Goal: Transaction & Acquisition: Purchase product/service

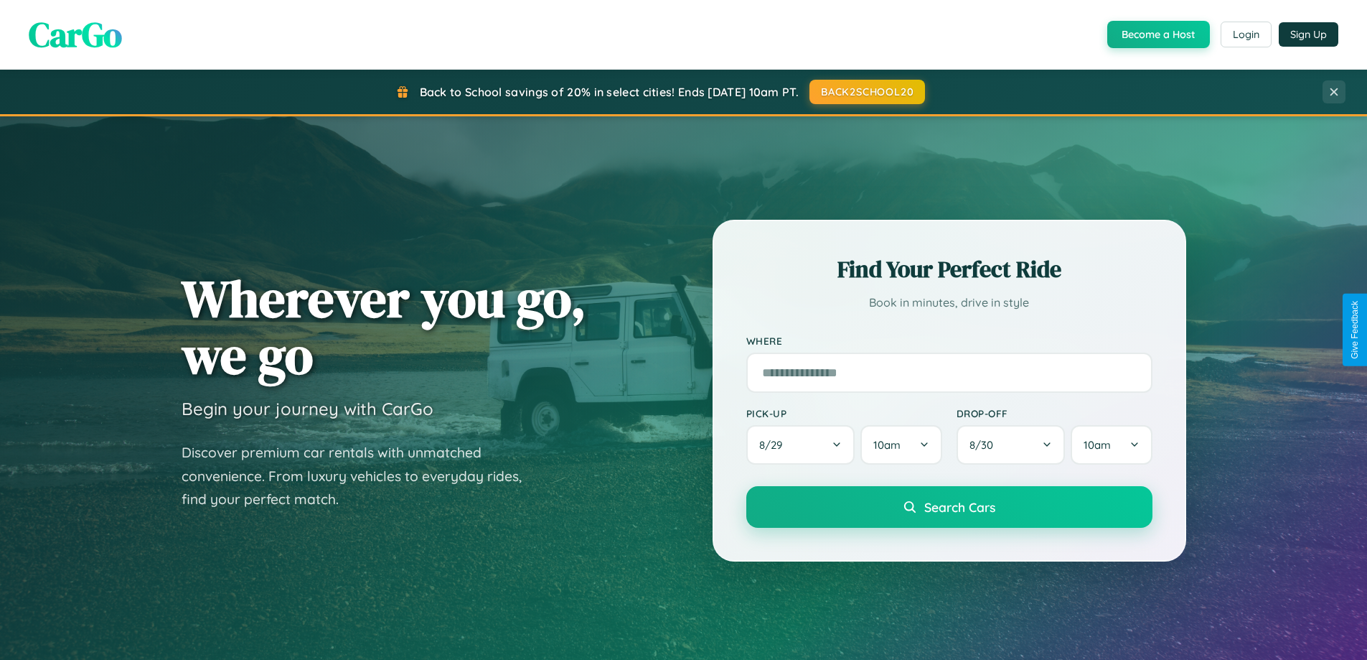
scroll to position [988, 0]
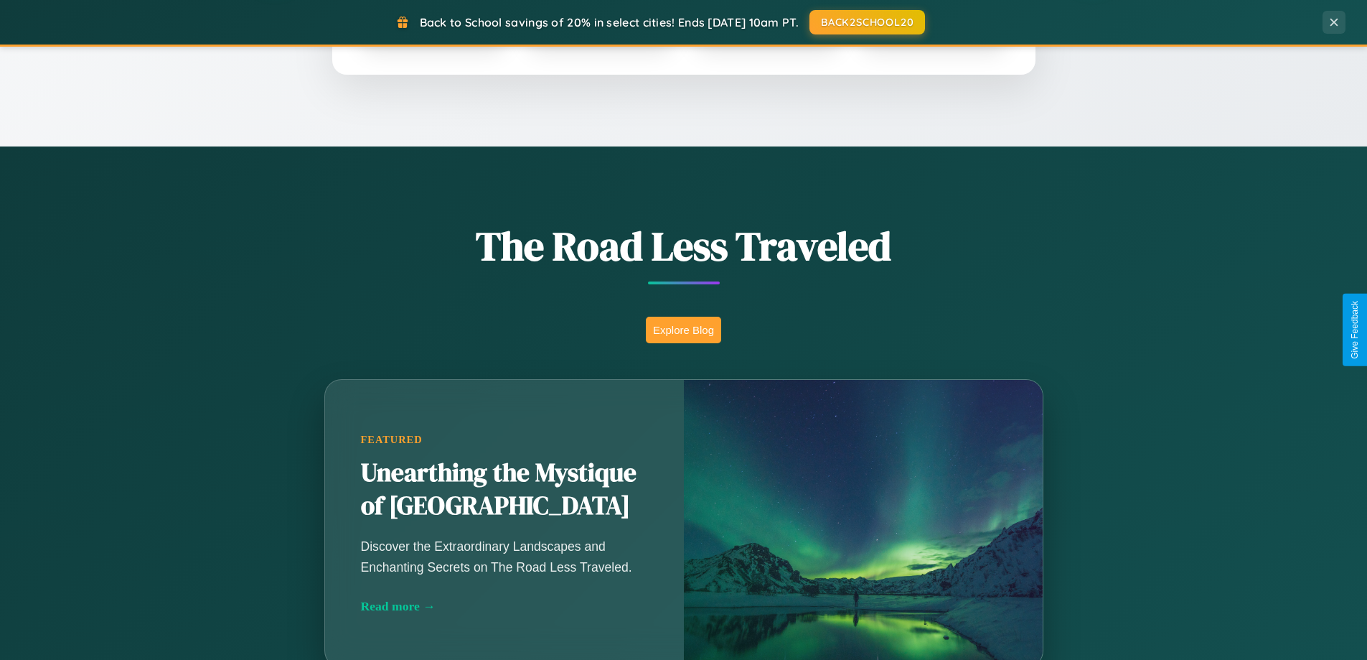
click at [683, 329] on button "Explore Blog" at bounding box center [683, 330] width 75 height 27
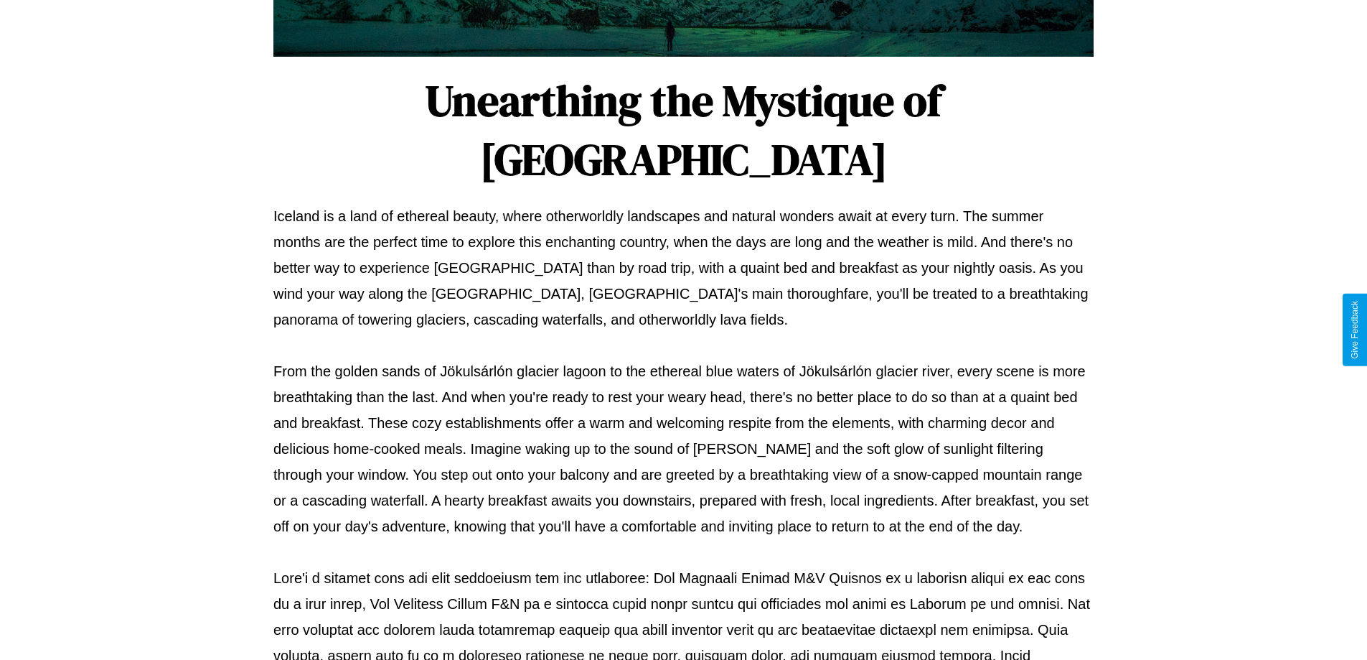
scroll to position [464, 0]
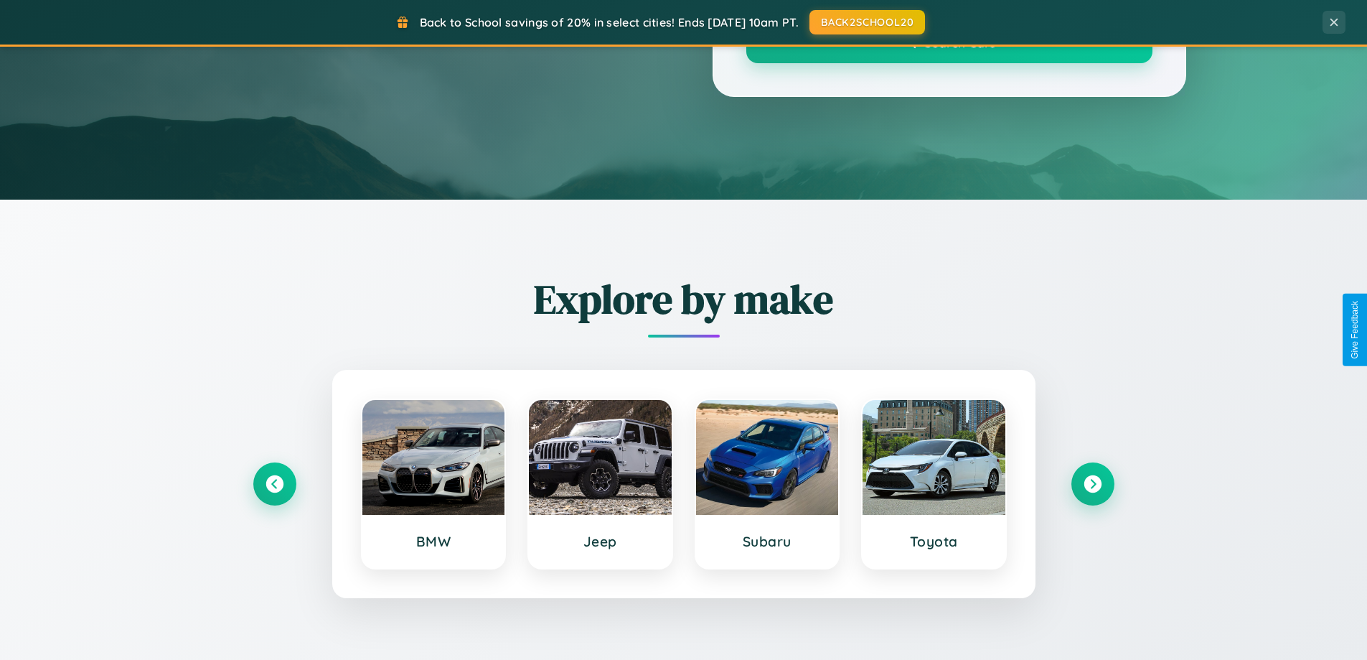
scroll to position [988, 0]
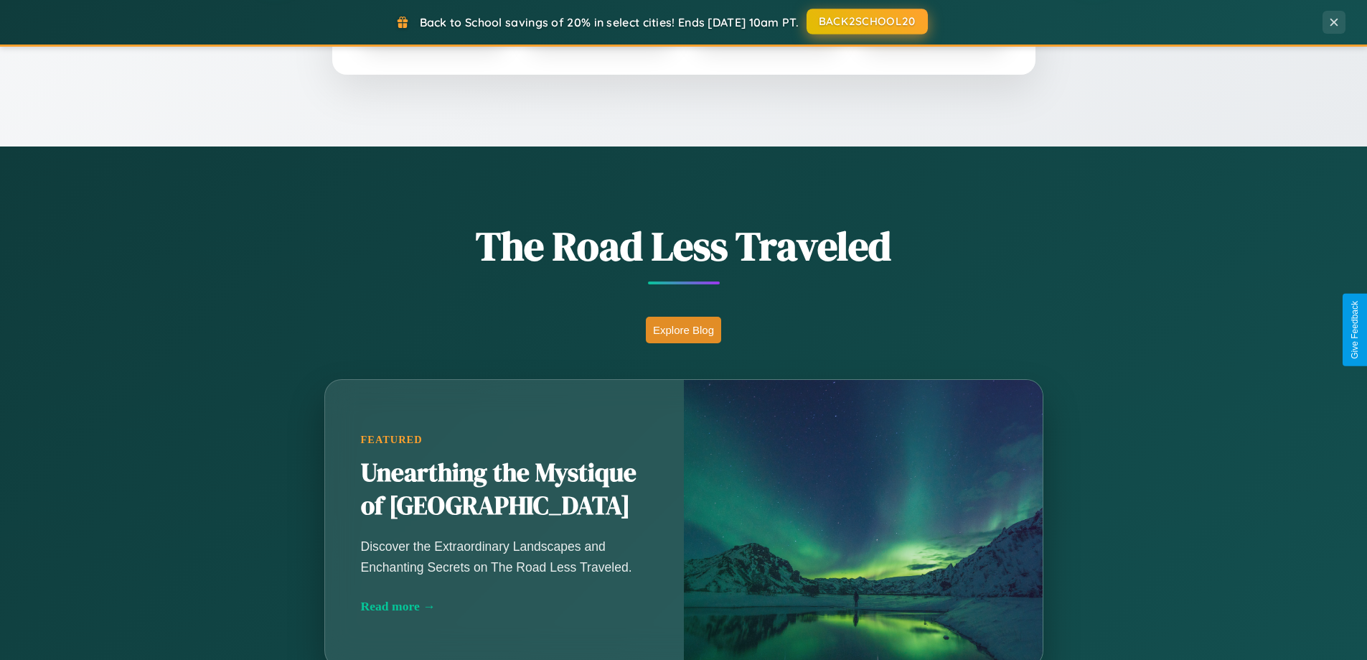
click at [866, 22] on button "BACK2SCHOOL20" at bounding box center [867, 22] width 121 height 26
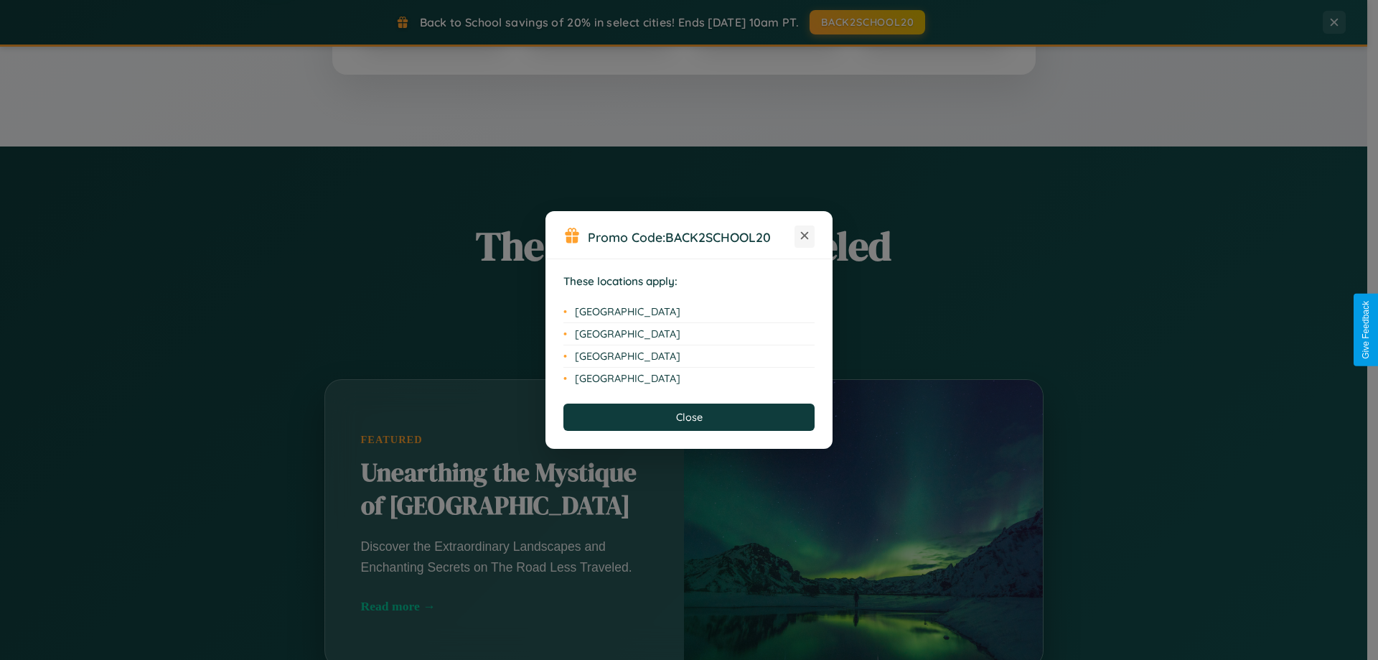
click at [805, 236] on icon at bounding box center [805, 236] width 8 height 8
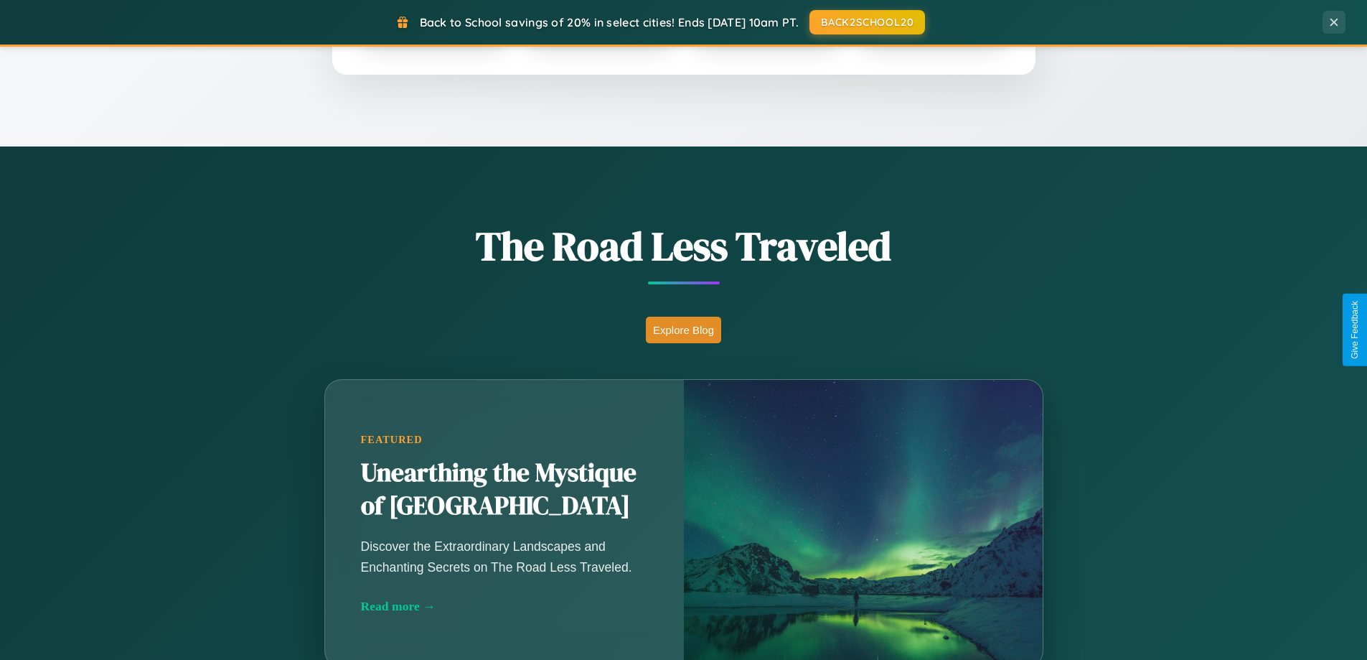
scroll to position [2306, 0]
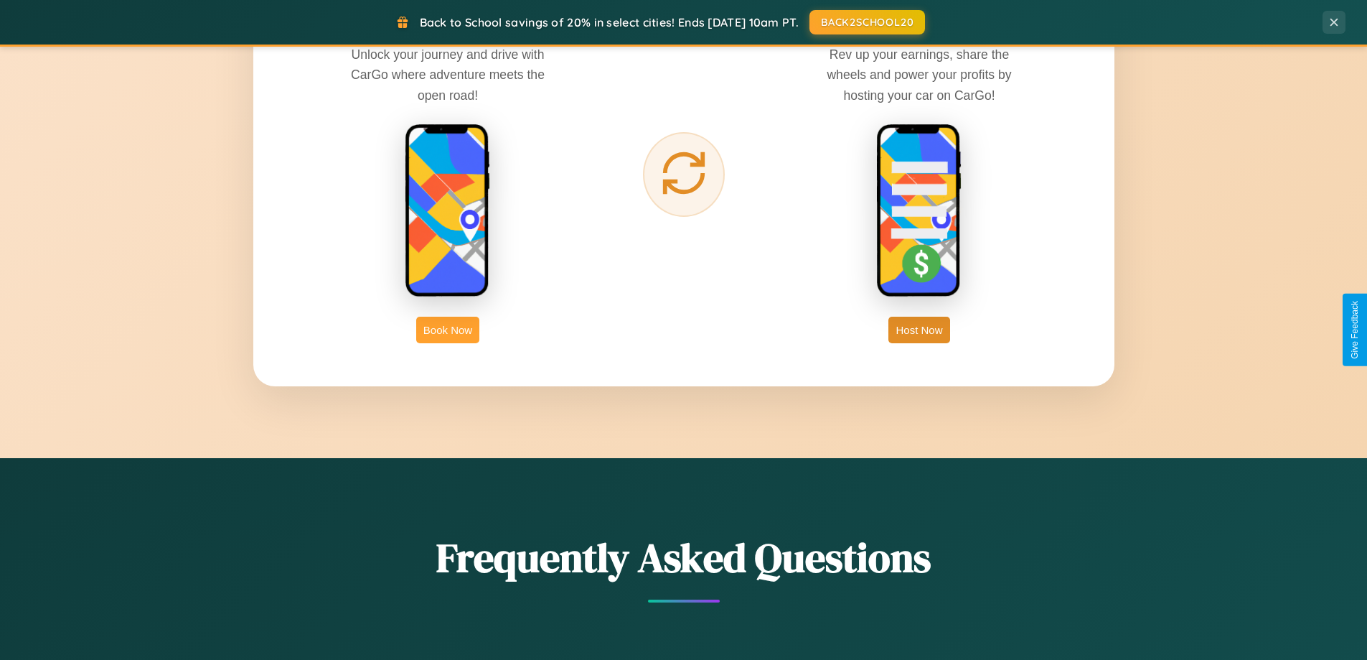
click at [448, 329] on button "Book Now" at bounding box center [447, 330] width 63 height 27
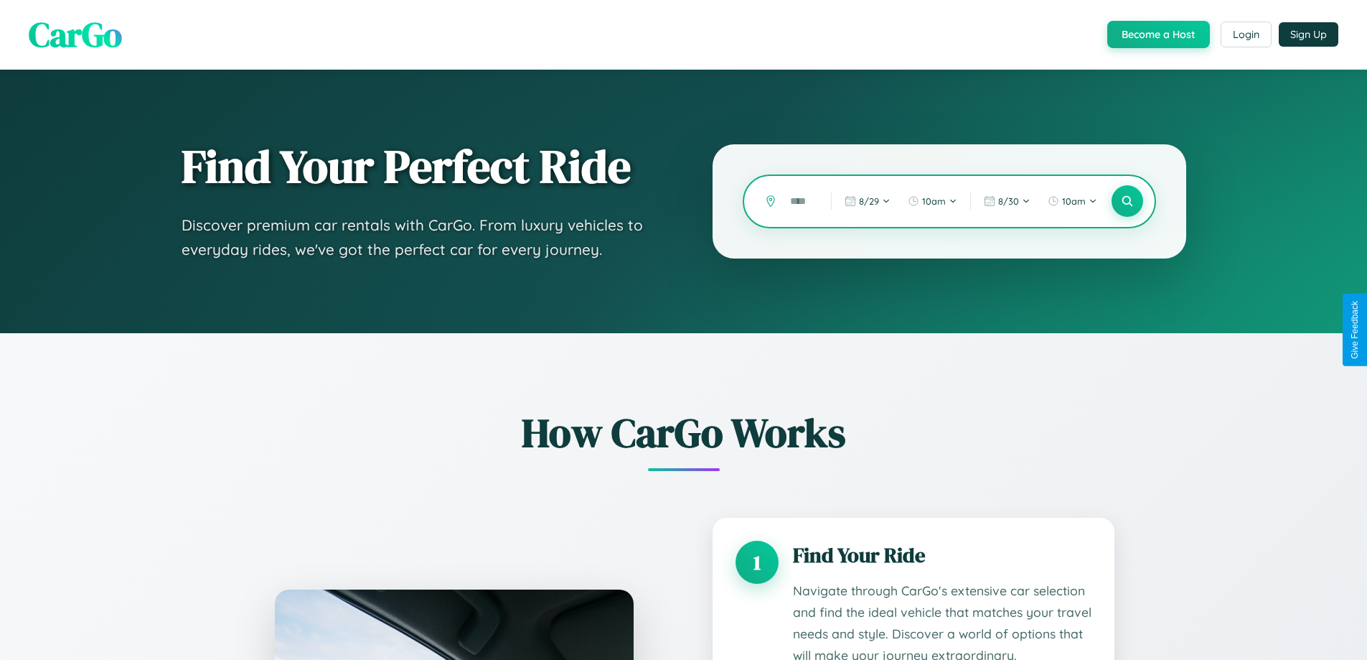
click at [800, 201] on input "text" at bounding box center [800, 201] width 34 height 25
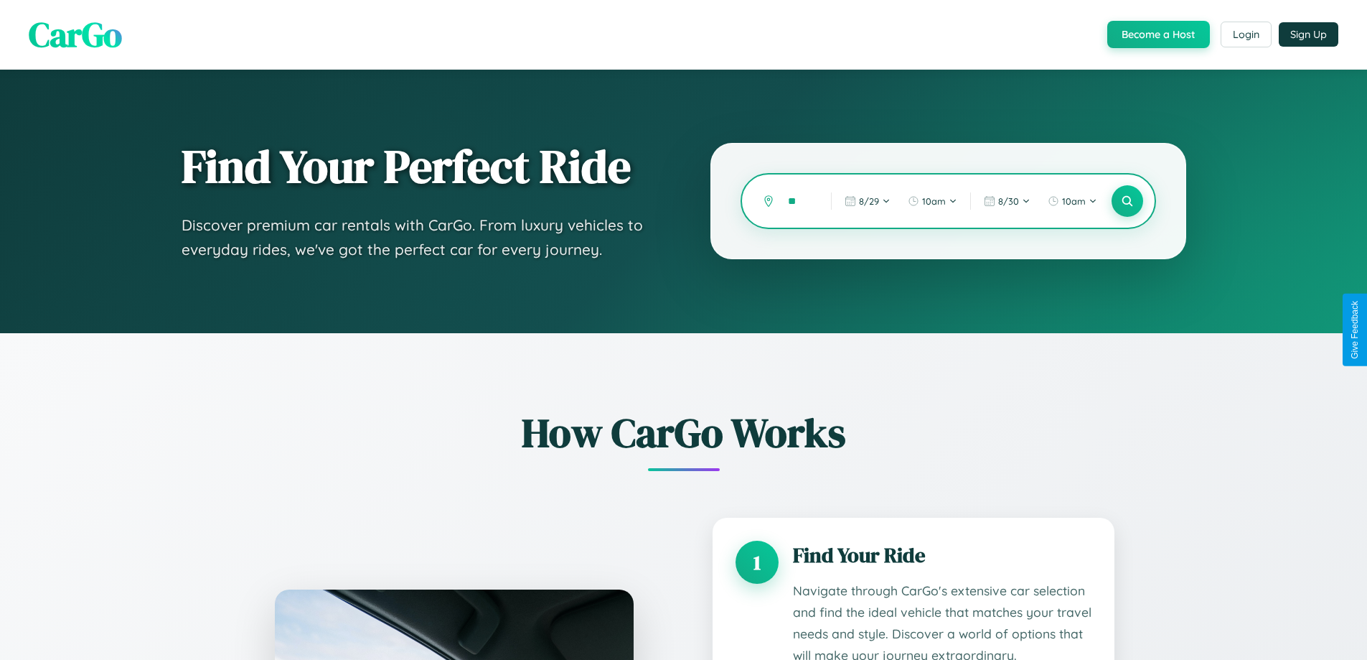
type input "*"
type input "**********"
click at [1127, 201] on icon at bounding box center [1127, 202] width 14 height 14
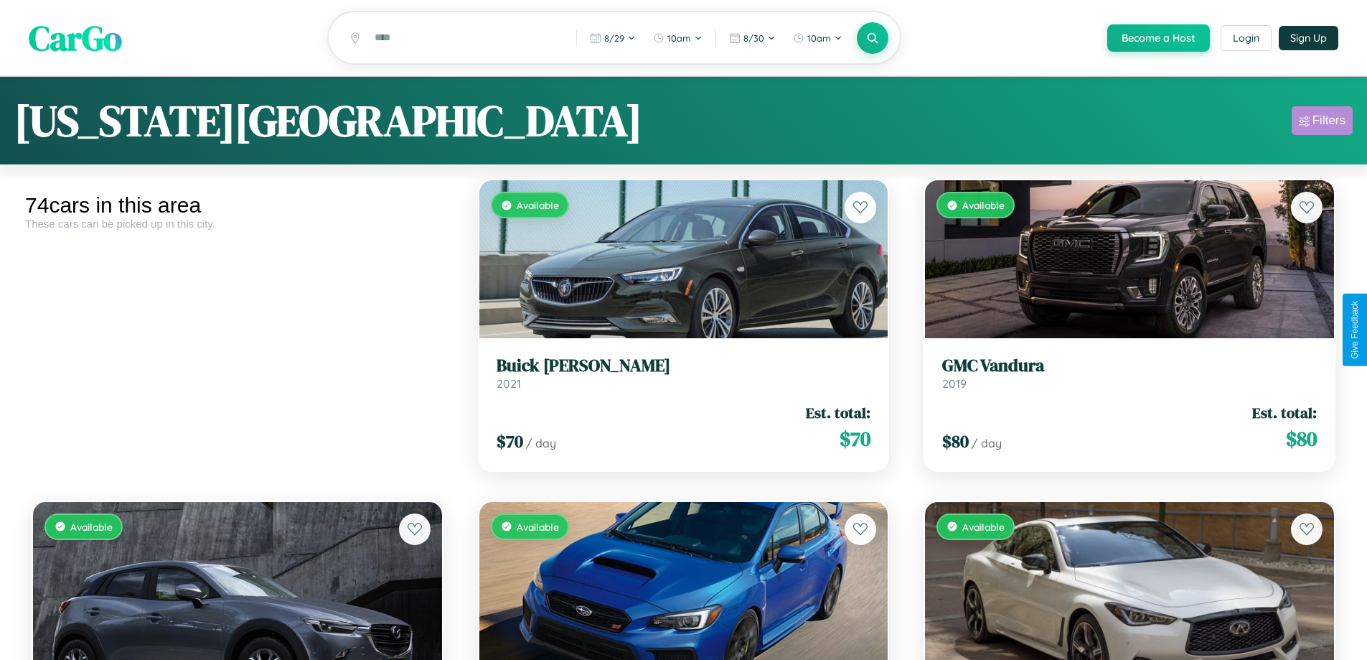
click at [1322, 123] on div "Filters" at bounding box center [1329, 120] width 33 height 14
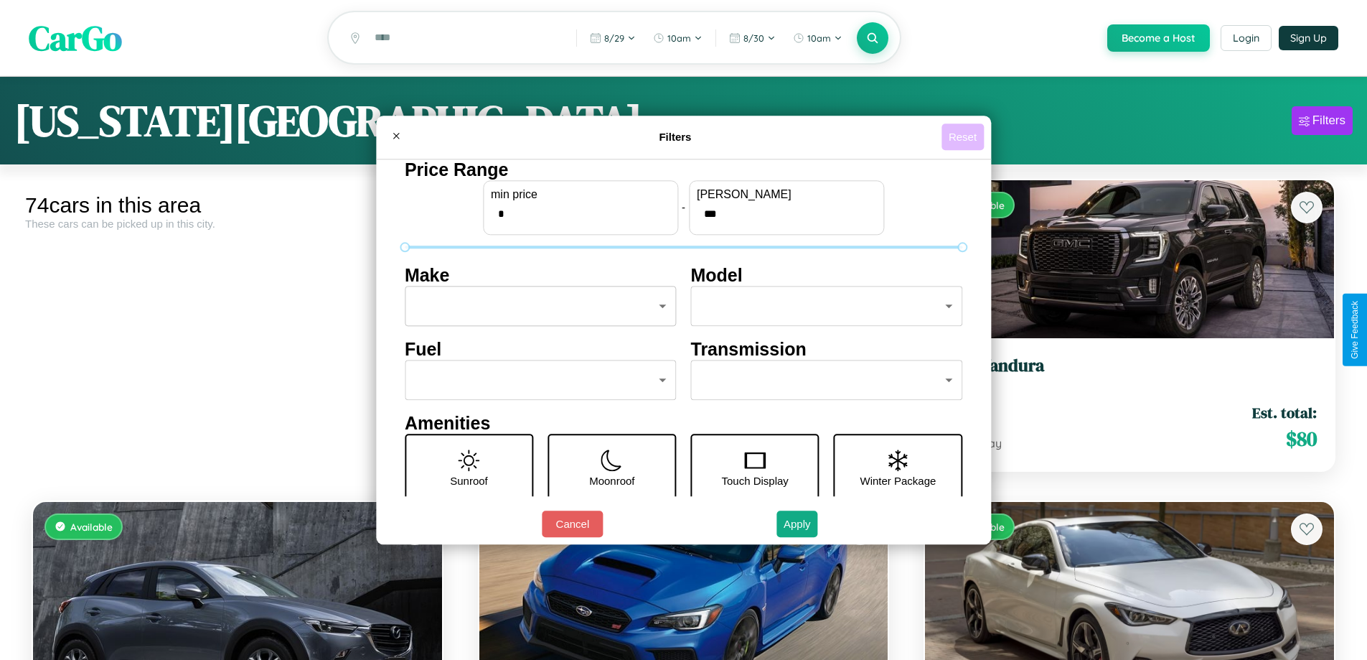
click at [965, 136] on button "Reset" at bounding box center [963, 136] width 42 height 27
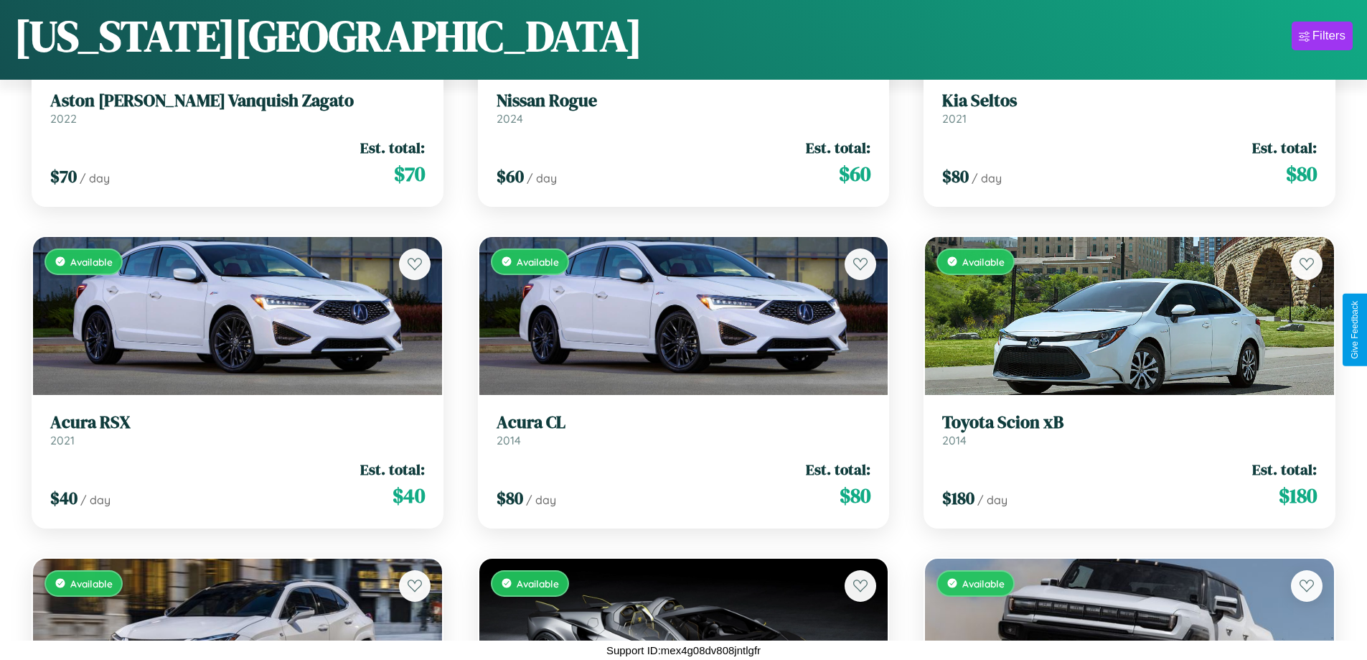
scroll to position [5680, 0]
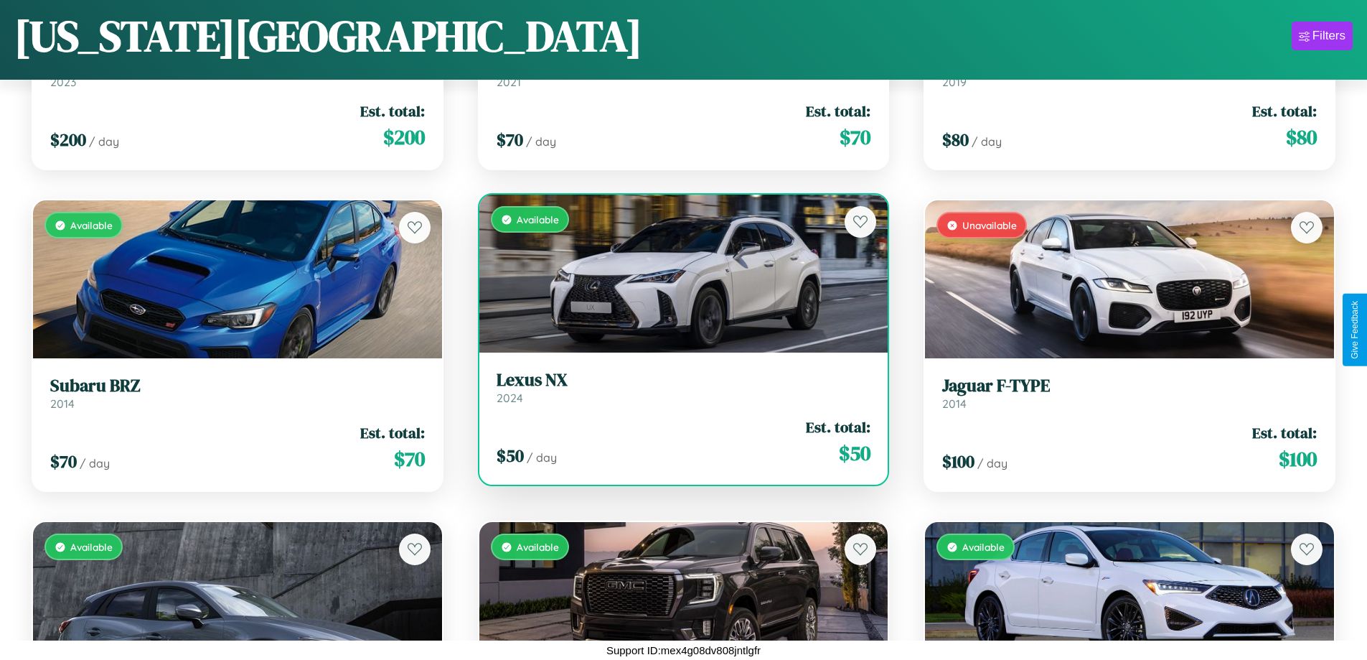
click at [678, 388] on h3 "Lexus NX" at bounding box center [684, 380] width 375 height 21
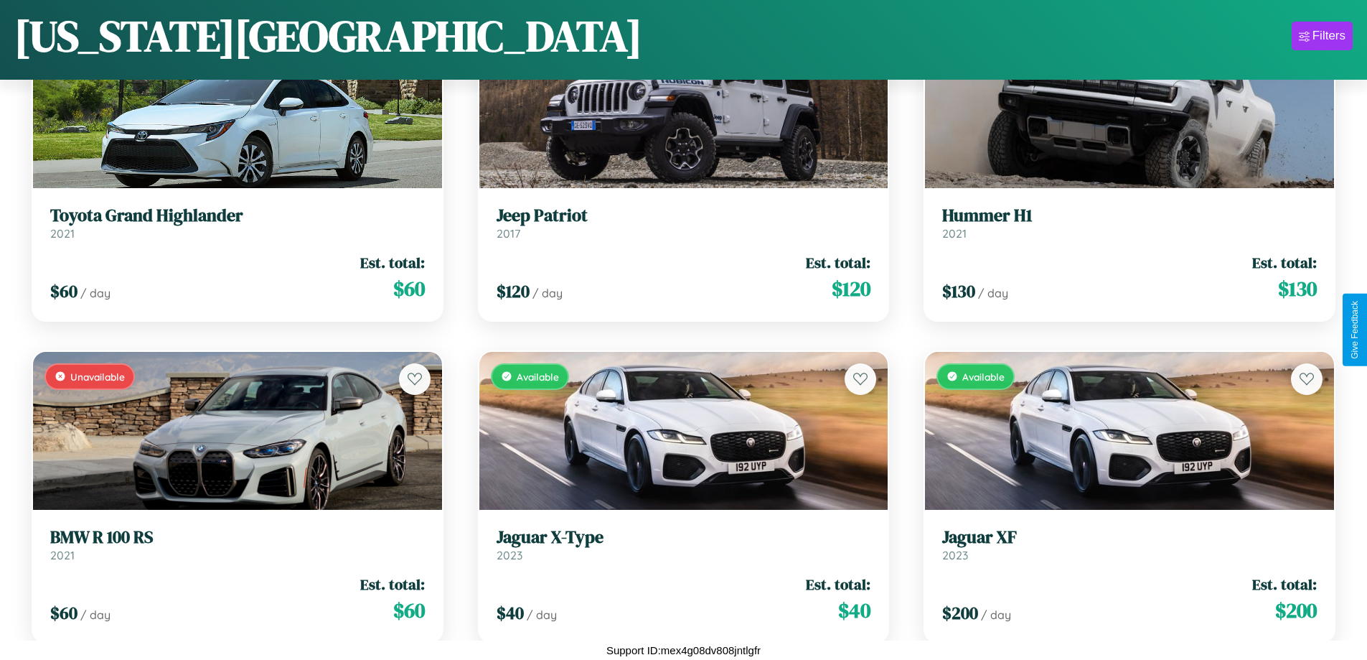
scroll to position [1166, 0]
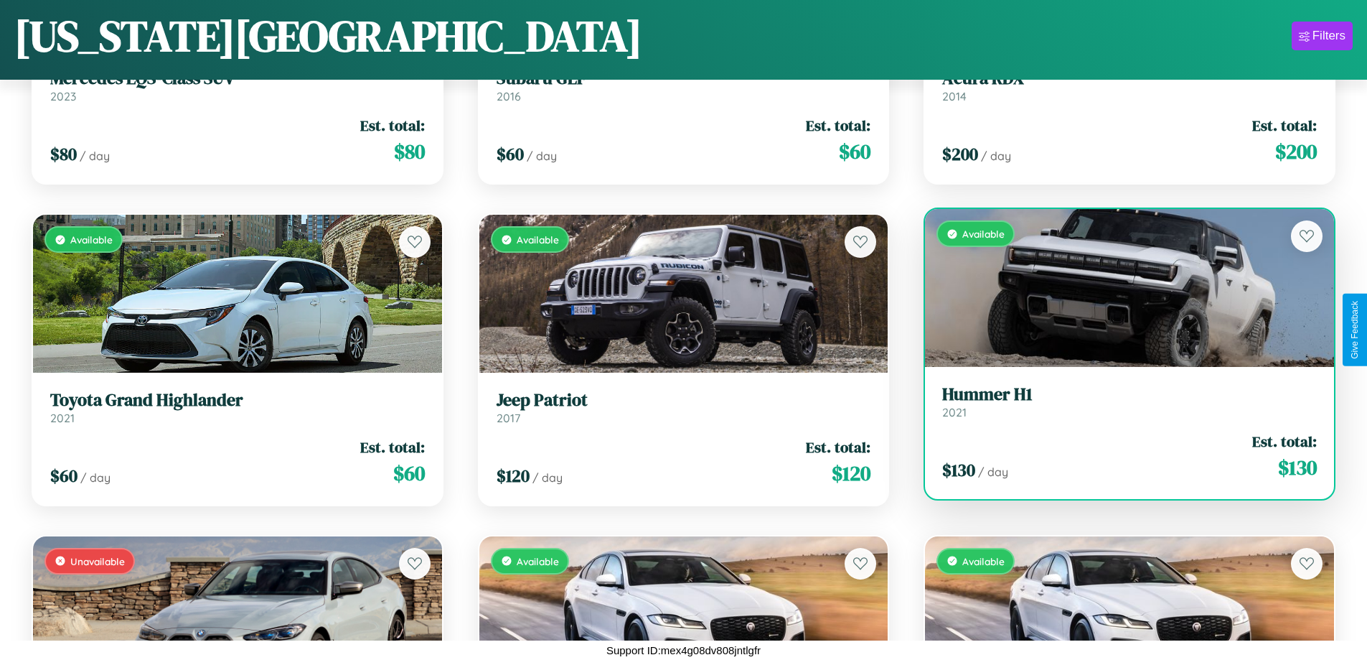
click at [1120, 404] on link "Hummer H1 2021" at bounding box center [1129, 401] width 375 height 35
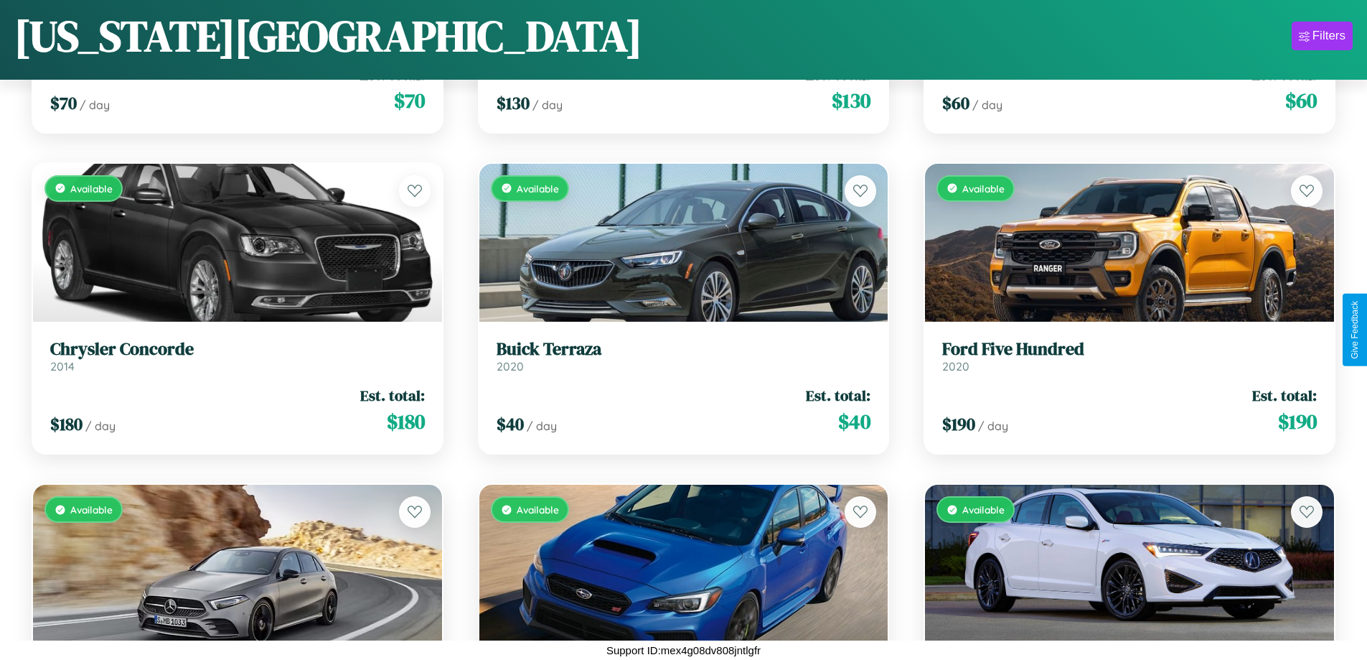
scroll to position [523, 0]
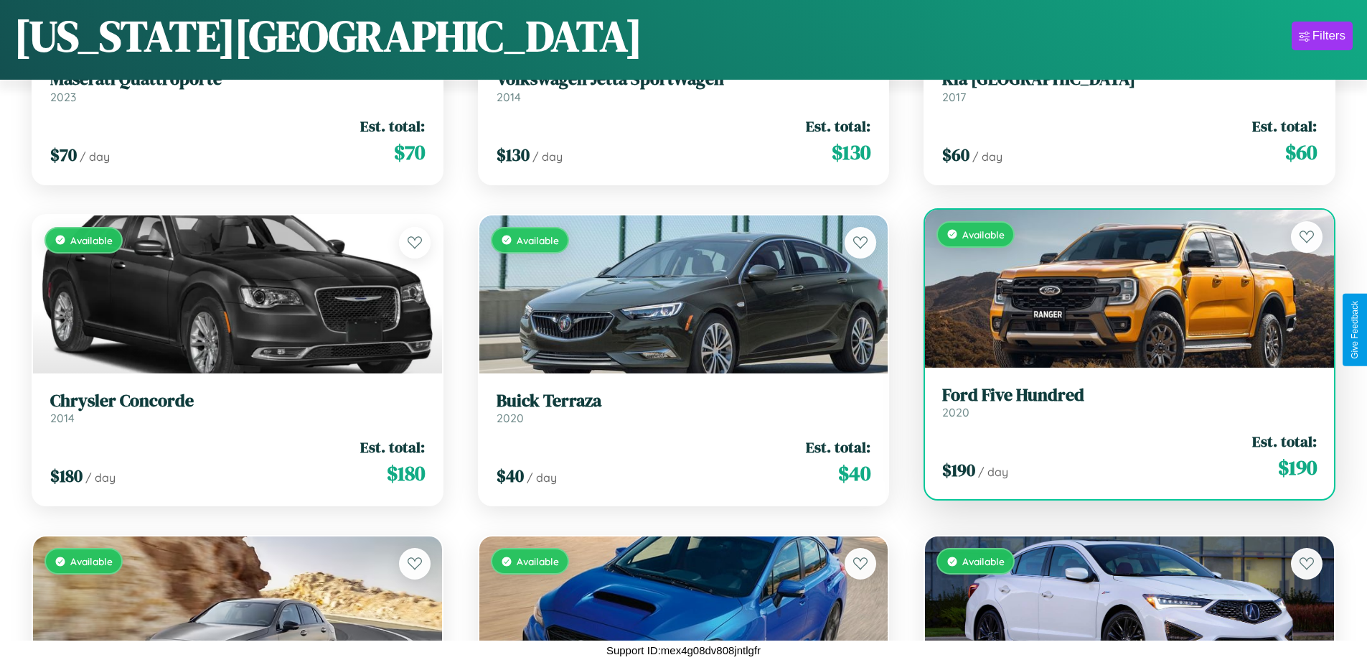
click at [1120, 402] on h3 "Ford Five Hundred" at bounding box center [1129, 395] width 375 height 21
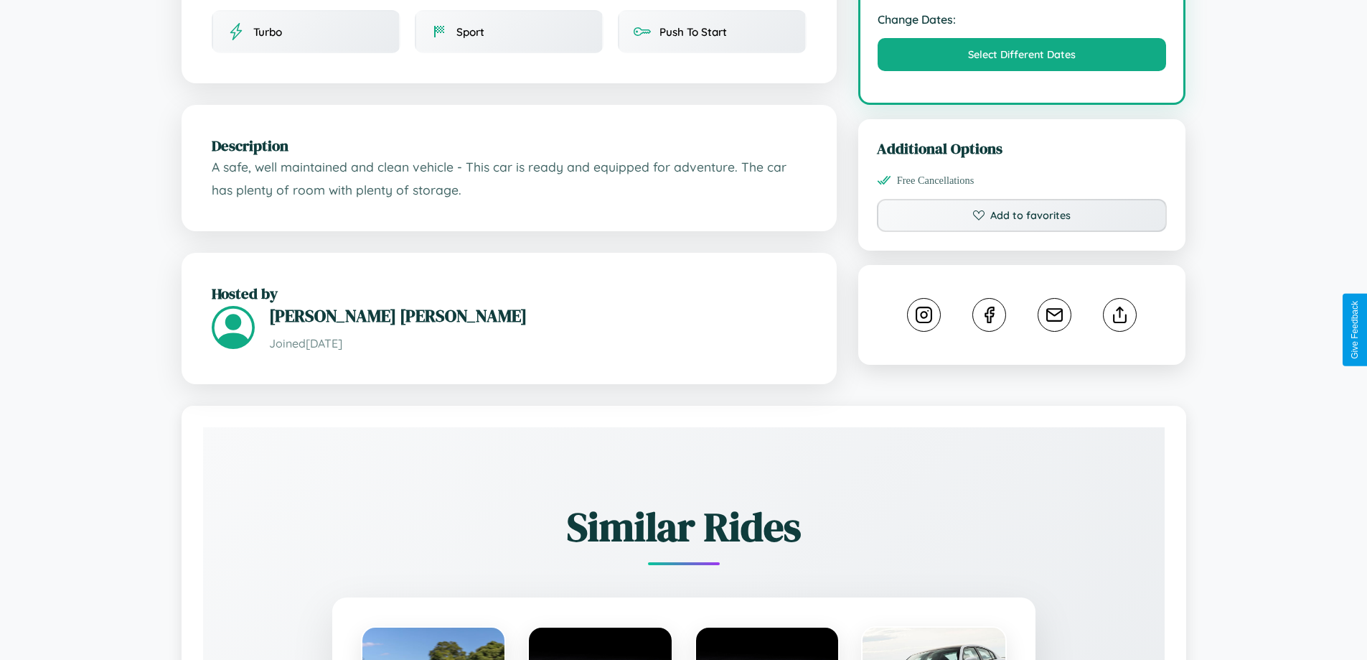
scroll to position [486, 0]
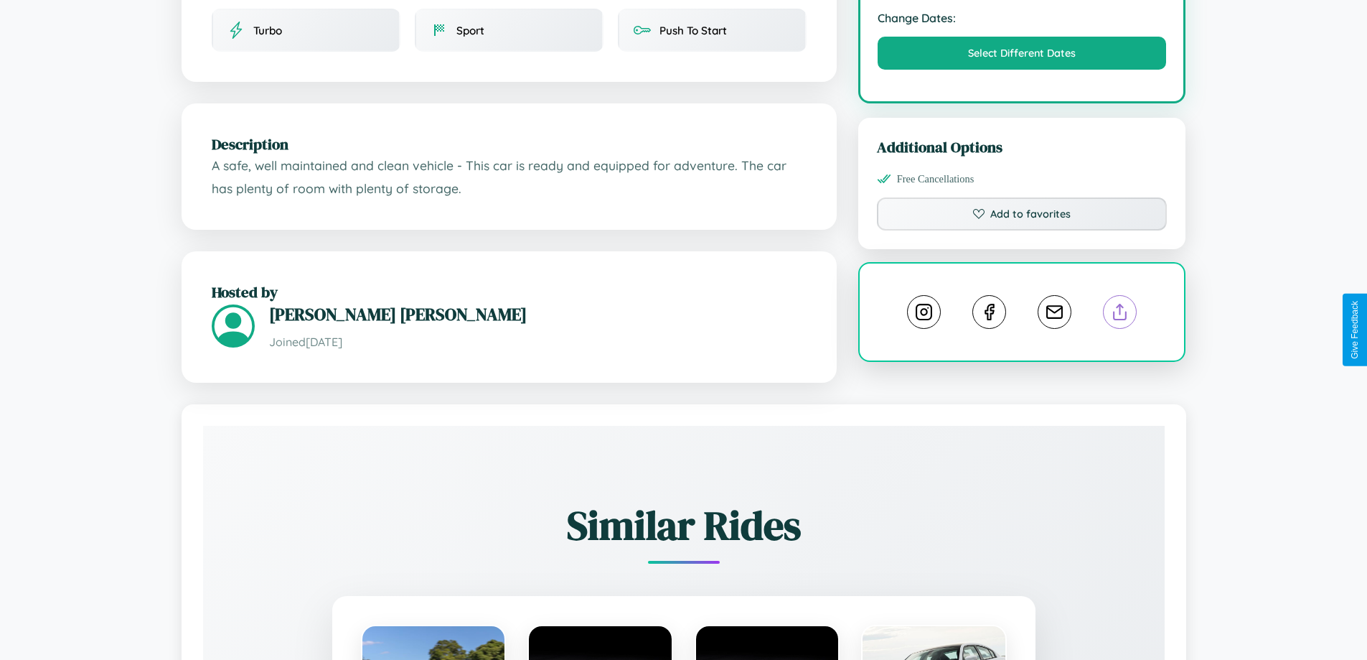
click at [1120, 314] on line at bounding box center [1120, 309] width 0 height 10
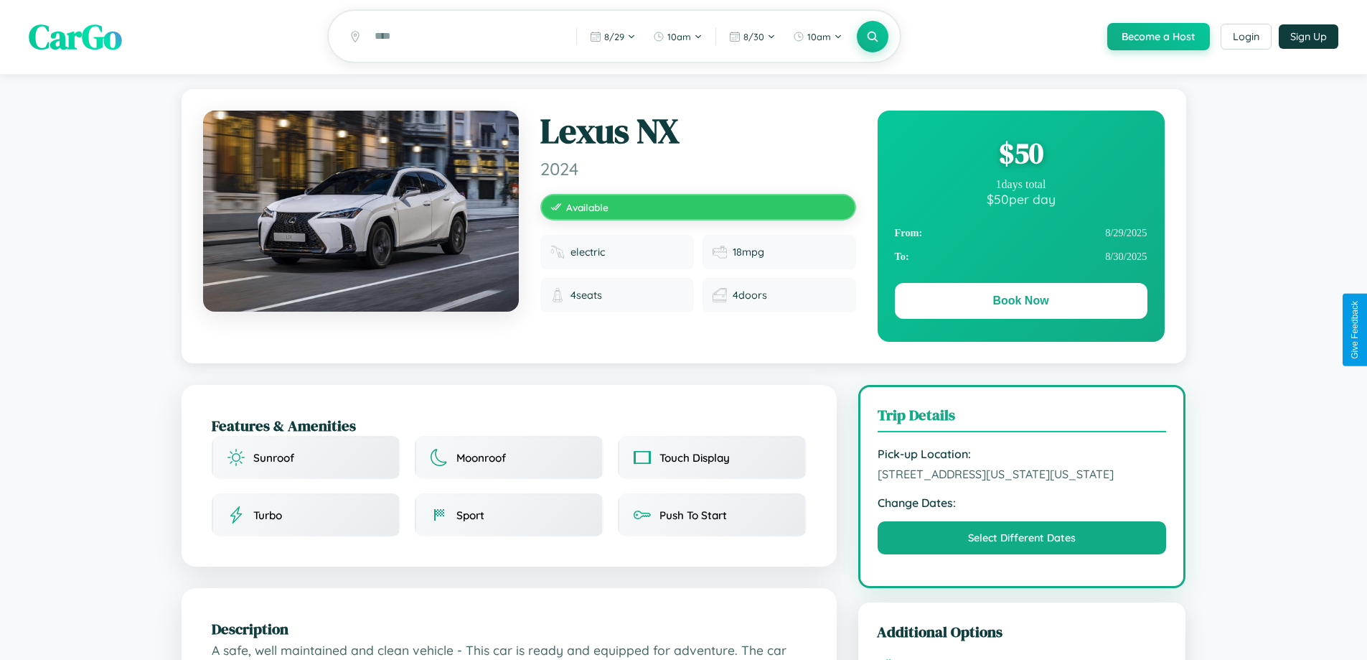
scroll to position [0, 0]
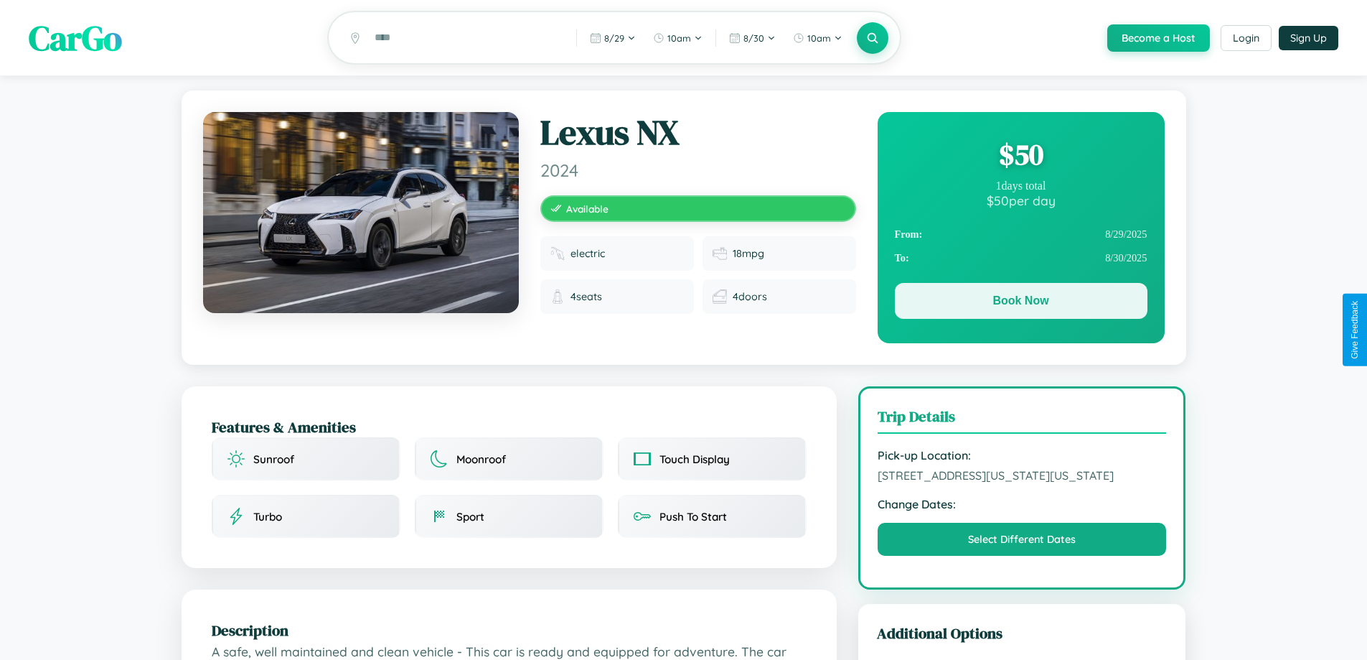
click at [1021, 304] on button "Book Now" at bounding box center [1021, 301] width 253 height 36
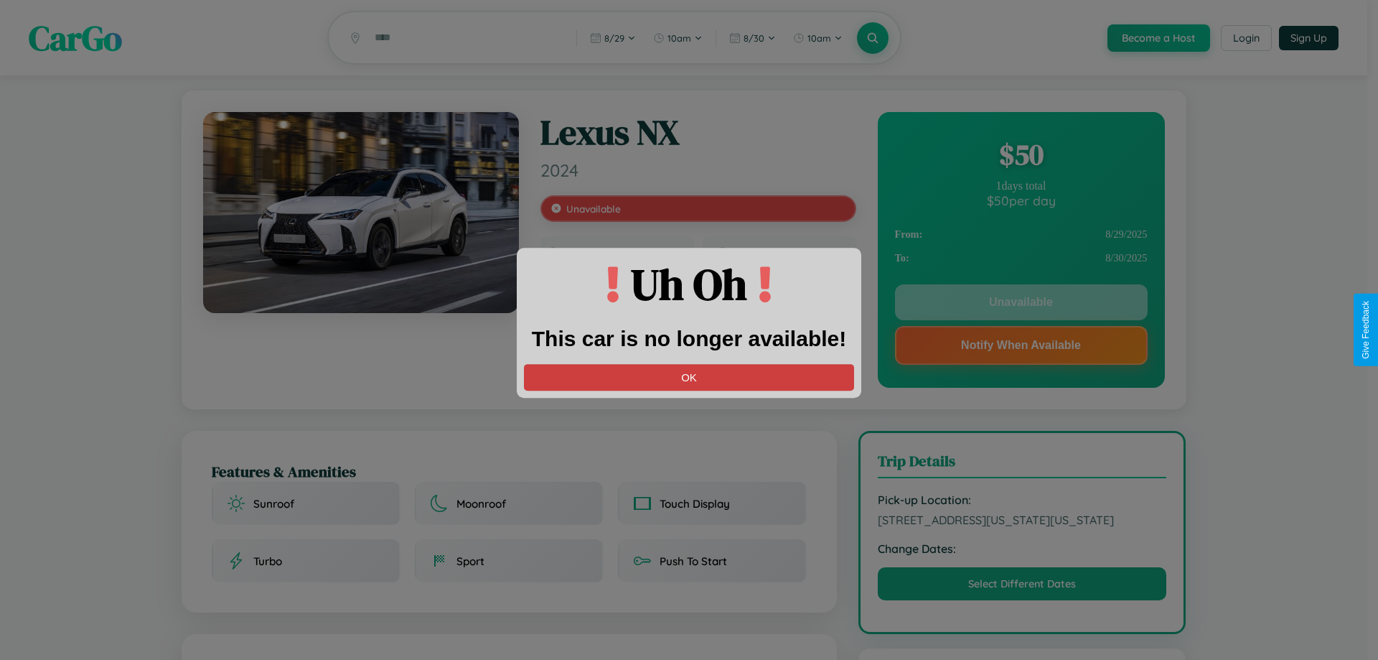
click at [689, 377] on button "OK" at bounding box center [689, 377] width 330 height 27
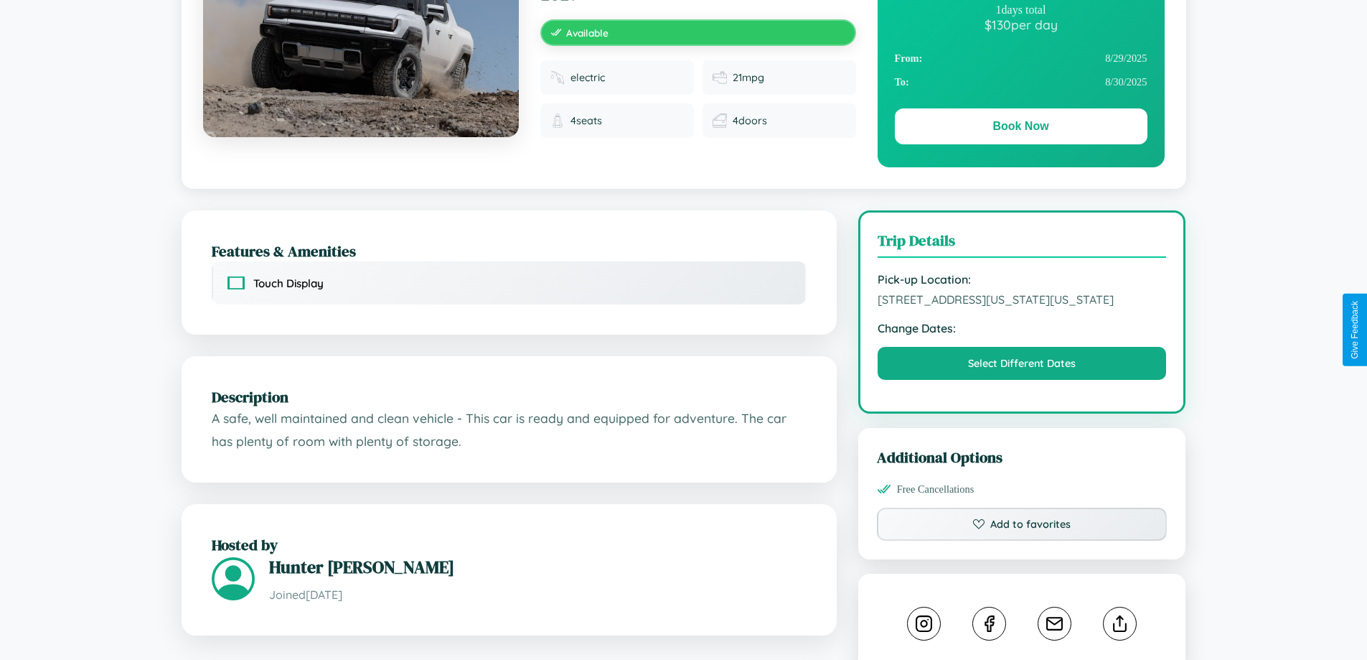
scroll to position [387, 0]
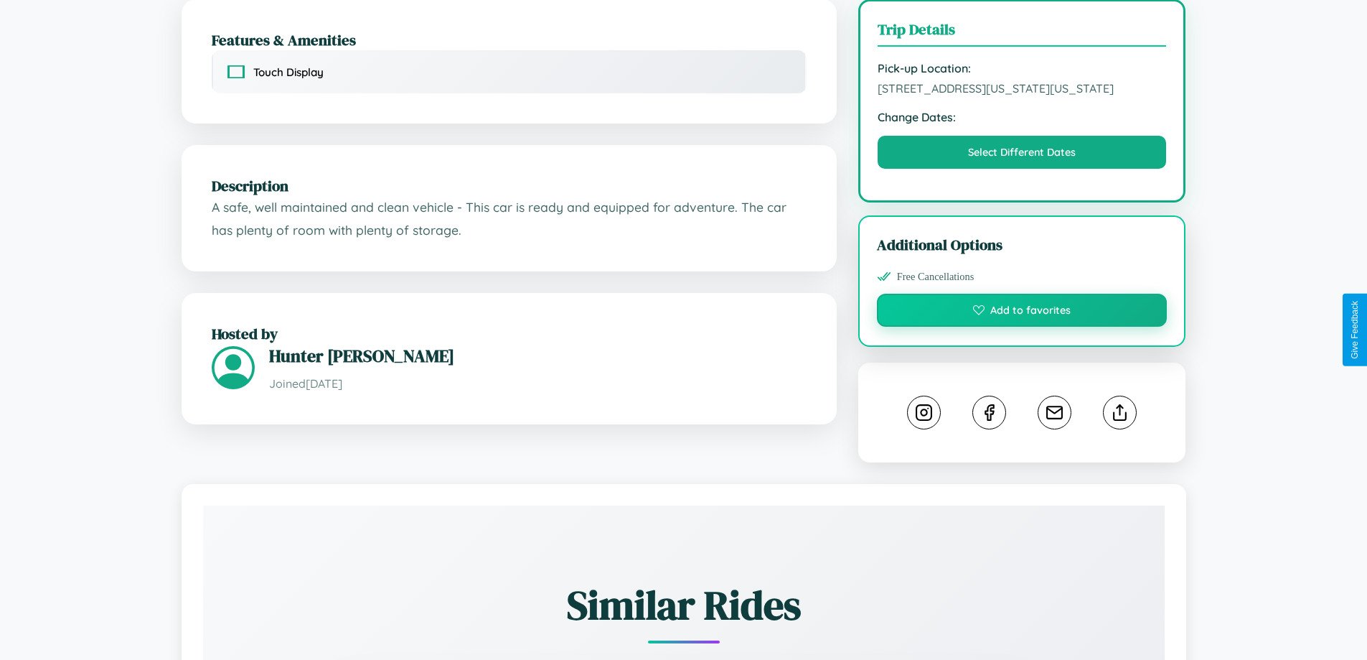
click at [1022, 327] on button "Add to favorites" at bounding box center [1022, 310] width 291 height 33
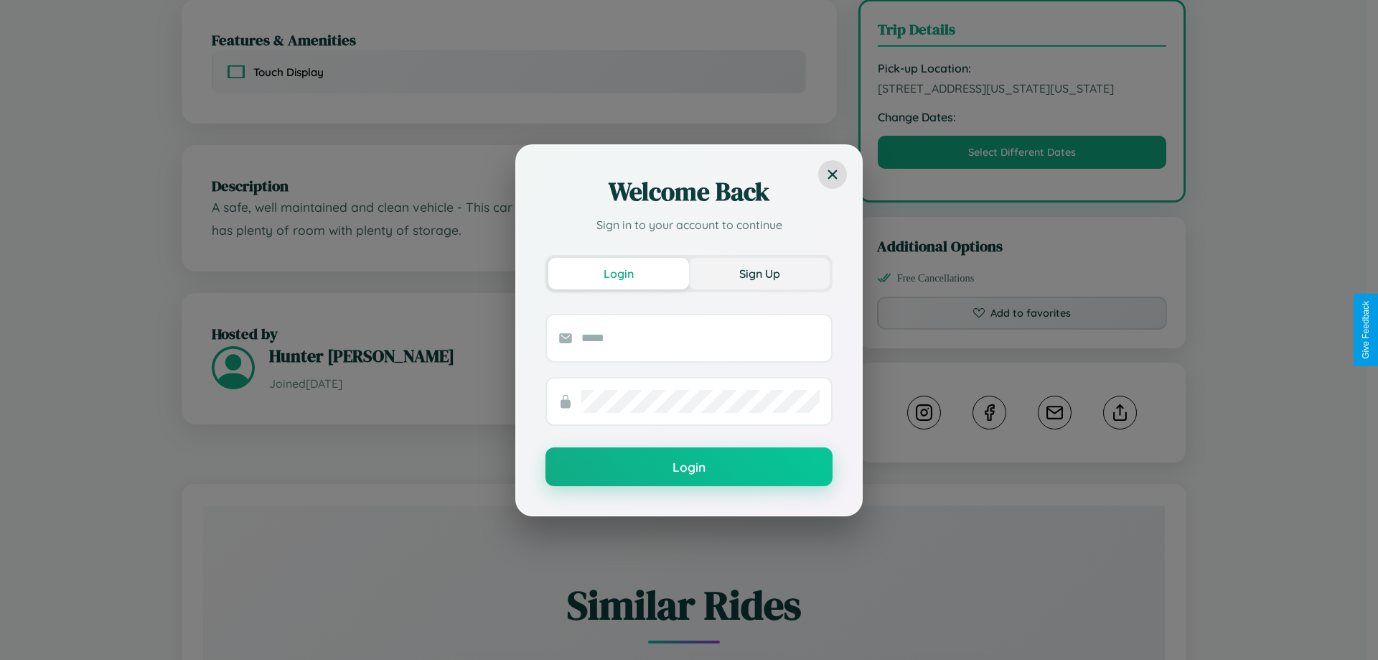
click at [759, 273] on button "Sign Up" at bounding box center [759, 274] width 141 height 32
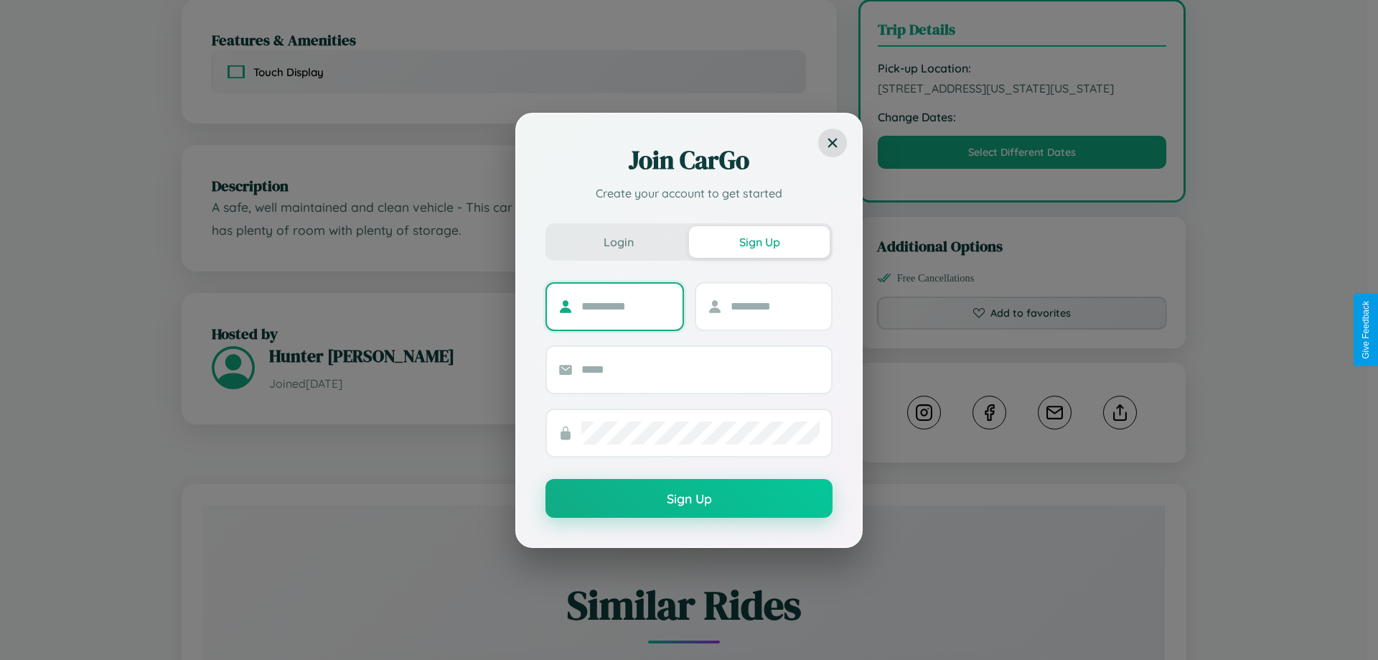
click at [626, 306] on input "text" at bounding box center [626, 306] width 90 height 23
type input "*****"
click at [774, 306] on input "text" at bounding box center [776, 306] width 90 height 23
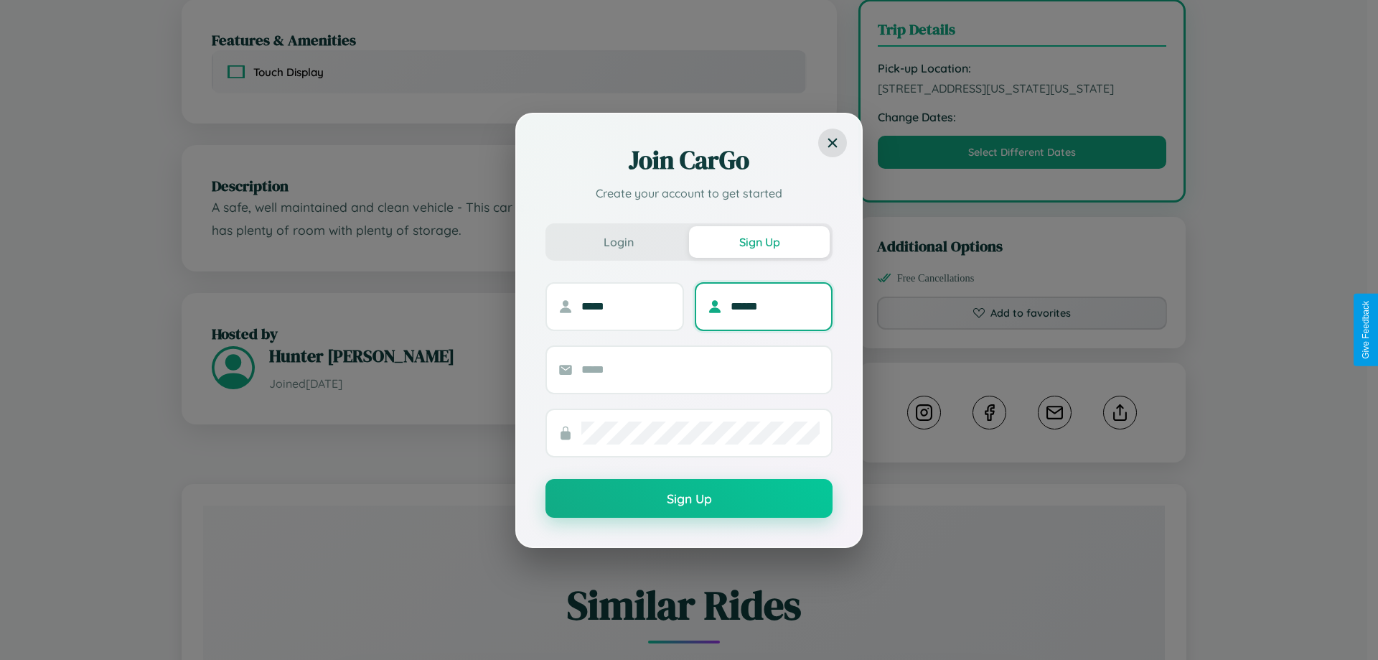
type input "******"
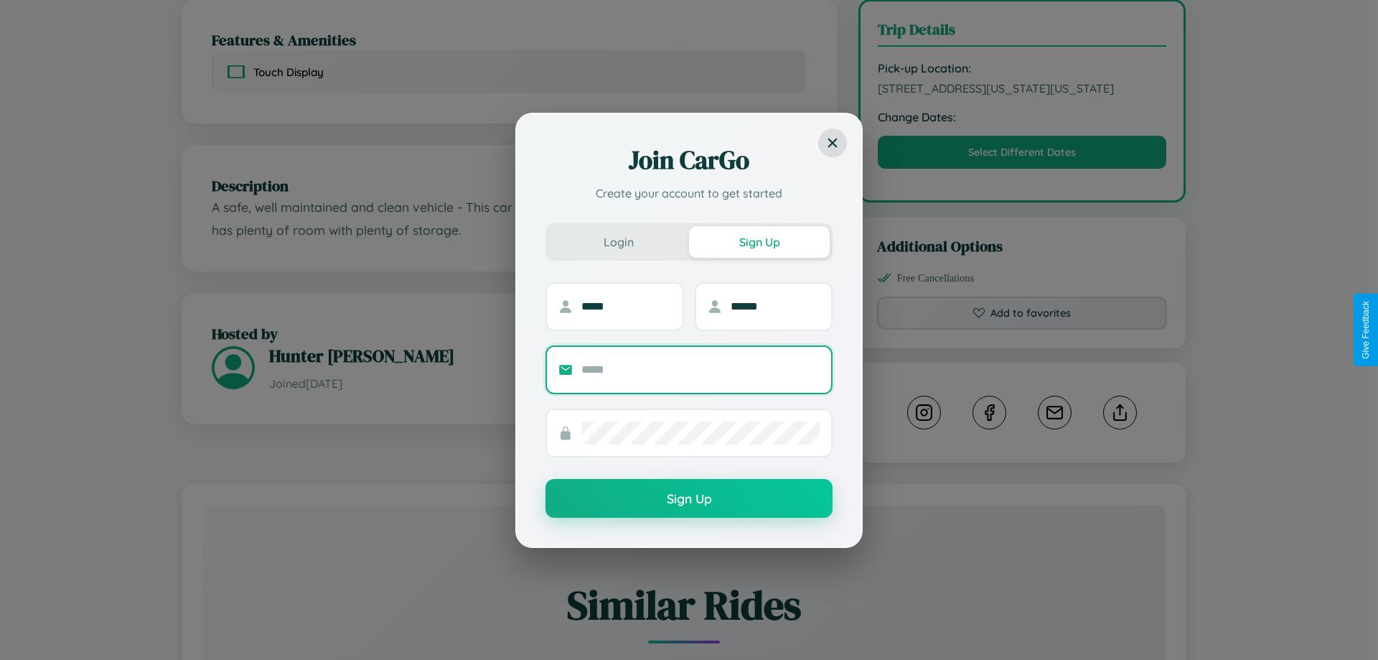
click at [701, 369] on input "text" at bounding box center [700, 369] width 238 height 23
type input "**********"
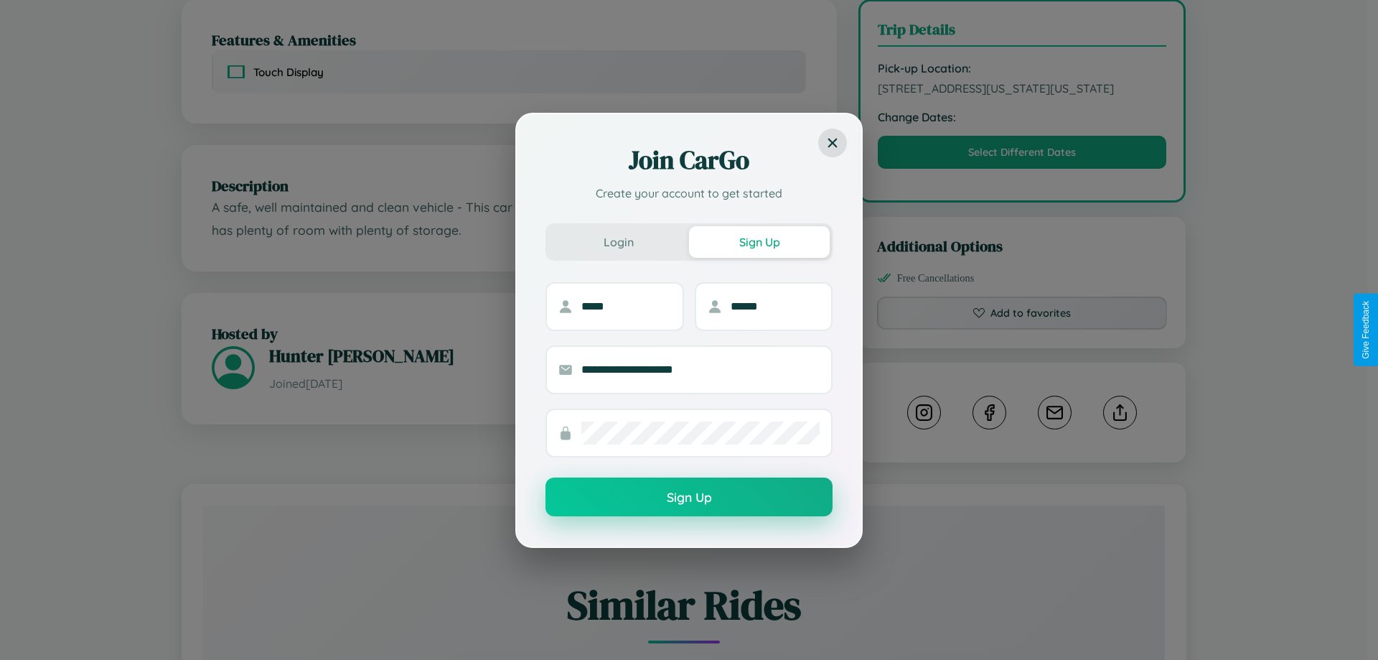
click at [689, 497] on button "Sign Up" at bounding box center [688, 496] width 287 height 39
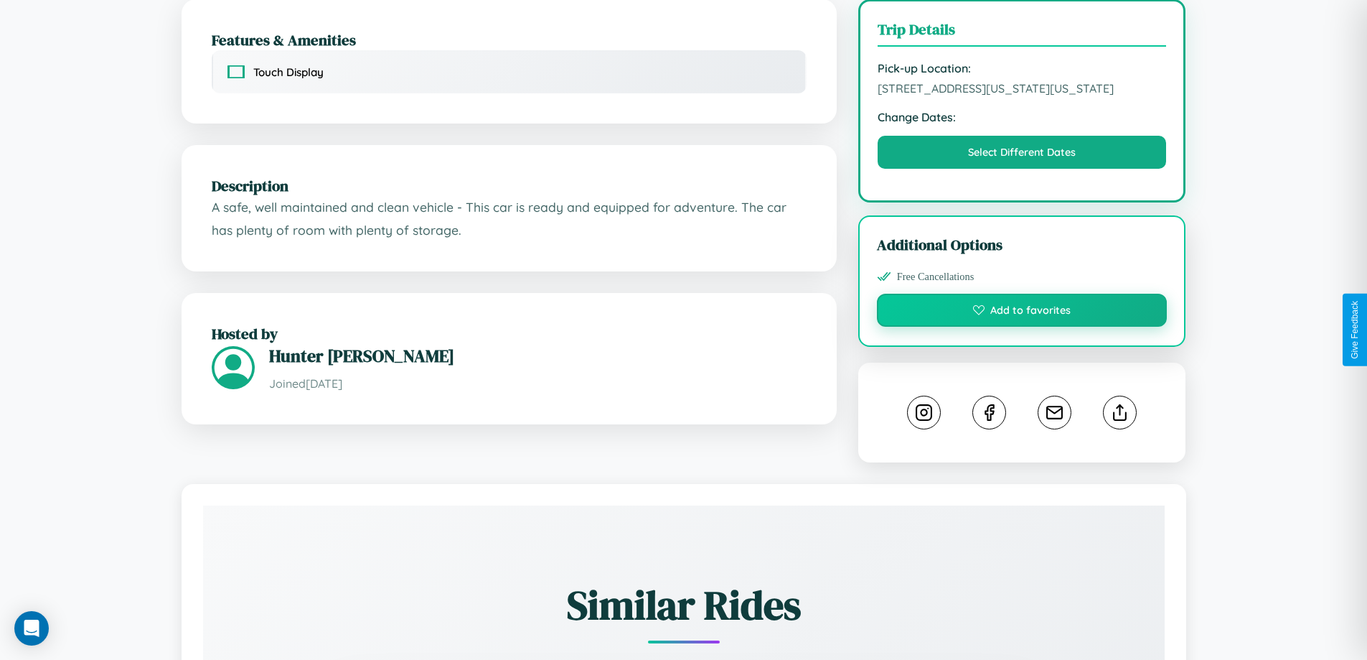
click at [1022, 327] on button "Add to favorites" at bounding box center [1022, 310] width 291 height 33
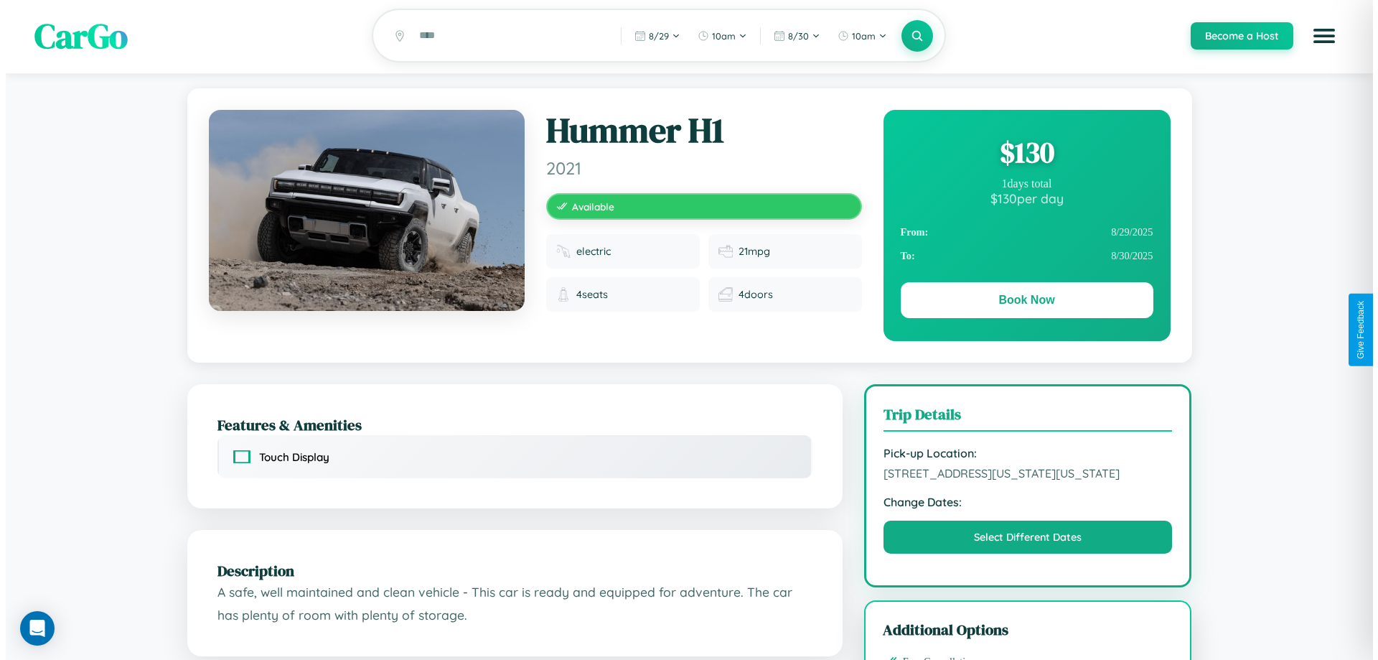
scroll to position [0, 0]
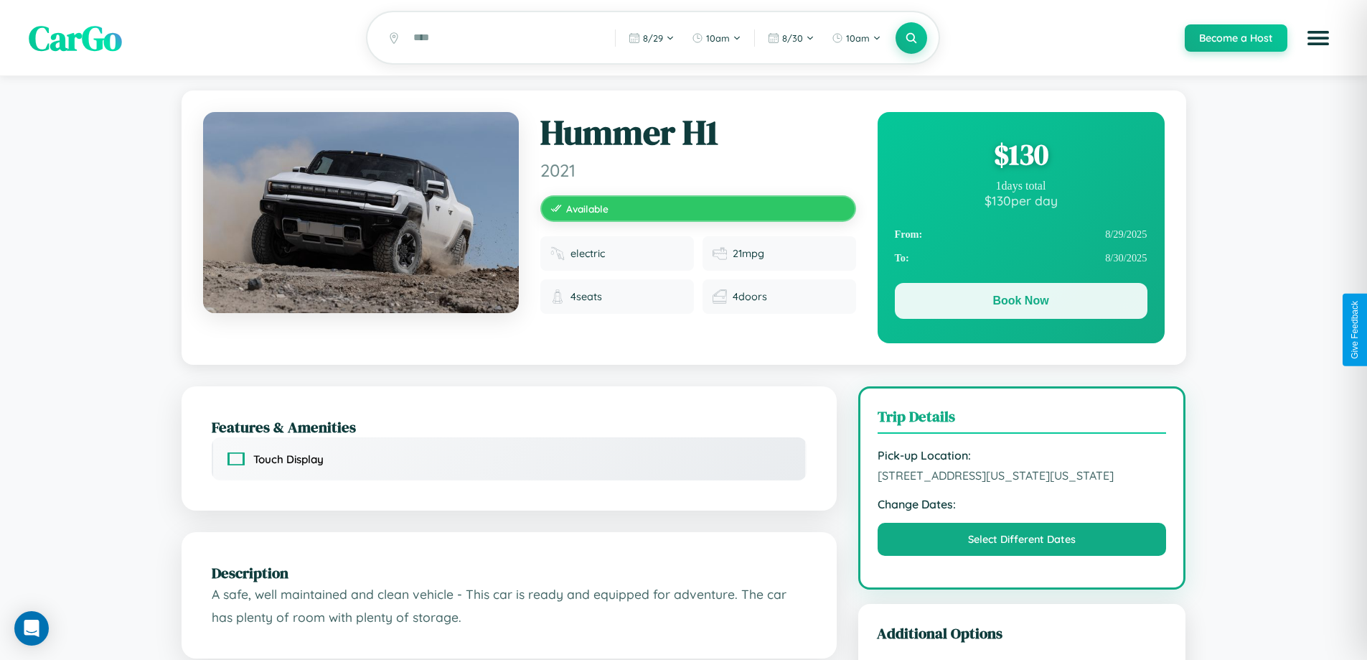
click at [1021, 303] on button "Book Now" at bounding box center [1021, 301] width 253 height 36
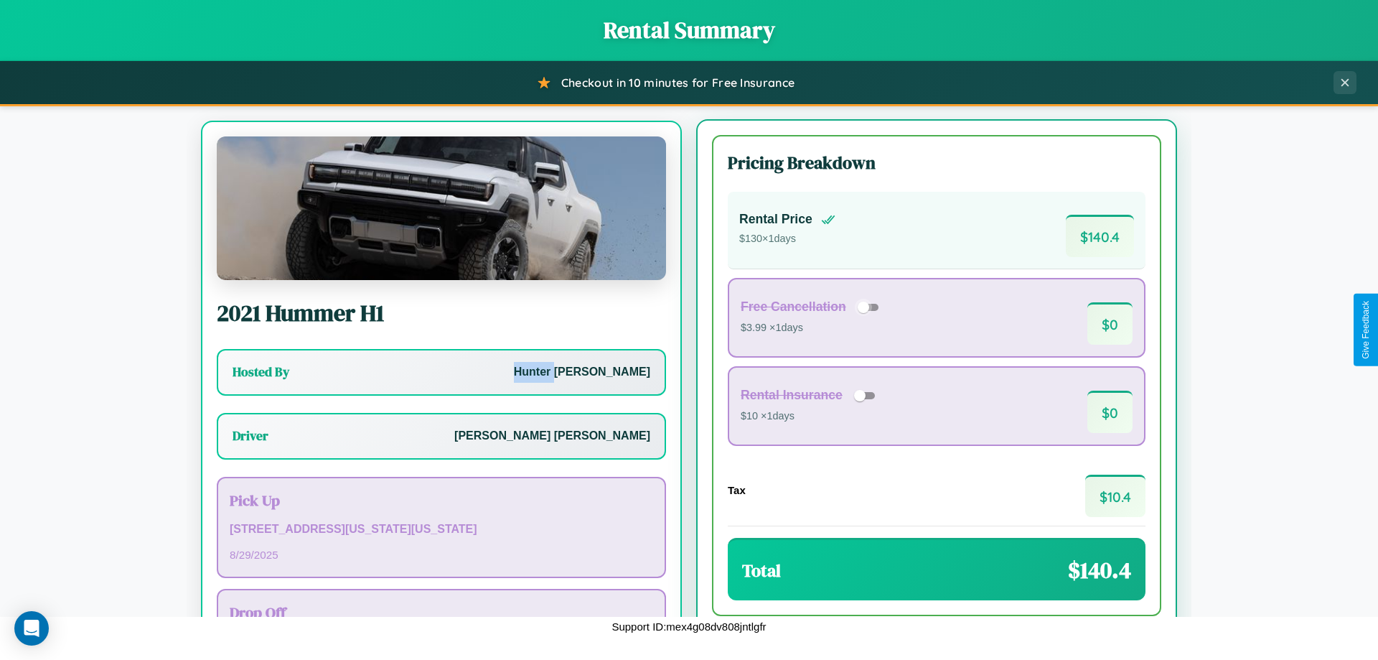
scroll to position [67, 0]
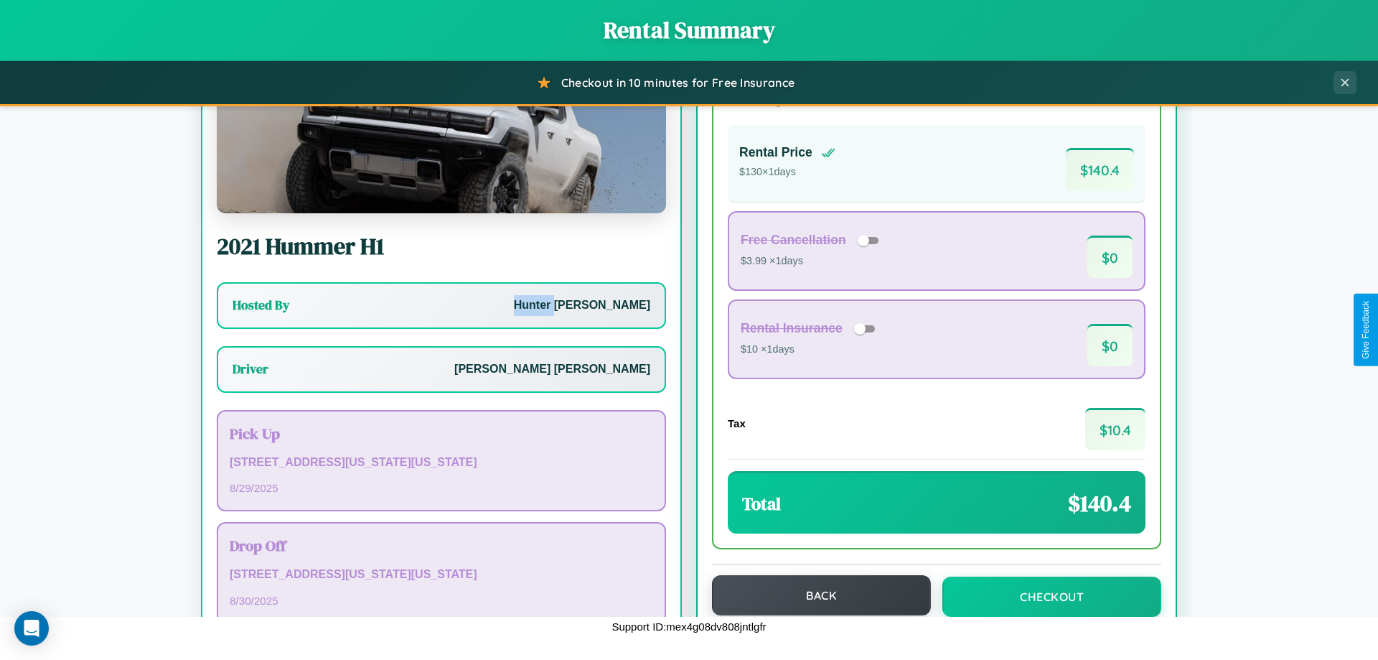
click at [815, 595] on button "Back" at bounding box center [821, 595] width 219 height 40
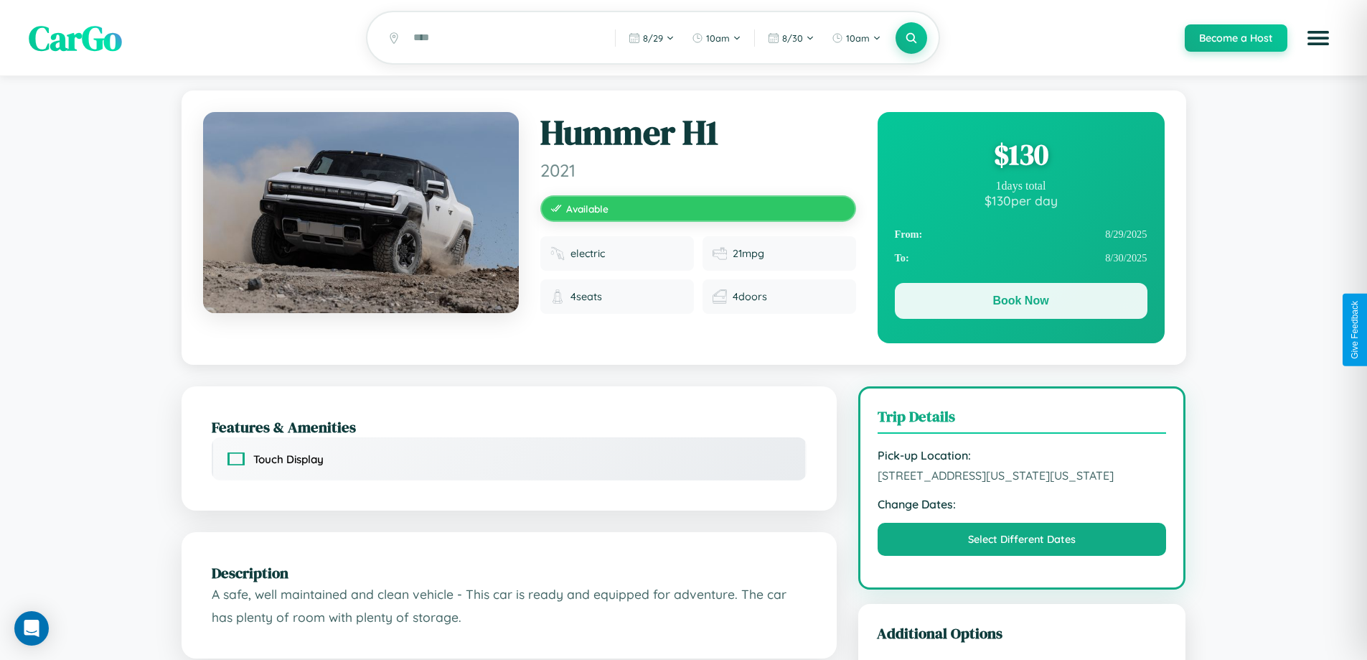
click at [1021, 303] on button "Book Now" at bounding box center [1021, 301] width 253 height 36
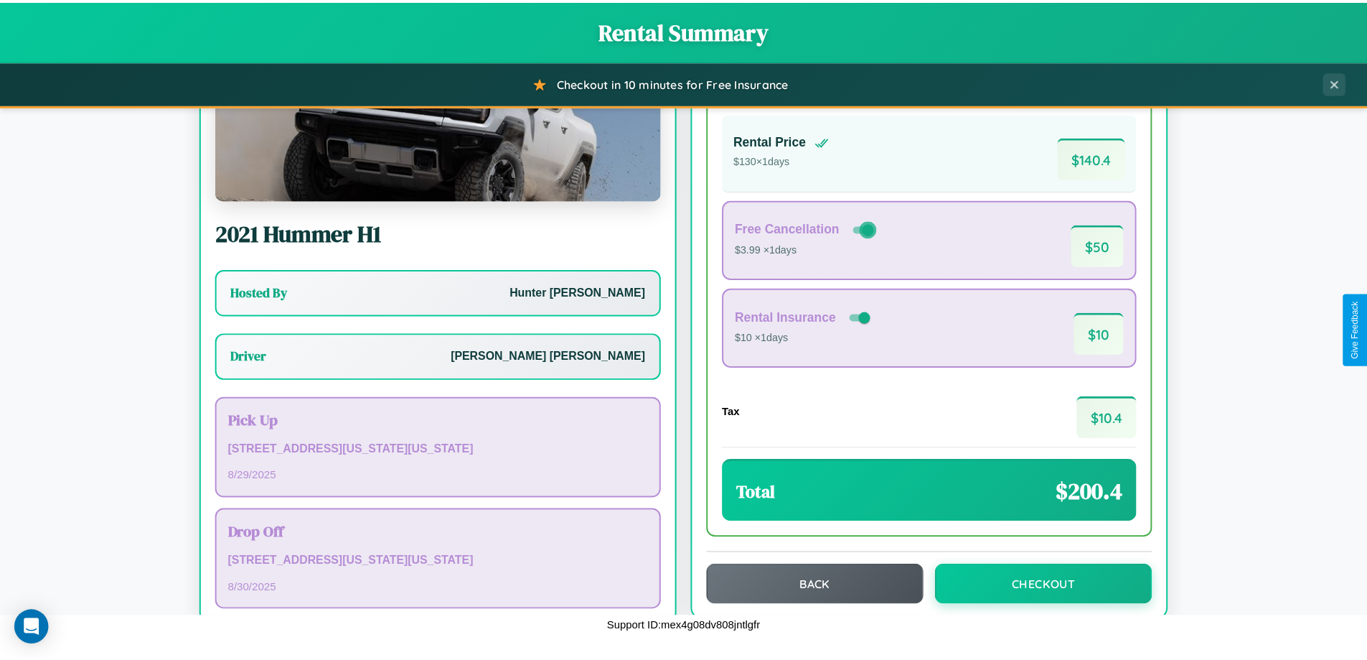
scroll to position [103, 0]
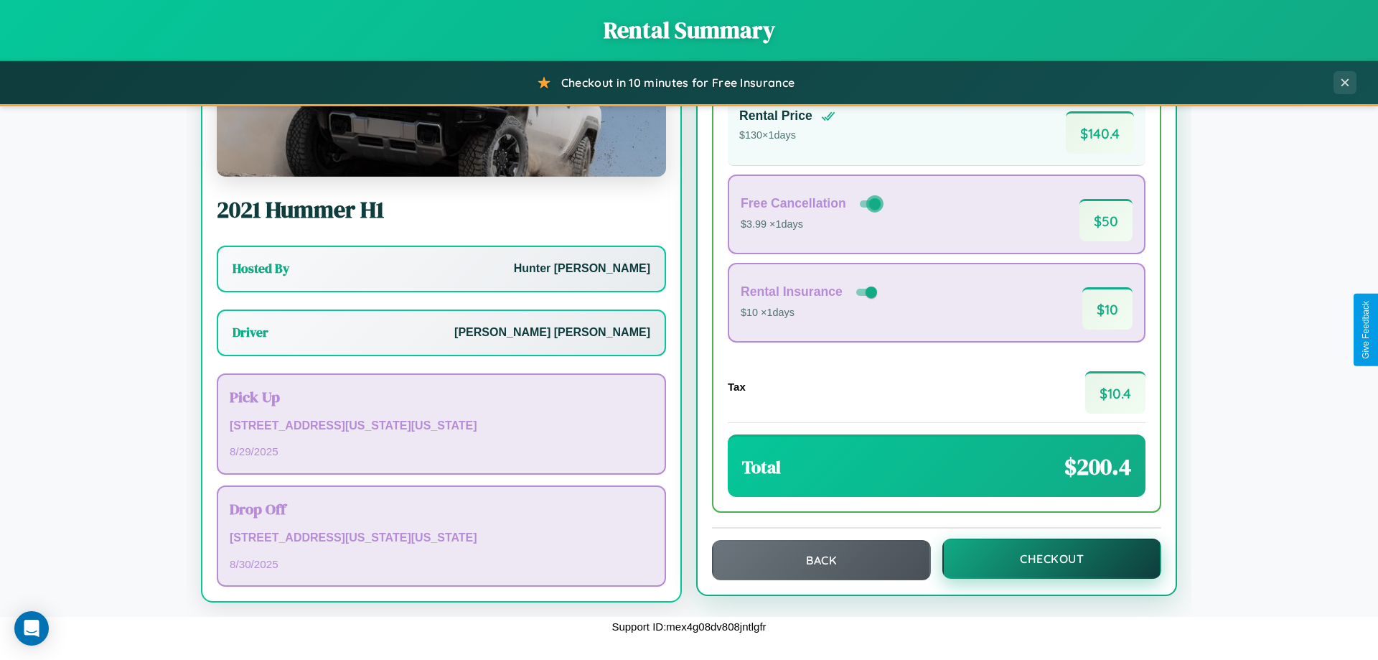
click at [1042, 558] on button "Checkout" at bounding box center [1051, 558] width 219 height 40
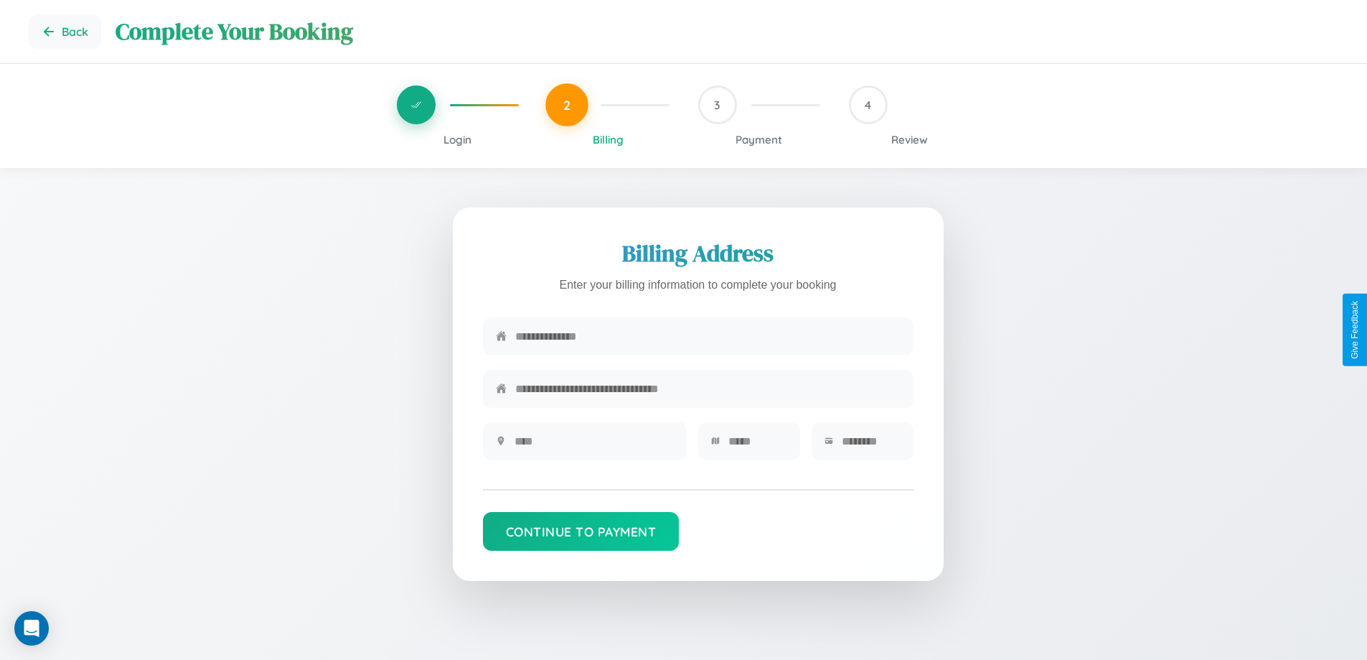
click at [708, 338] on input "text" at bounding box center [707, 336] width 385 height 35
type input "**********"
click at [594, 446] on input "text" at bounding box center [594, 440] width 159 height 35
type input "********"
click at [757, 446] on input "text" at bounding box center [758, 440] width 59 height 35
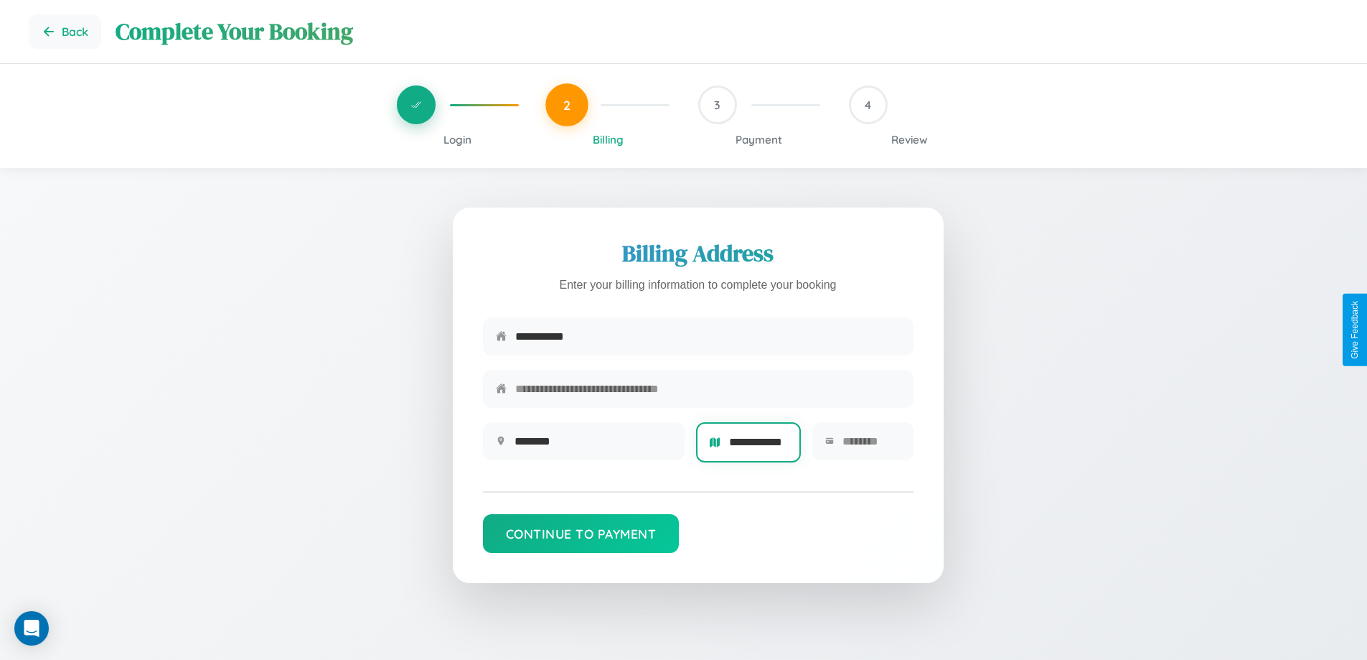
scroll to position [0, 11]
type input "**********"
click at [871, 446] on input "text" at bounding box center [871, 440] width 57 height 35
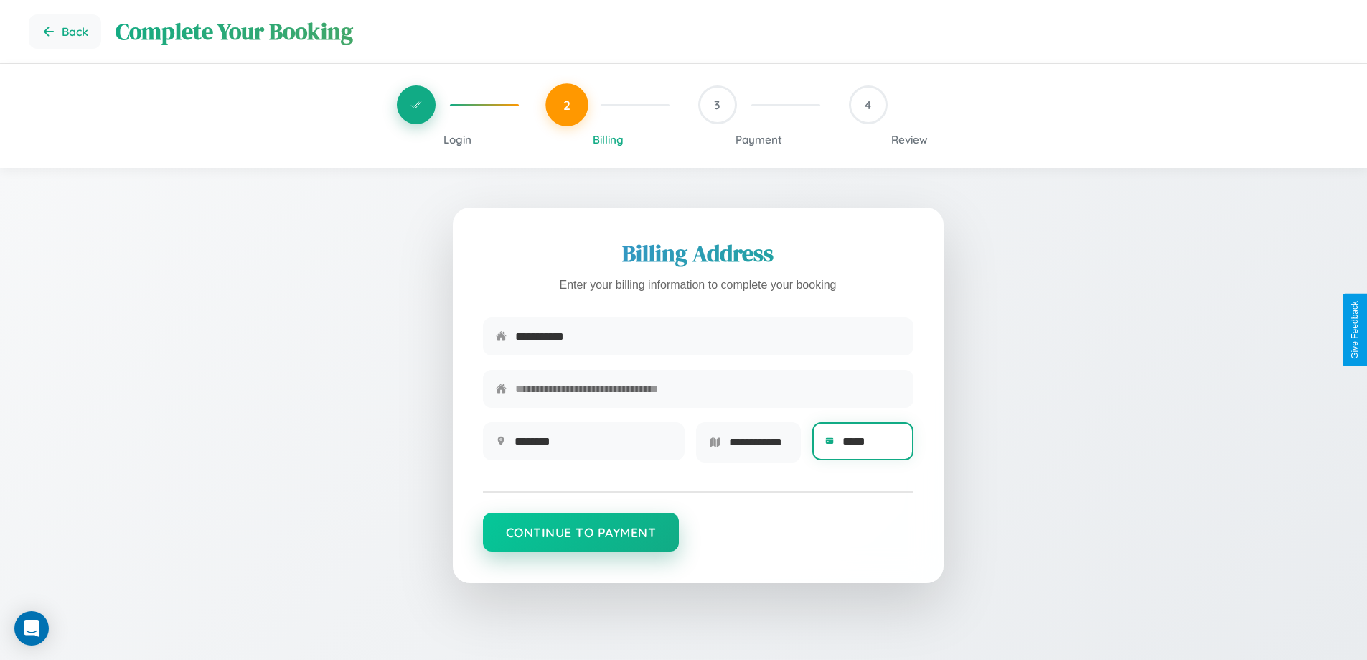
type input "*****"
click at [581, 537] on button "Continue to Payment" at bounding box center [581, 531] width 197 height 39
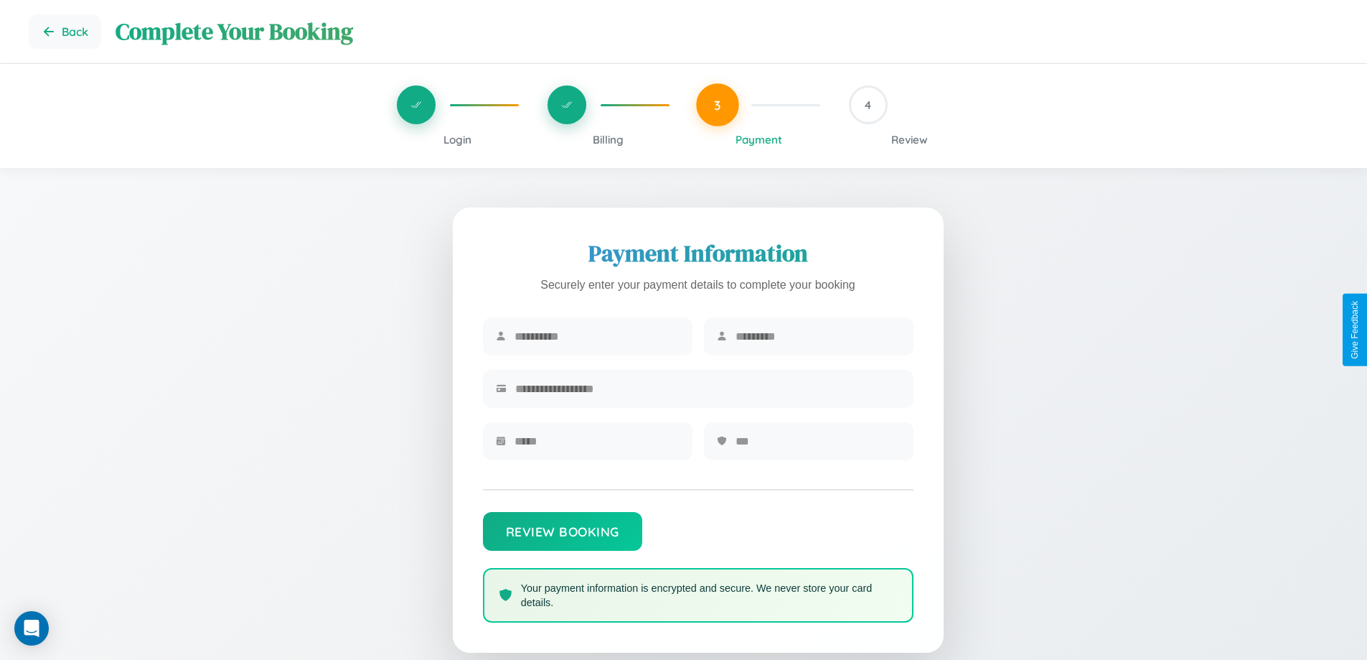
click at [596, 337] on input "text" at bounding box center [597, 336] width 165 height 35
type input "*****"
click at [818, 337] on input "text" at bounding box center [818, 336] width 165 height 35
type input "******"
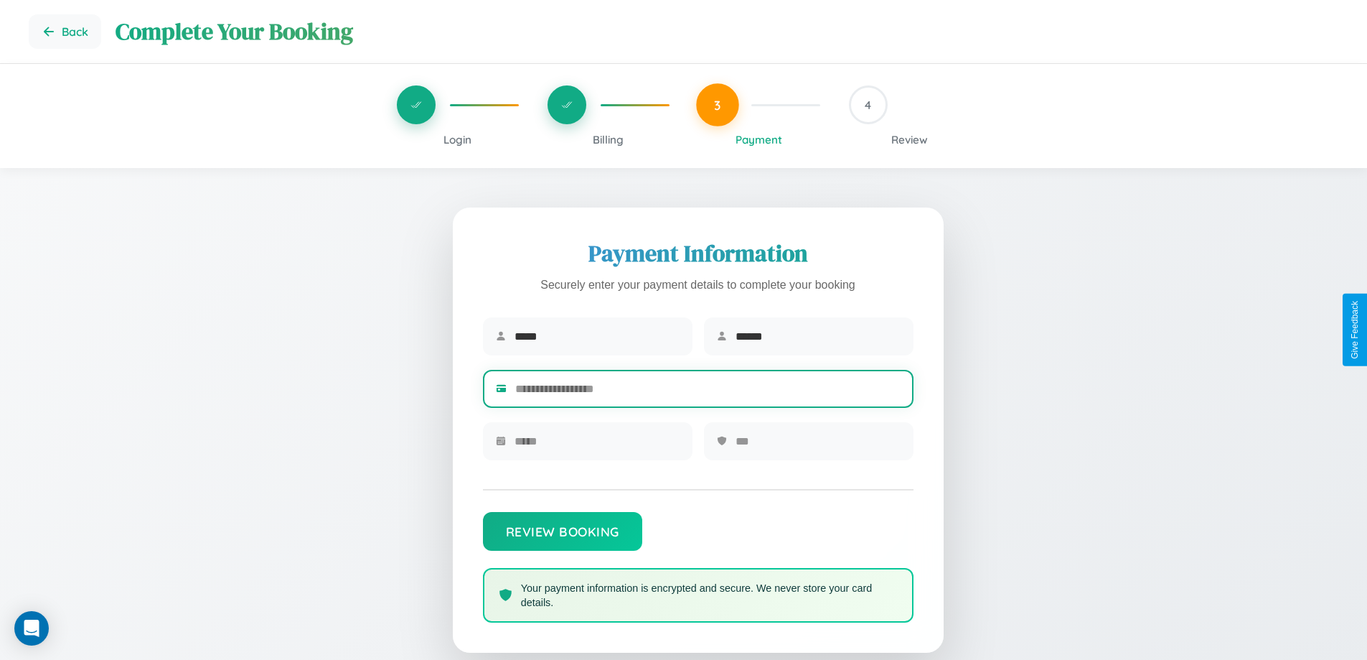
click at [708, 391] on input "text" at bounding box center [707, 388] width 385 height 35
type input "**********"
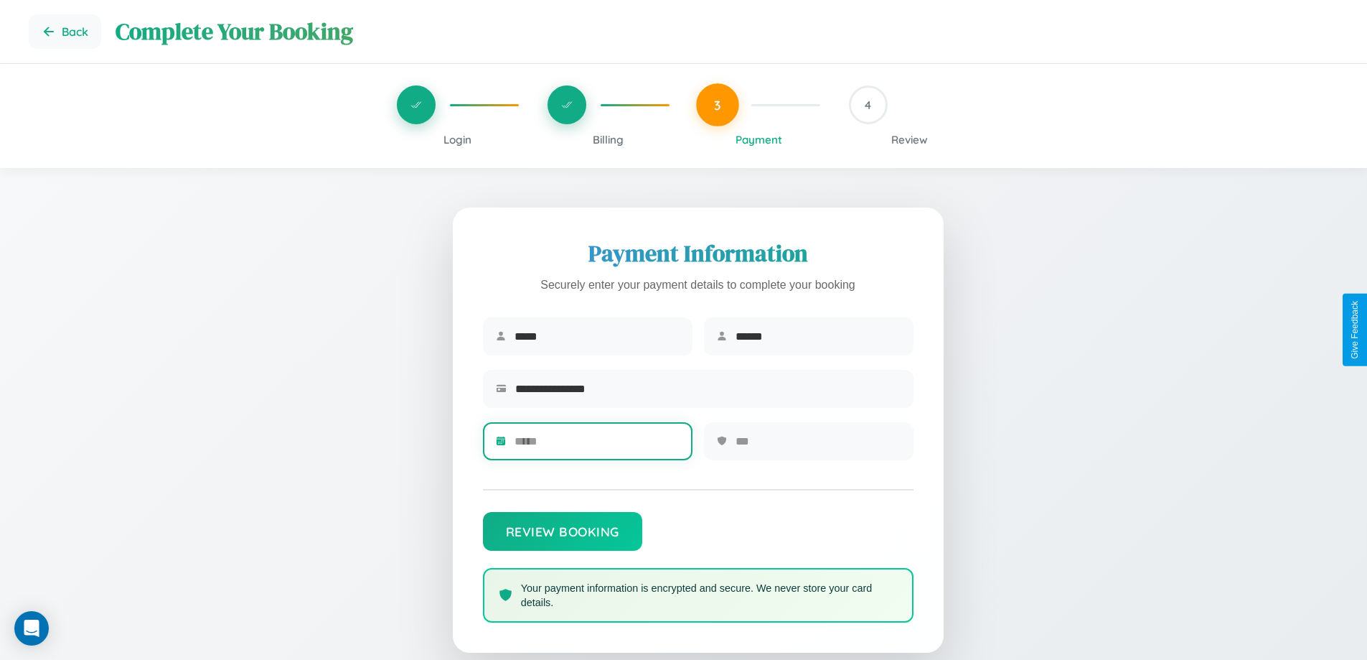
click at [596, 446] on input "text" at bounding box center [597, 440] width 165 height 35
type input "*****"
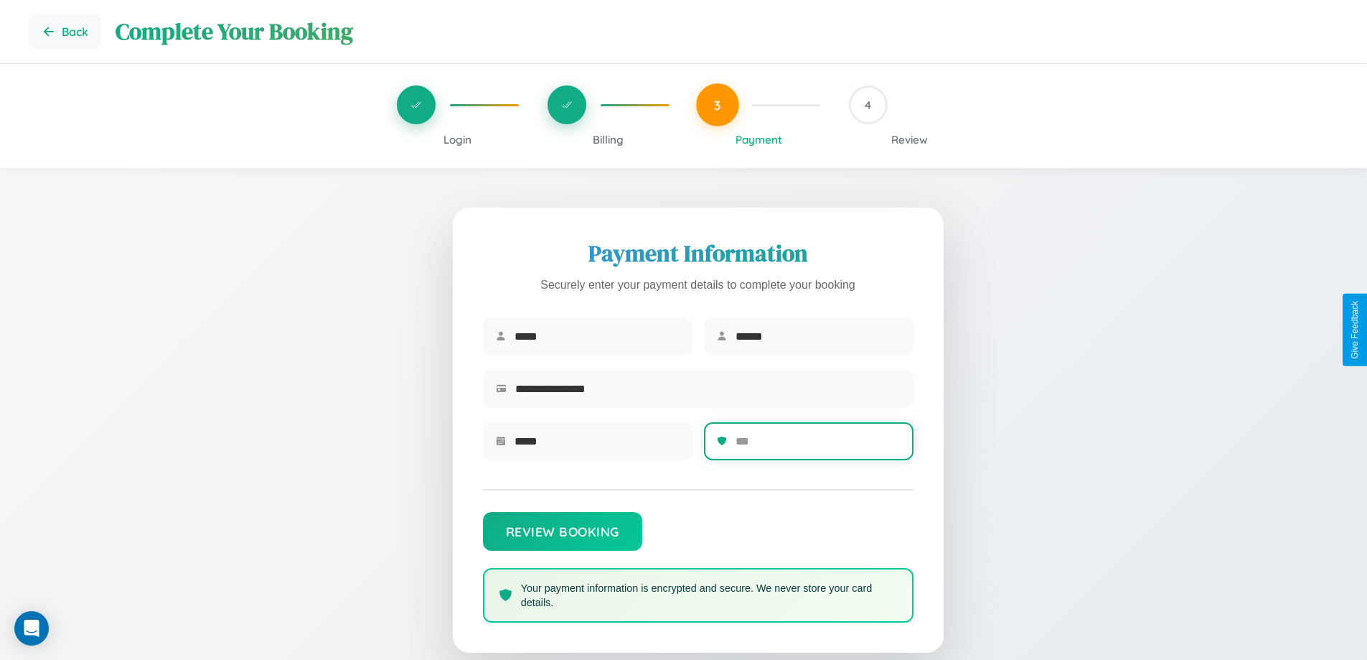
click at [818, 446] on input "text" at bounding box center [818, 440] width 165 height 35
type input "***"
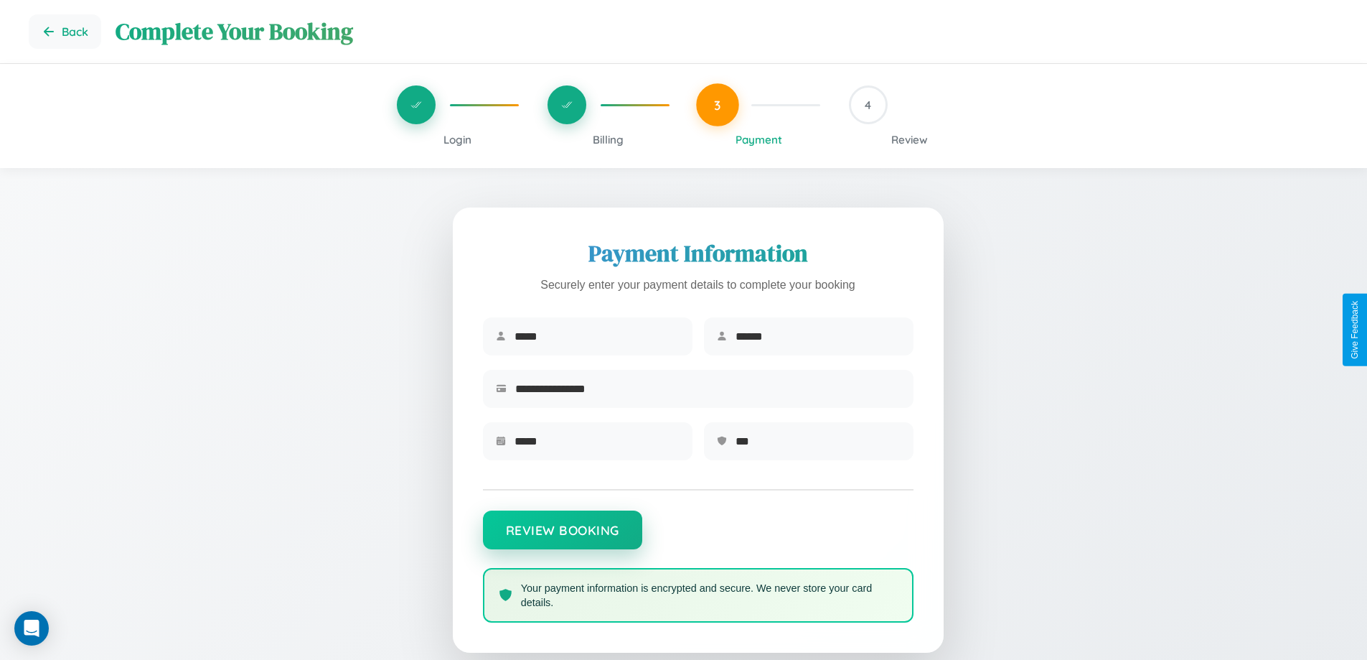
click at [562, 537] on button "Review Booking" at bounding box center [562, 529] width 159 height 39
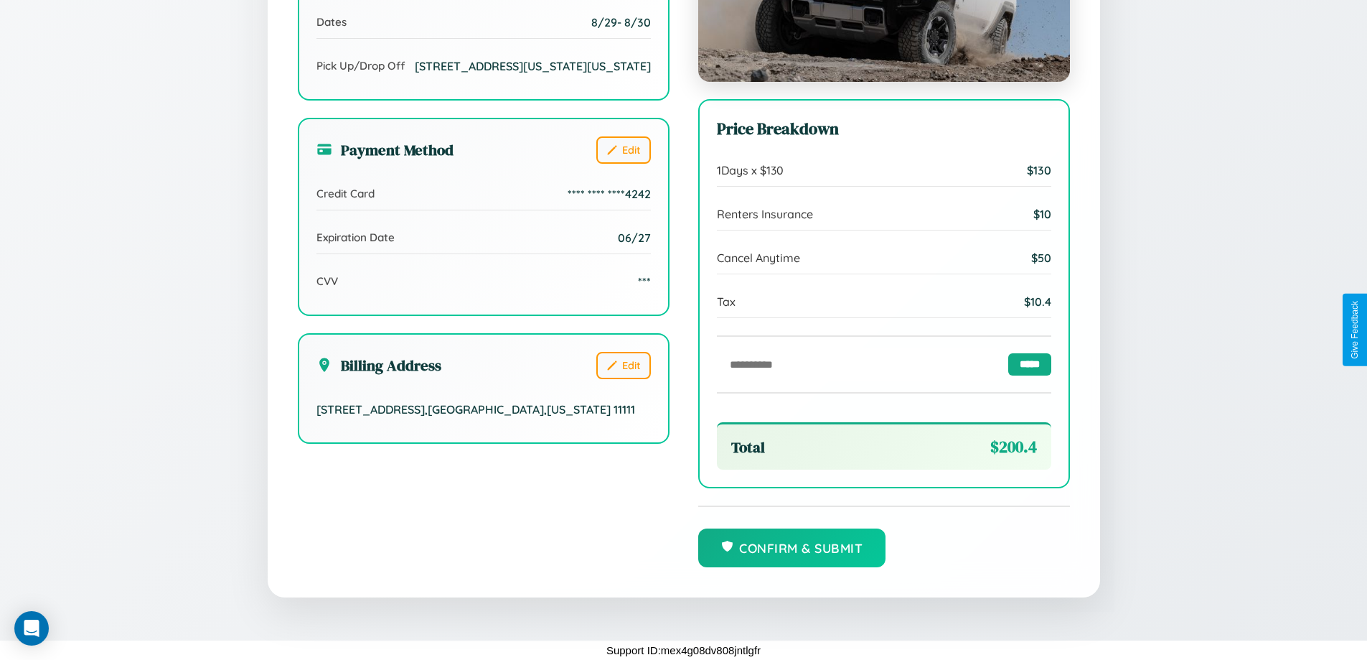
scroll to position [439, 0]
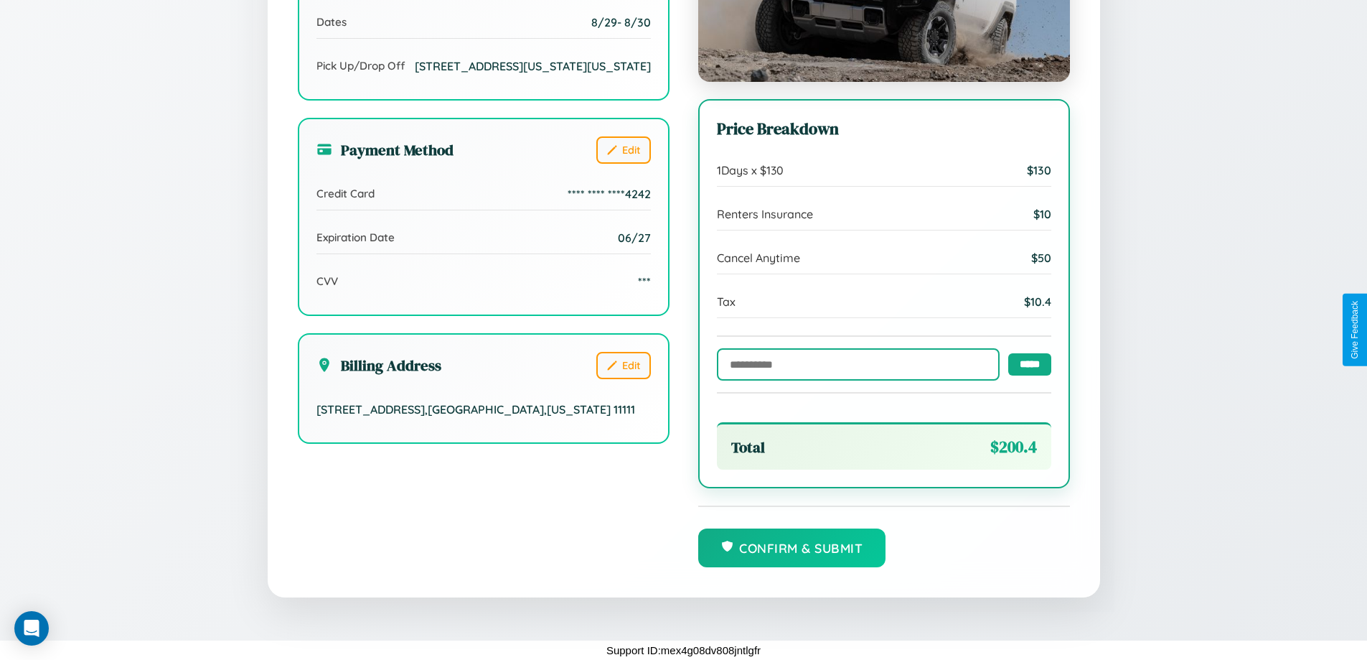
click at [854, 363] on input "text" at bounding box center [858, 364] width 283 height 32
type input "**********"
click at [1026, 363] on input "*****" at bounding box center [1029, 363] width 43 height 22
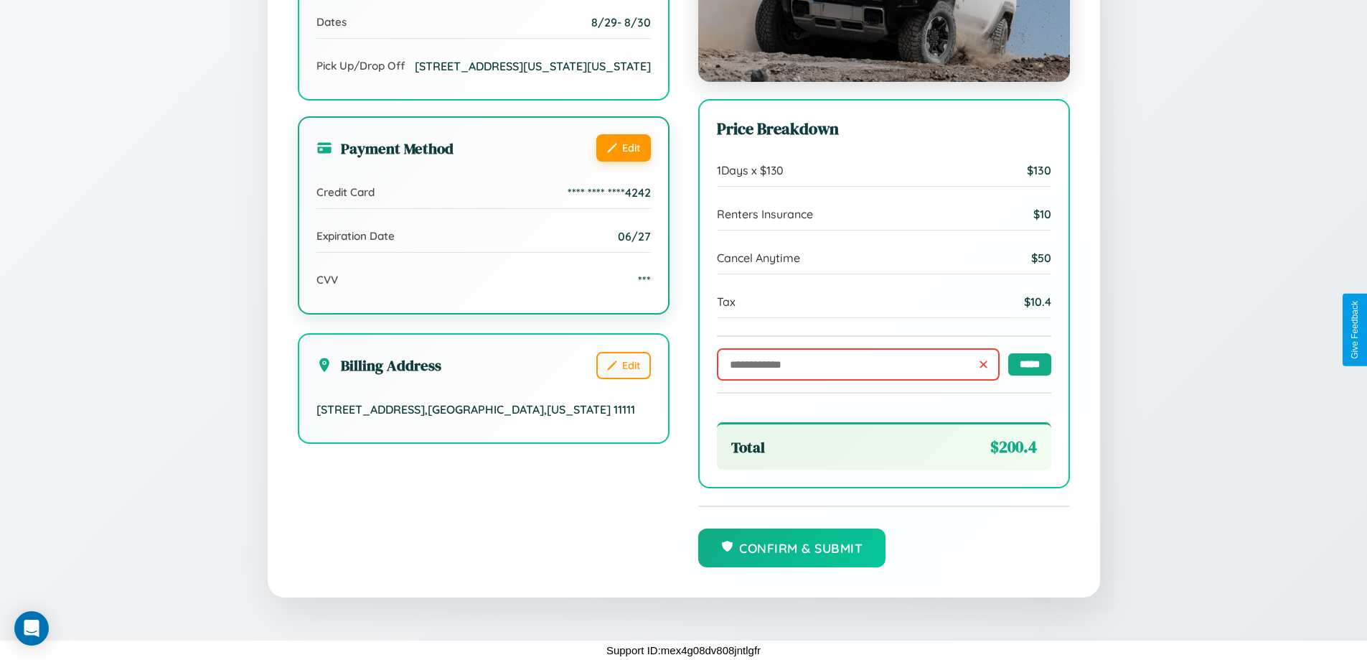
click at [623, 160] on button "Edit" at bounding box center [623, 147] width 55 height 27
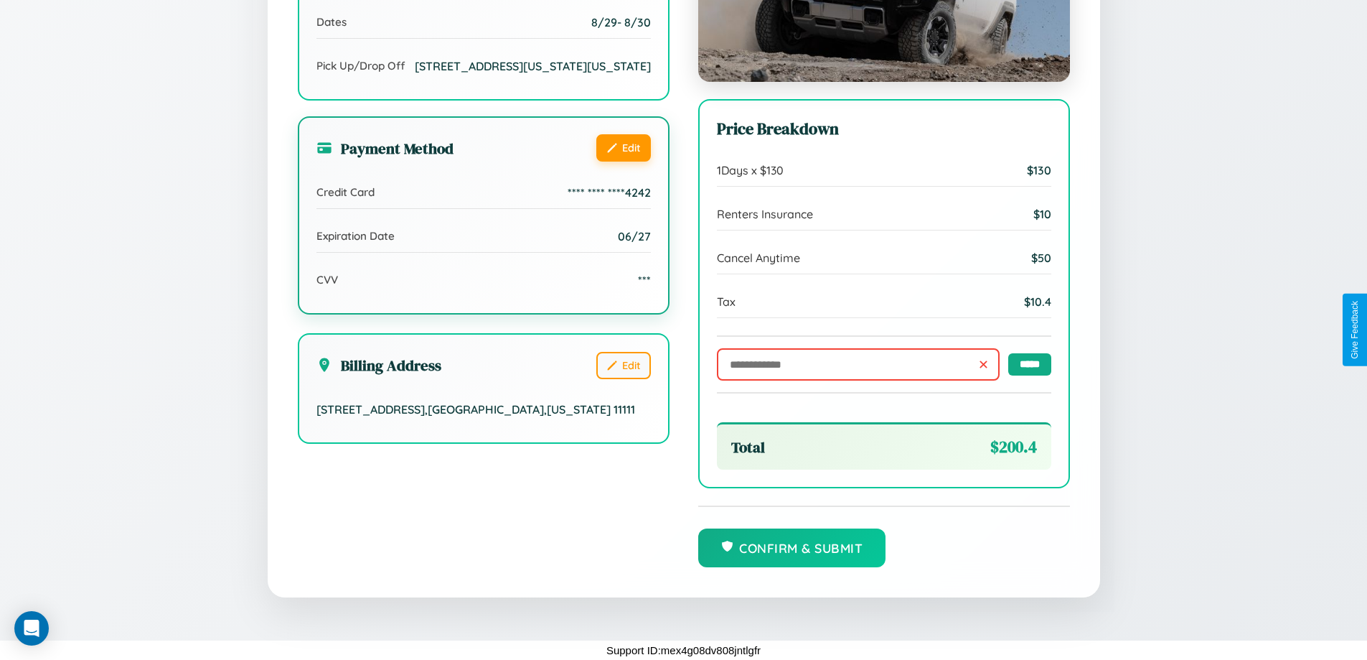
click at [623, 160] on button "Edit" at bounding box center [623, 147] width 55 height 27
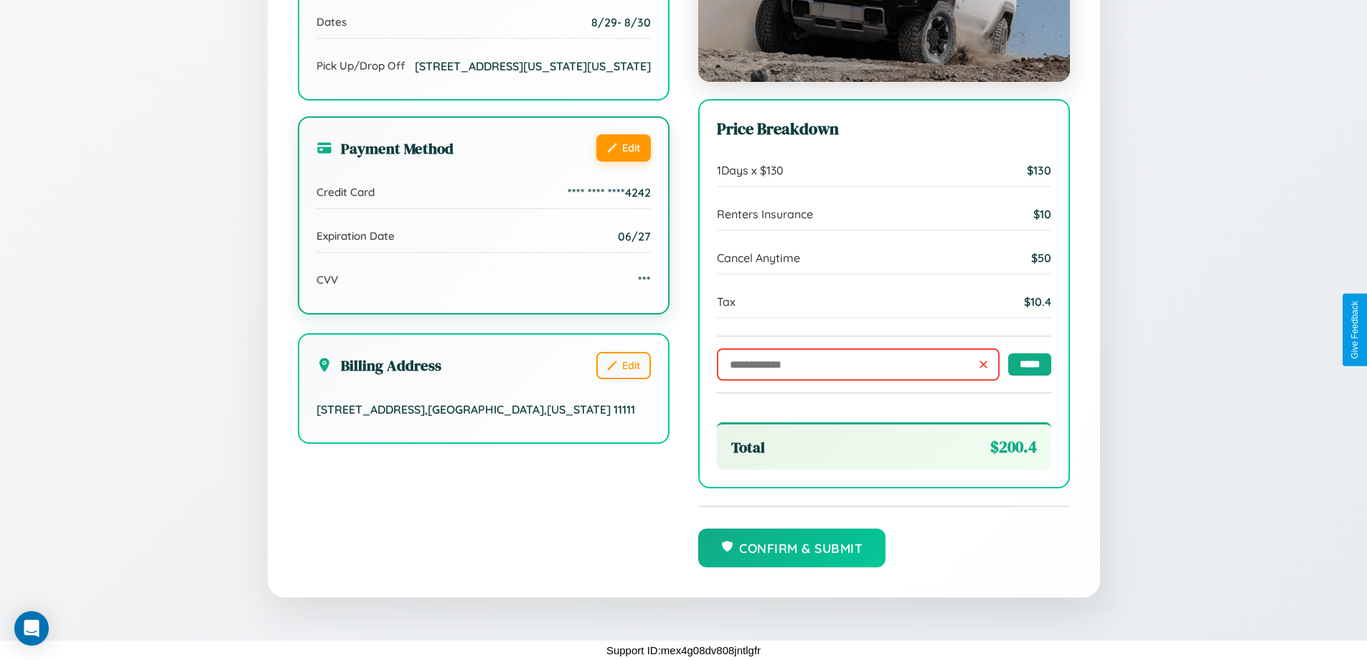
click at [623, 160] on button "Edit" at bounding box center [623, 147] width 55 height 27
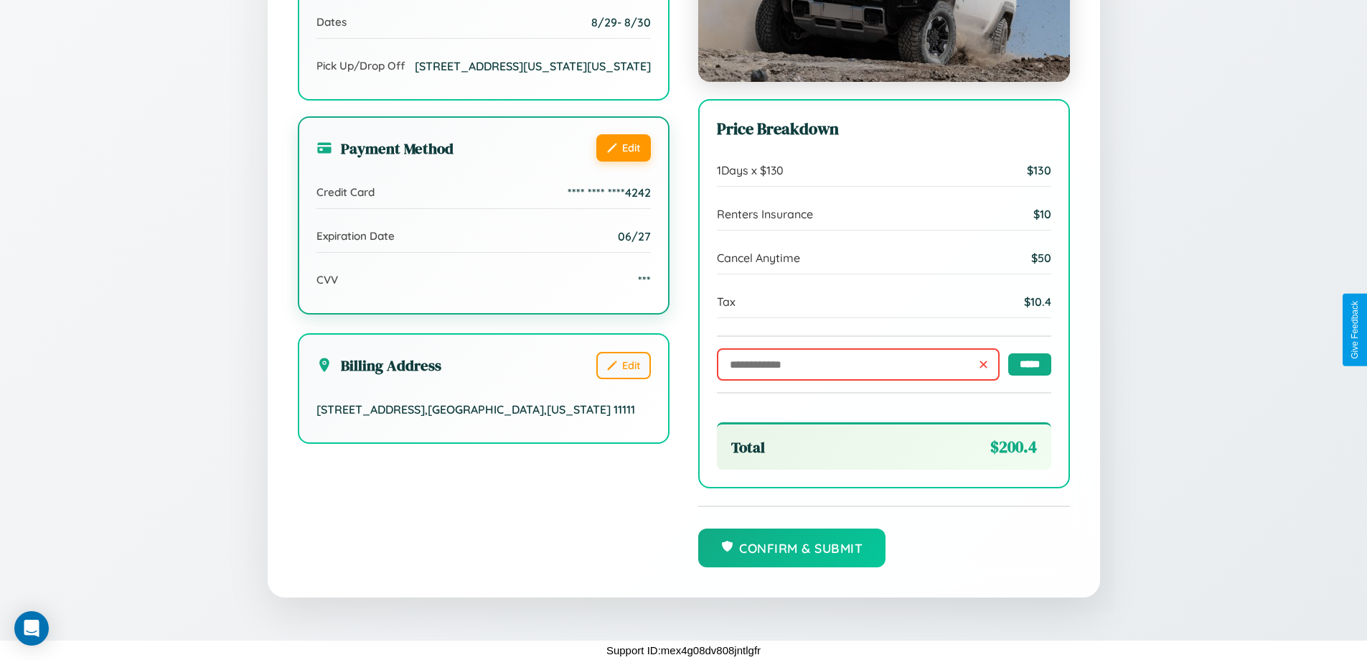
click at [623, 160] on button "Edit" at bounding box center [623, 147] width 55 height 27
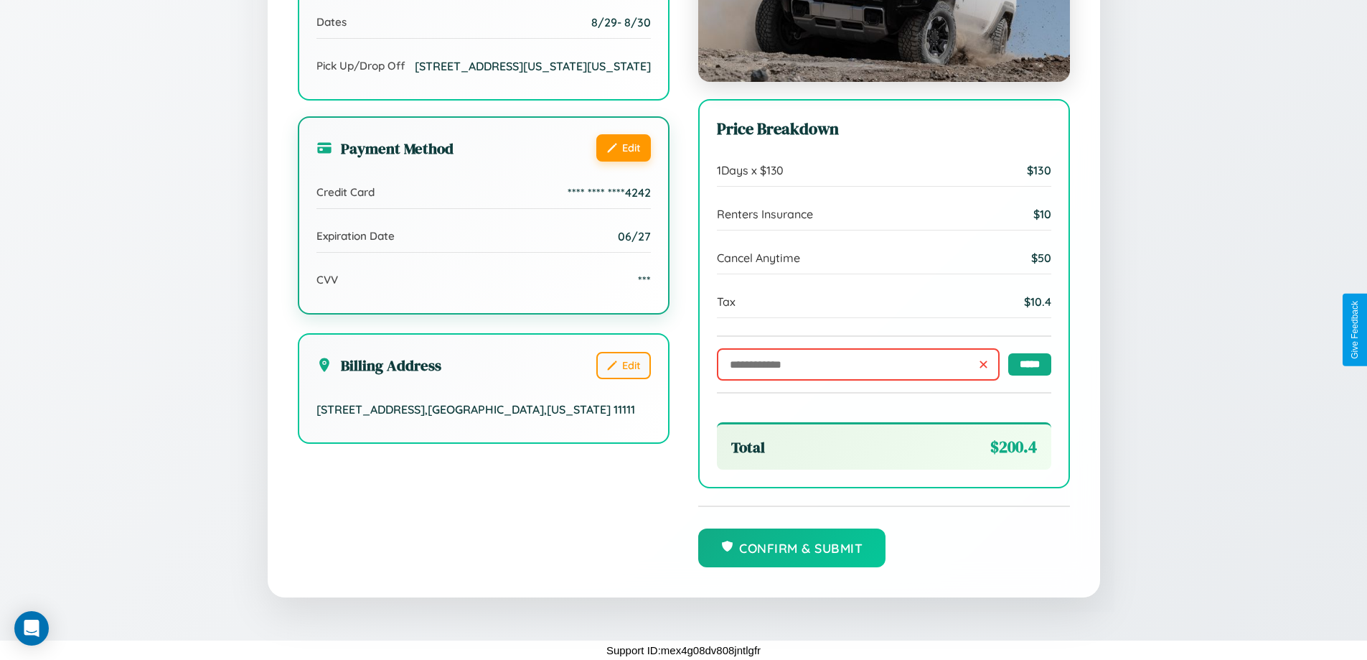
click at [623, 160] on button "Edit" at bounding box center [623, 147] width 55 height 27
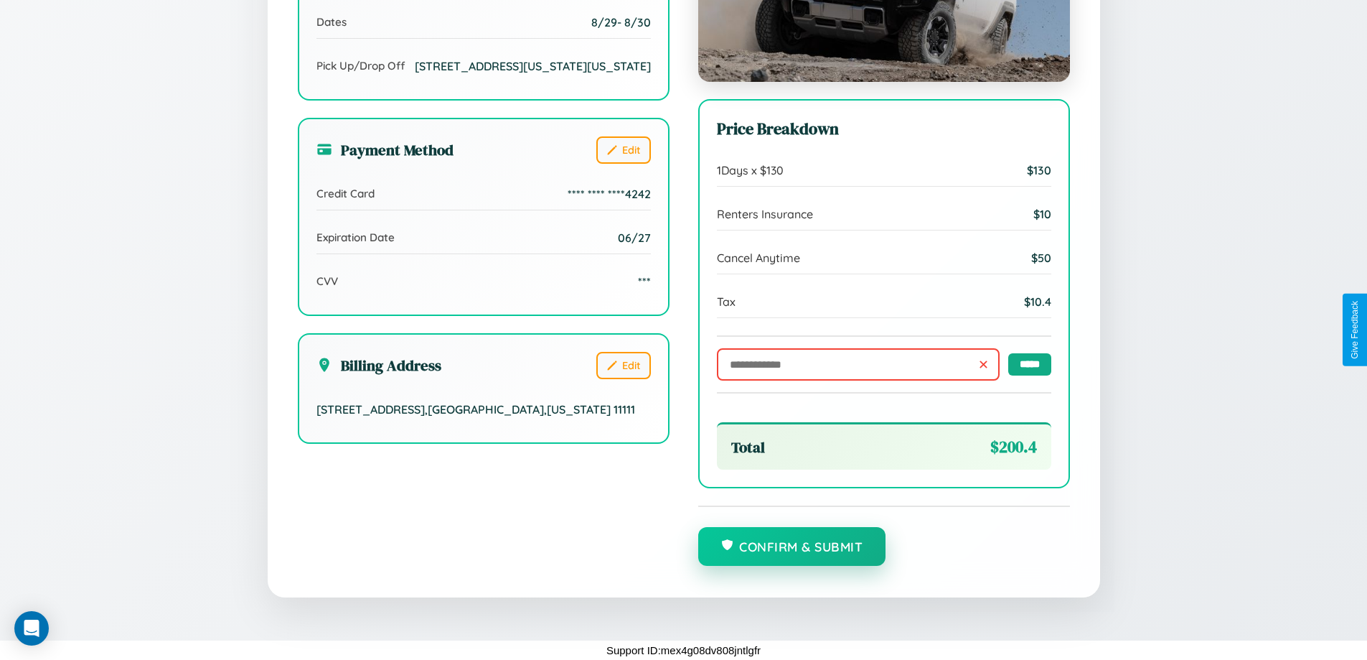
click at [792, 547] on button "Confirm & Submit" at bounding box center [792, 546] width 188 height 39
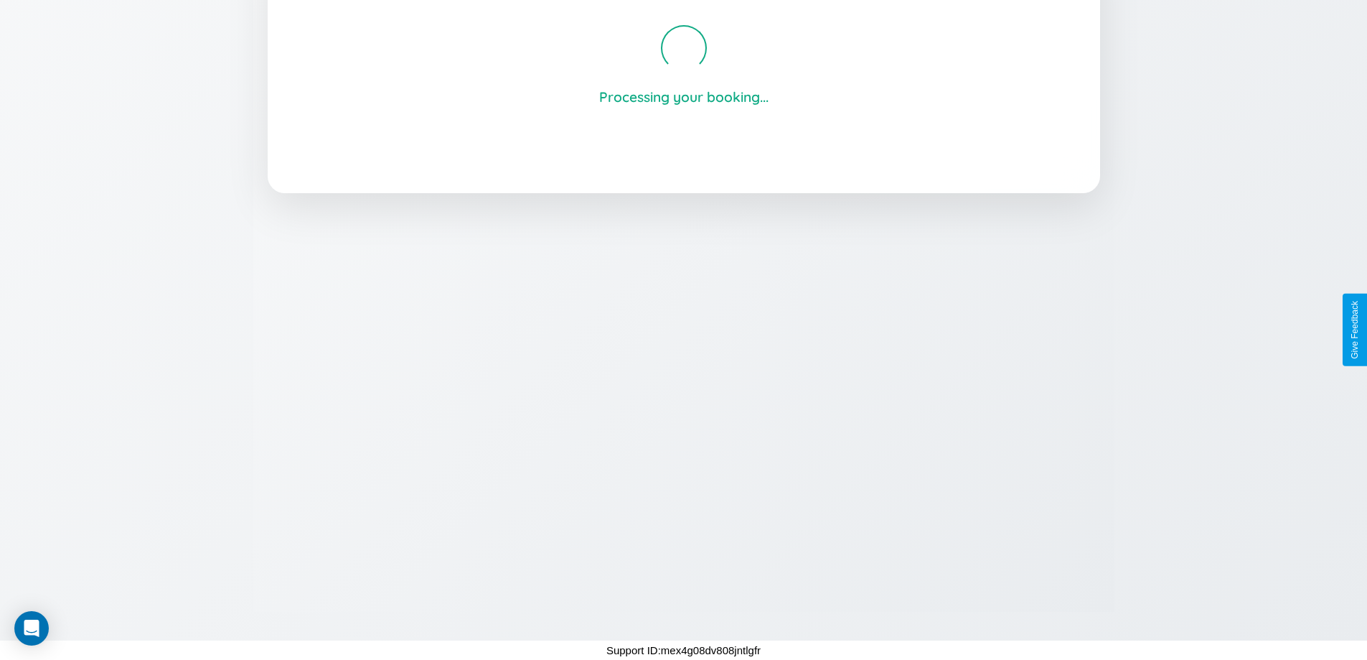
scroll to position [273, 0]
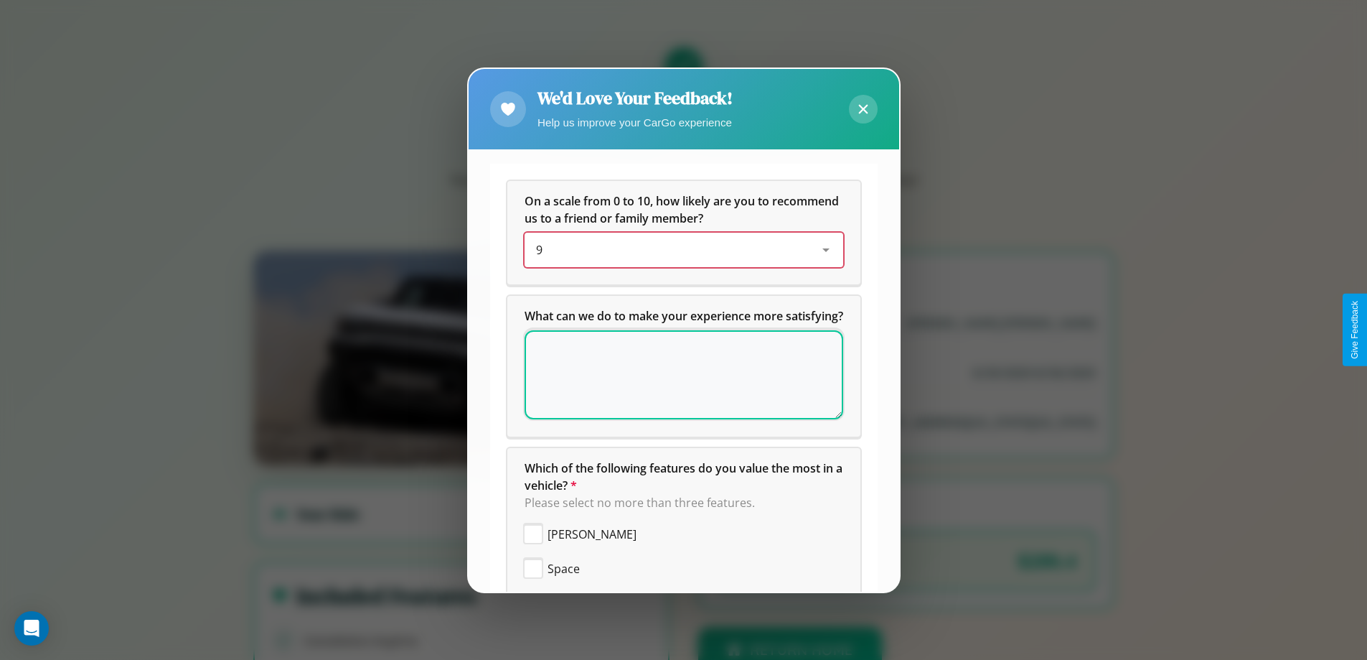
click at [678, 250] on div "9" at bounding box center [672, 249] width 273 height 17
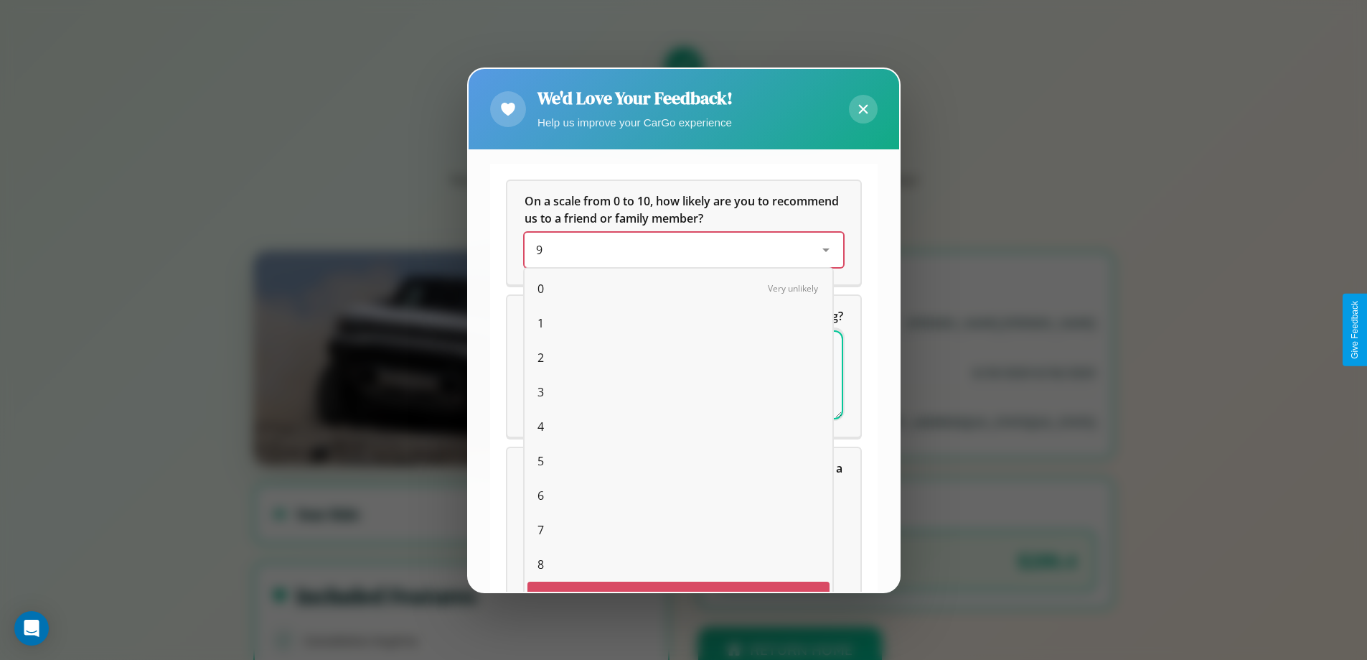
scroll to position [25, 59]
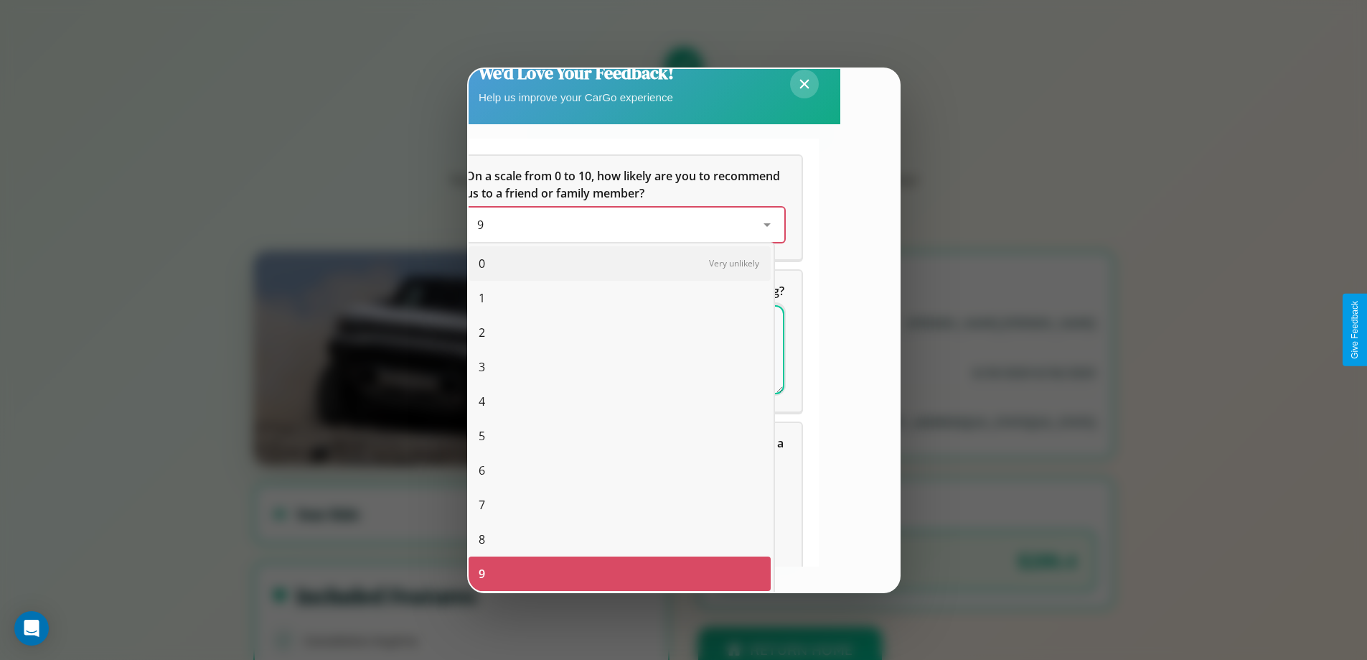
click at [482, 298] on span "1" at bounding box center [482, 297] width 6 height 17
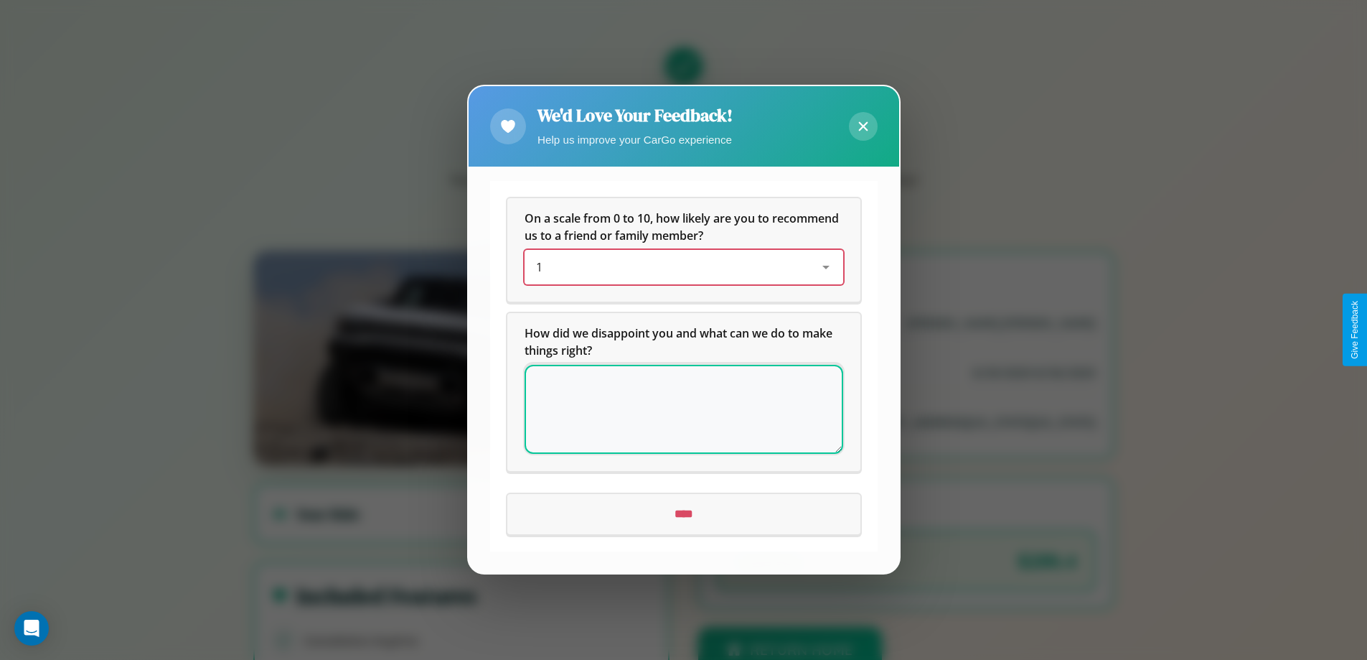
scroll to position [0, 0]
click at [683, 409] on textarea at bounding box center [684, 409] width 319 height 89
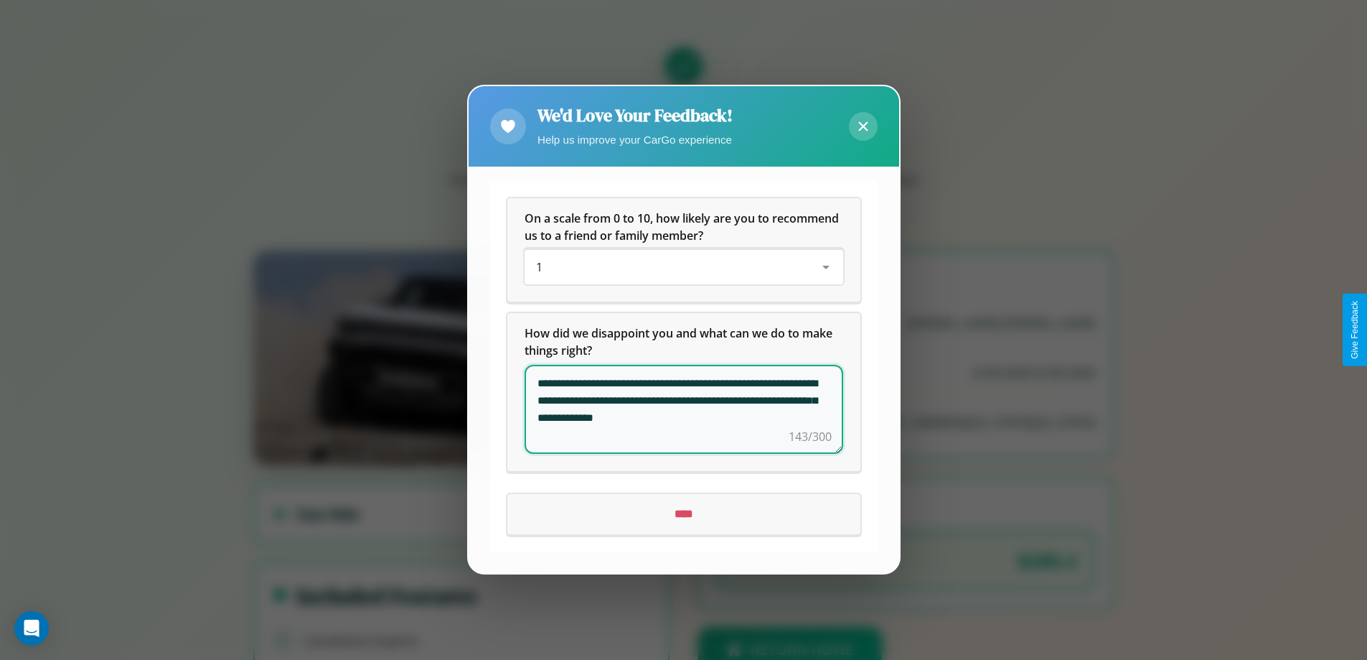
type textarea "**********"
click at [683, 514] on input "****" at bounding box center [683, 515] width 353 height 40
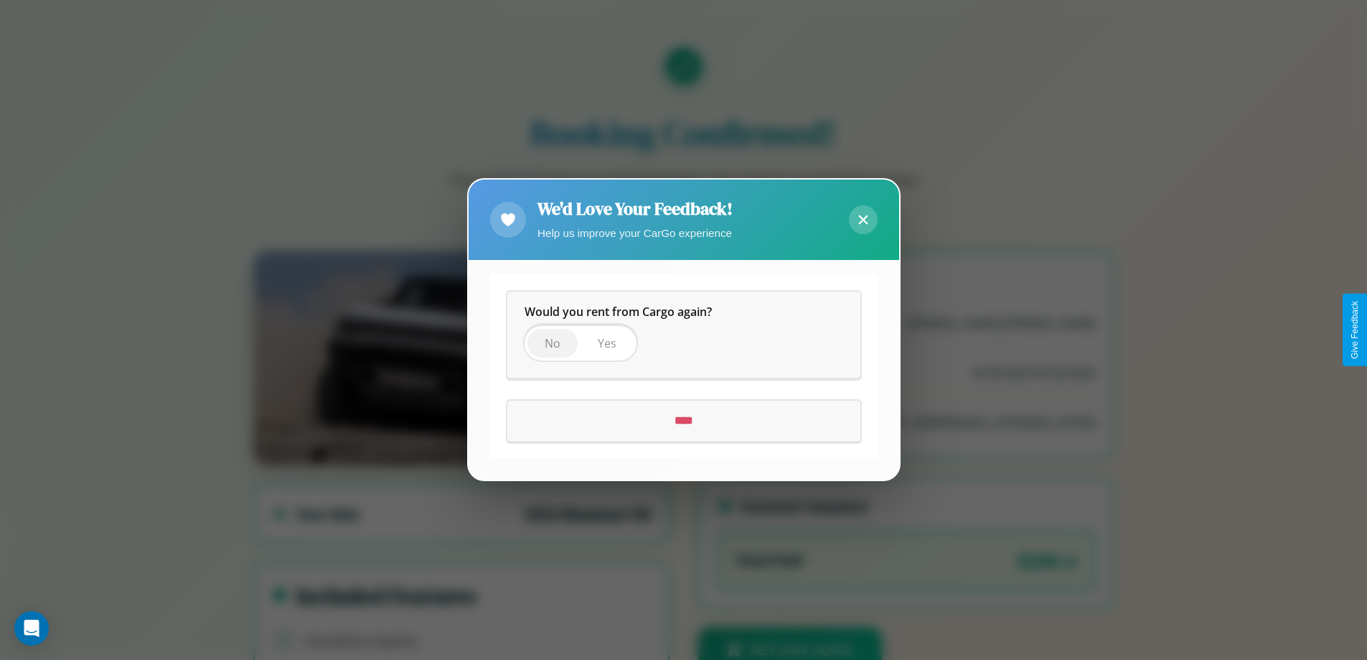
click at [552, 343] on span "No" at bounding box center [553, 344] width 16 height 16
click at [683, 421] on input "****" at bounding box center [683, 421] width 353 height 40
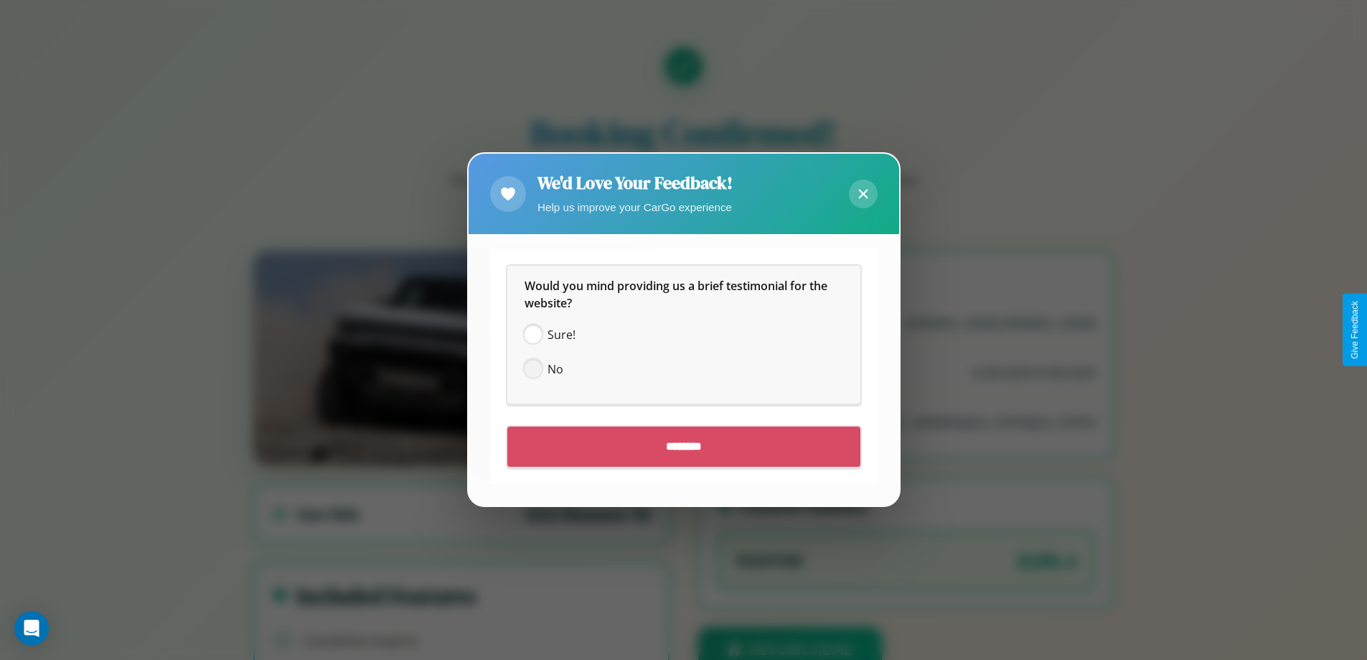
click at [533, 369] on span at bounding box center [533, 369] width 17 height 17
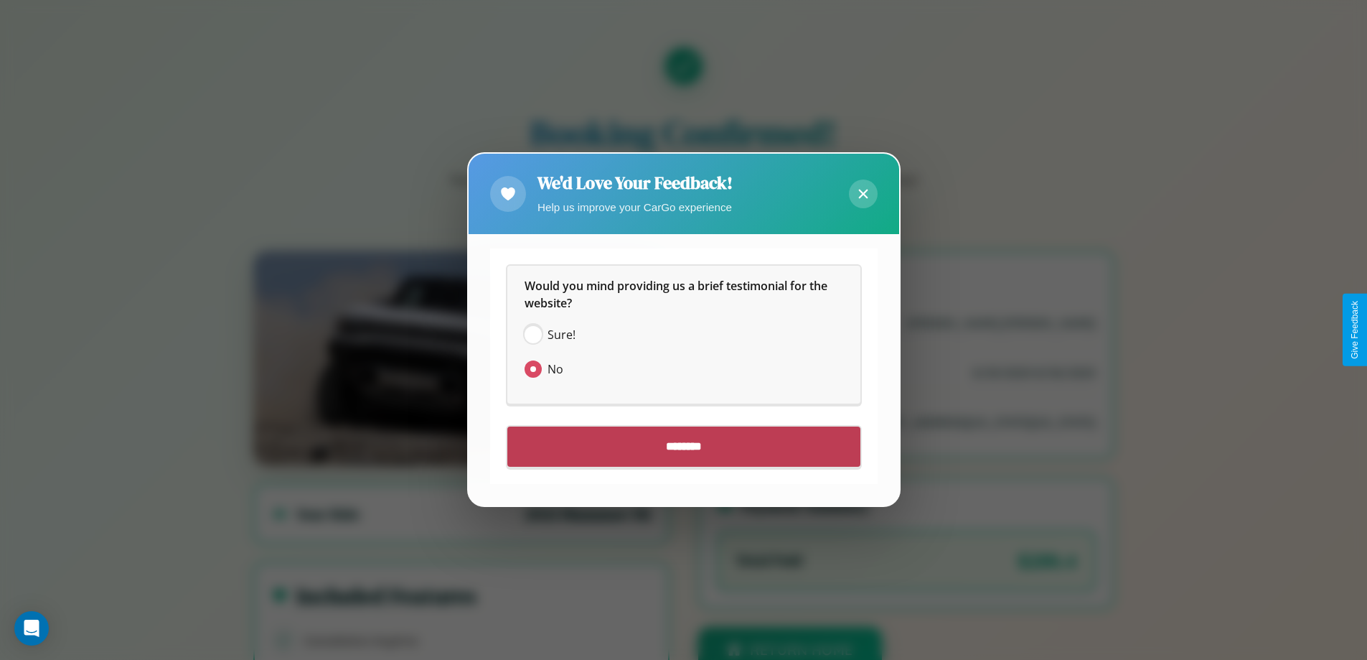
click at [683, 446] on input "********" at bounding box center [683, 447] width 353 height 40
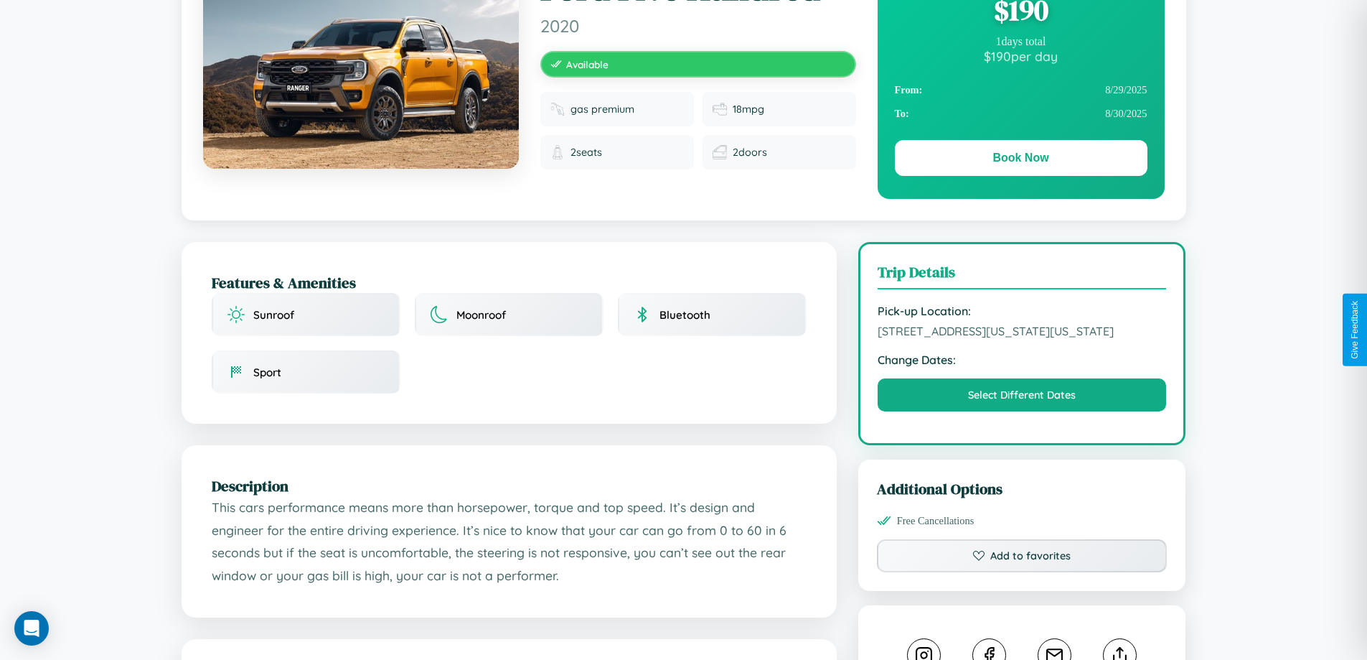
scroll to position [155, 0]
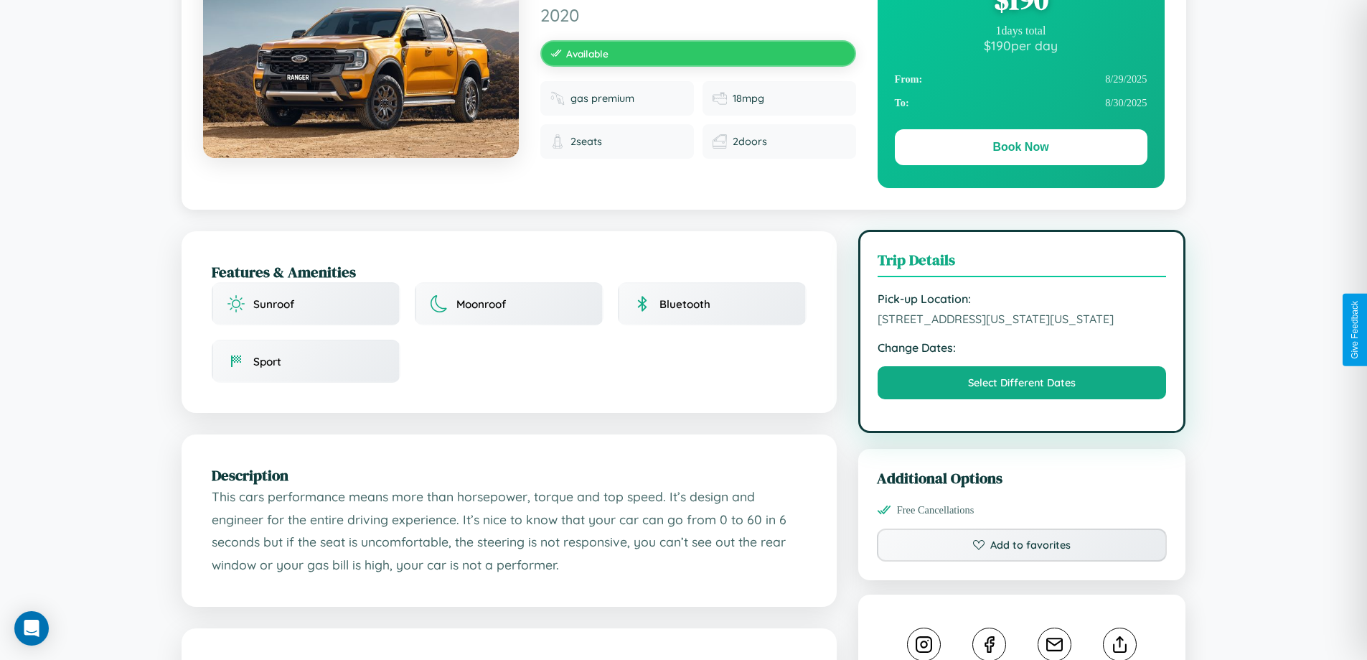
click at [1022, 326] on span "5068 Spring Street New York City New York 11453 United States" at bounding box center [1022, 319] width 289 height 14
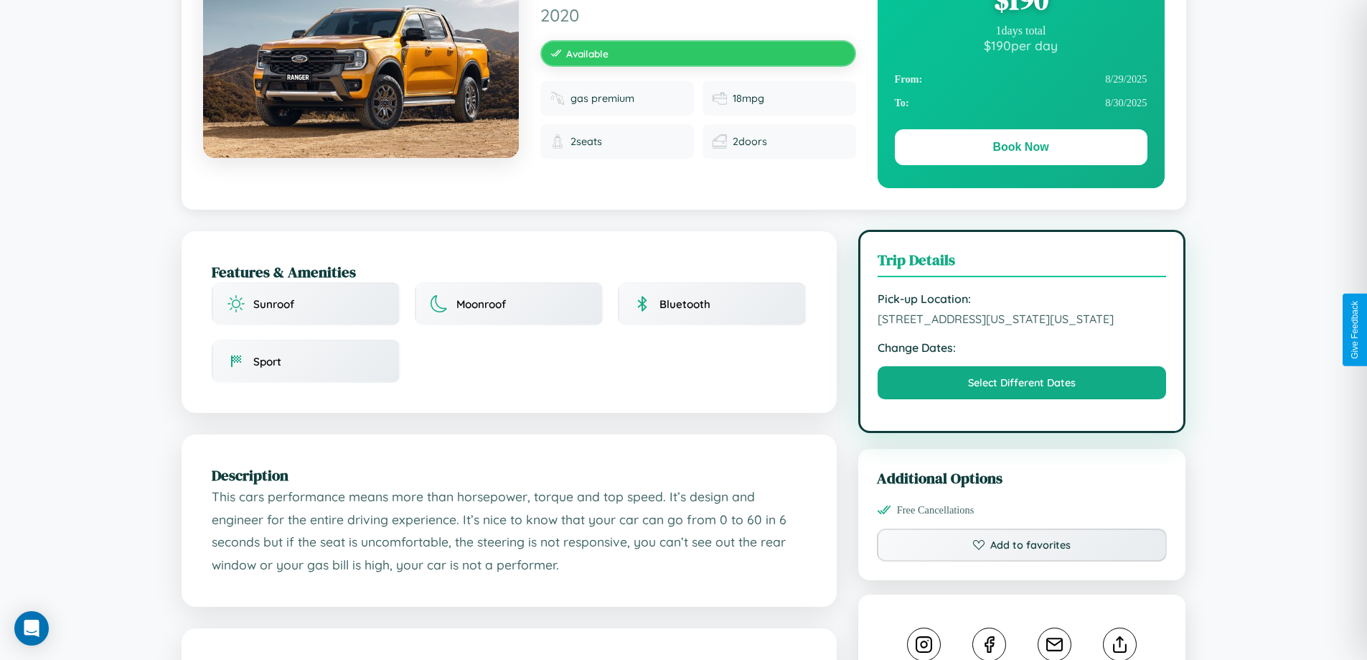
click at [1022, 326] on span "5068 Spring Street New York City New York 11453 United States" at bounding box center [1022, 319] width 289 height 14
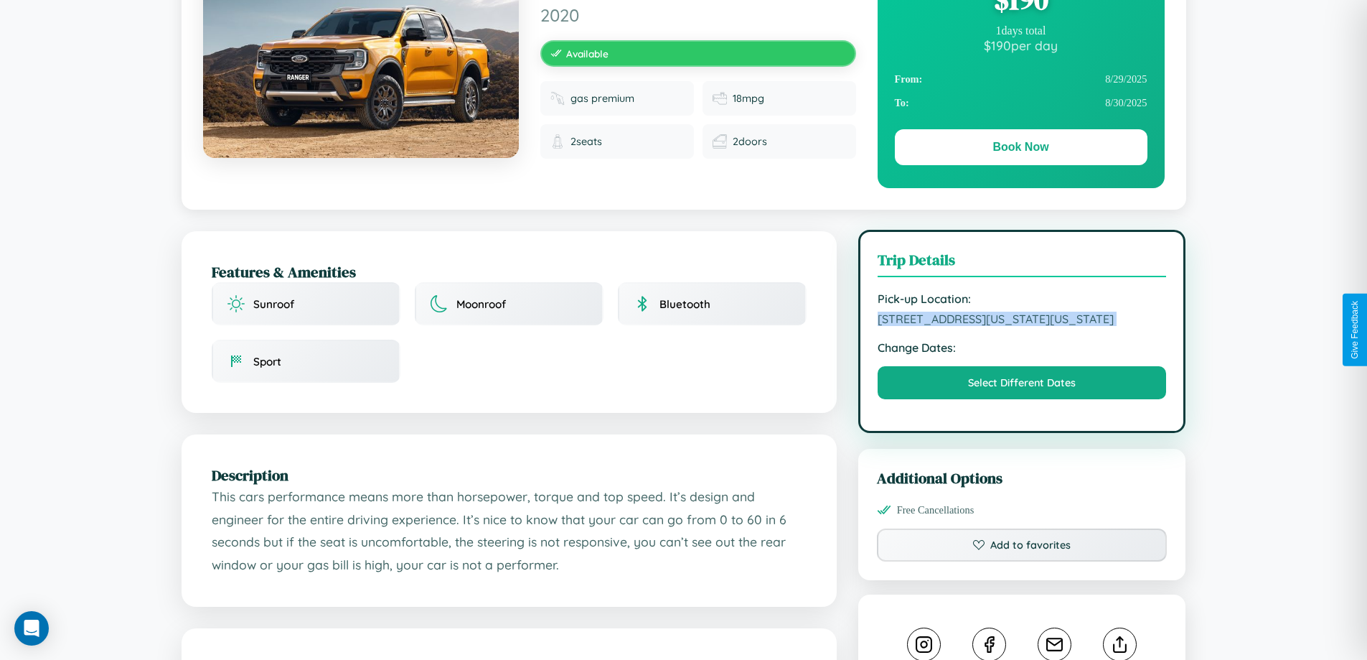
click at [1022, 326] on span "5068 Spring Street New York City New York 11453 United States" at bounding box center [1022, 319] width 289 height 14
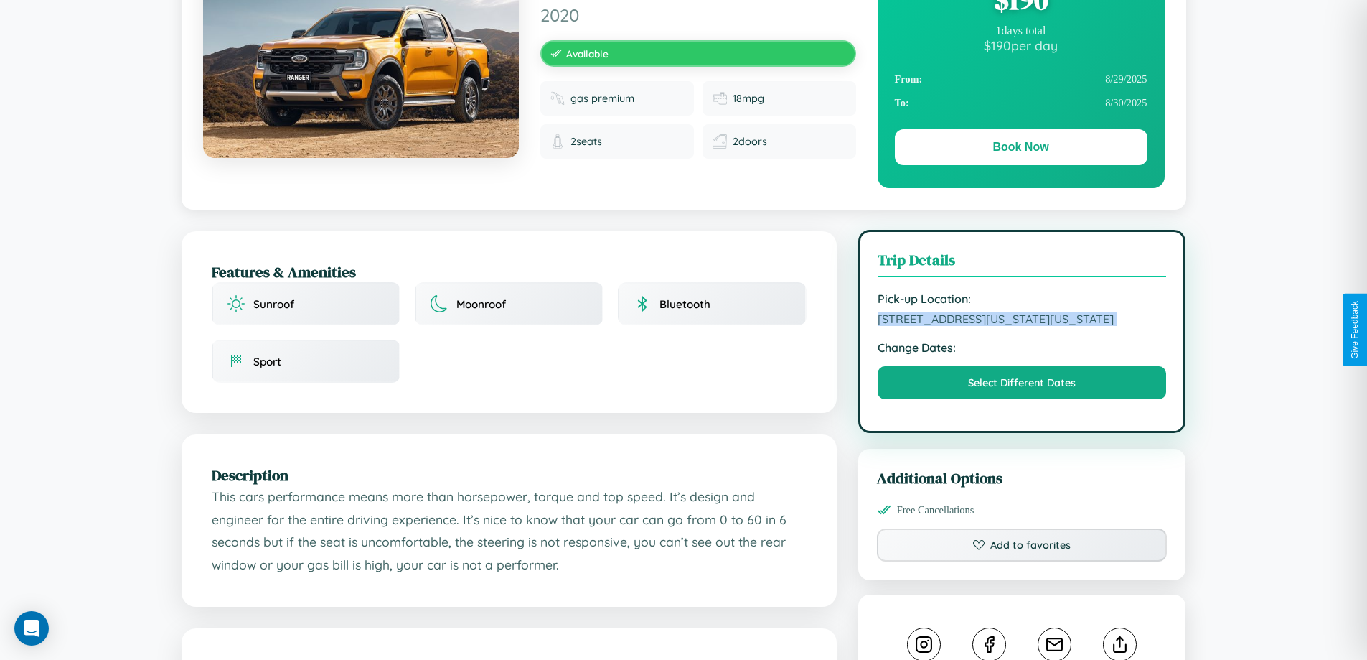
click at [1022, 326] on span "5068 Spring Street New York City New York 11453 United States" at bounding box center [1022, 319] width 289 height 14
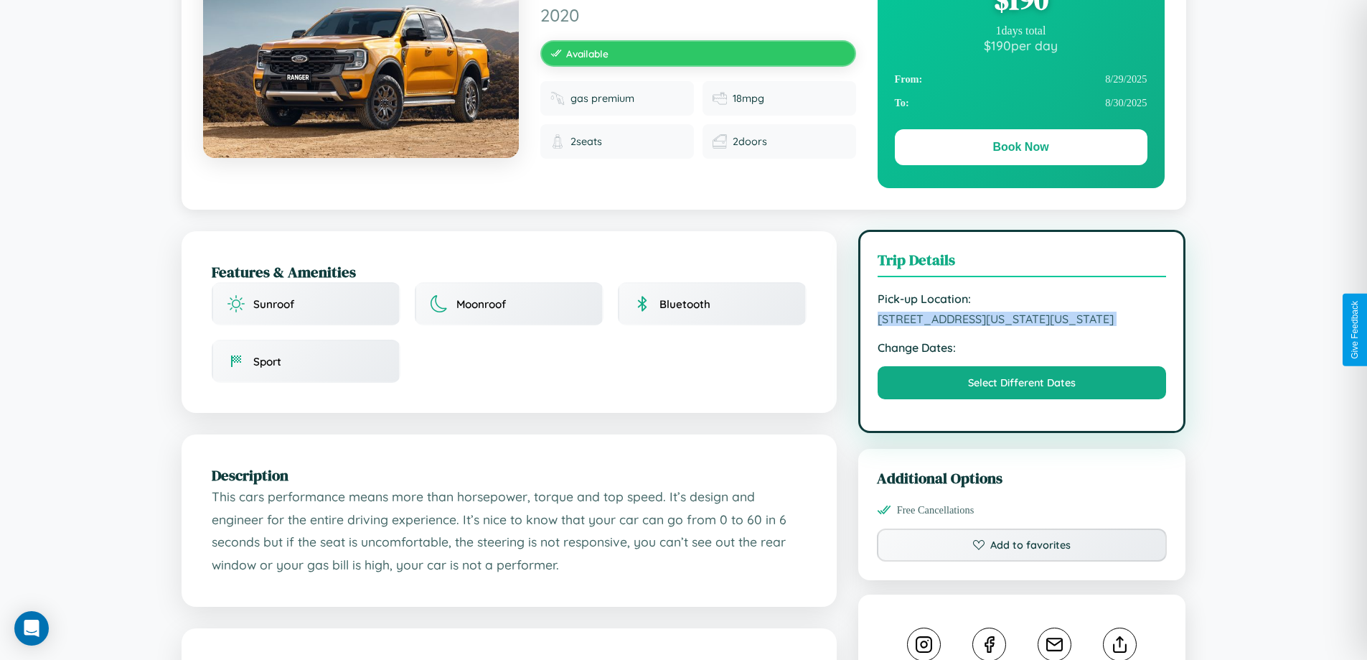
click at [1022, 326] on span "5068 Spring Street New York City New York 11453 United States" at bounding box center [1022, 319] width 289 height 14
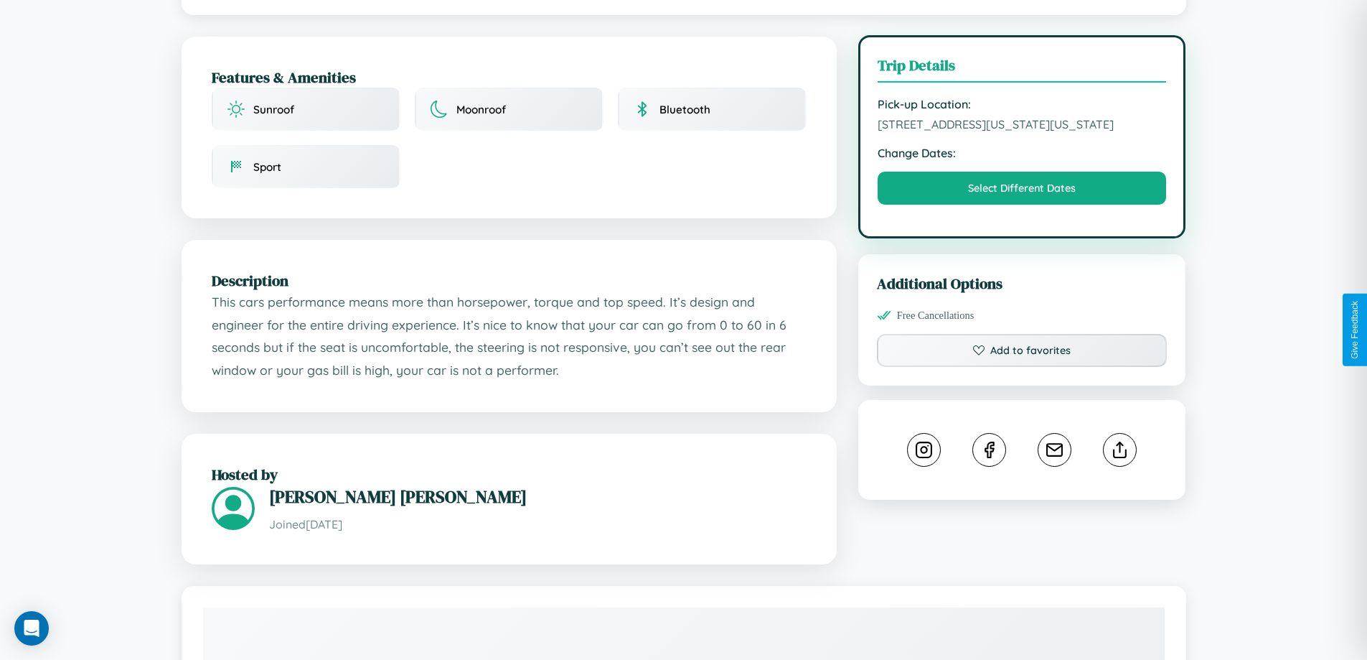
scroll to position [387, 0]
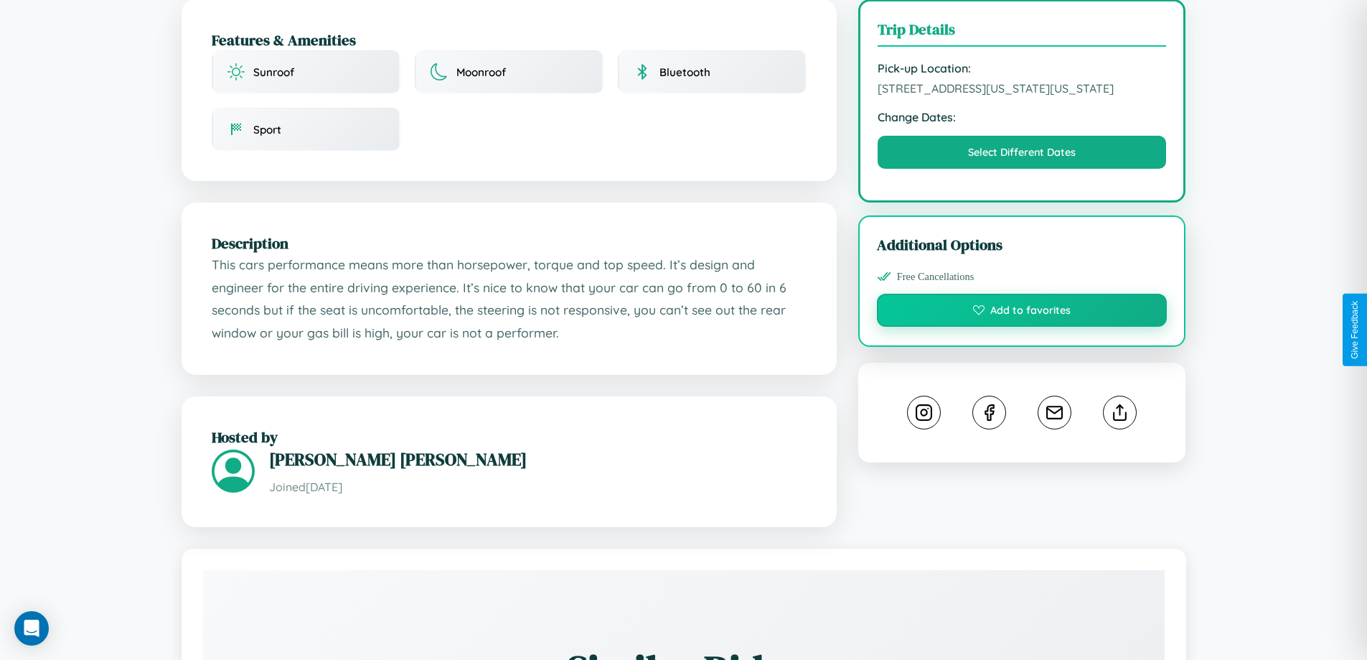
click at [1022, 327] on button "Add to favorites" at bounding box center [1022, 310] width 291 height 33
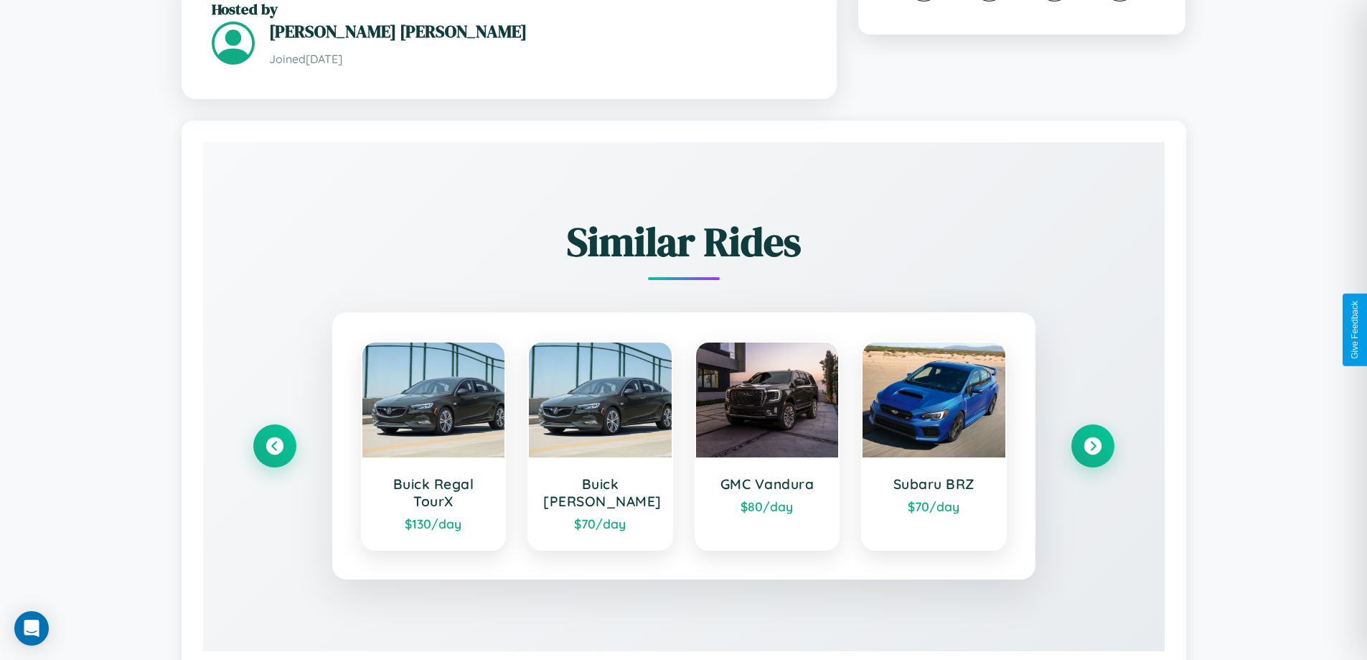
scroll to position [863, 0]
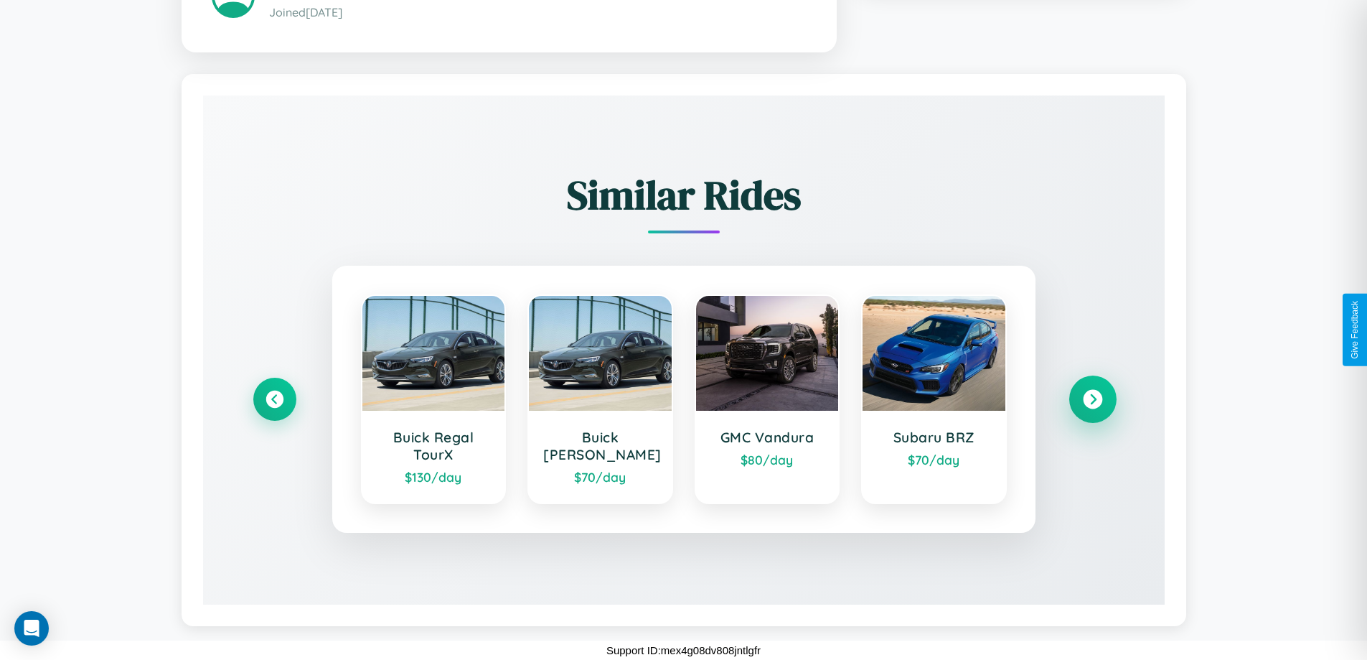
click at [1092, 399] on icon at bounding box center [1092, 399] width 19 height 19
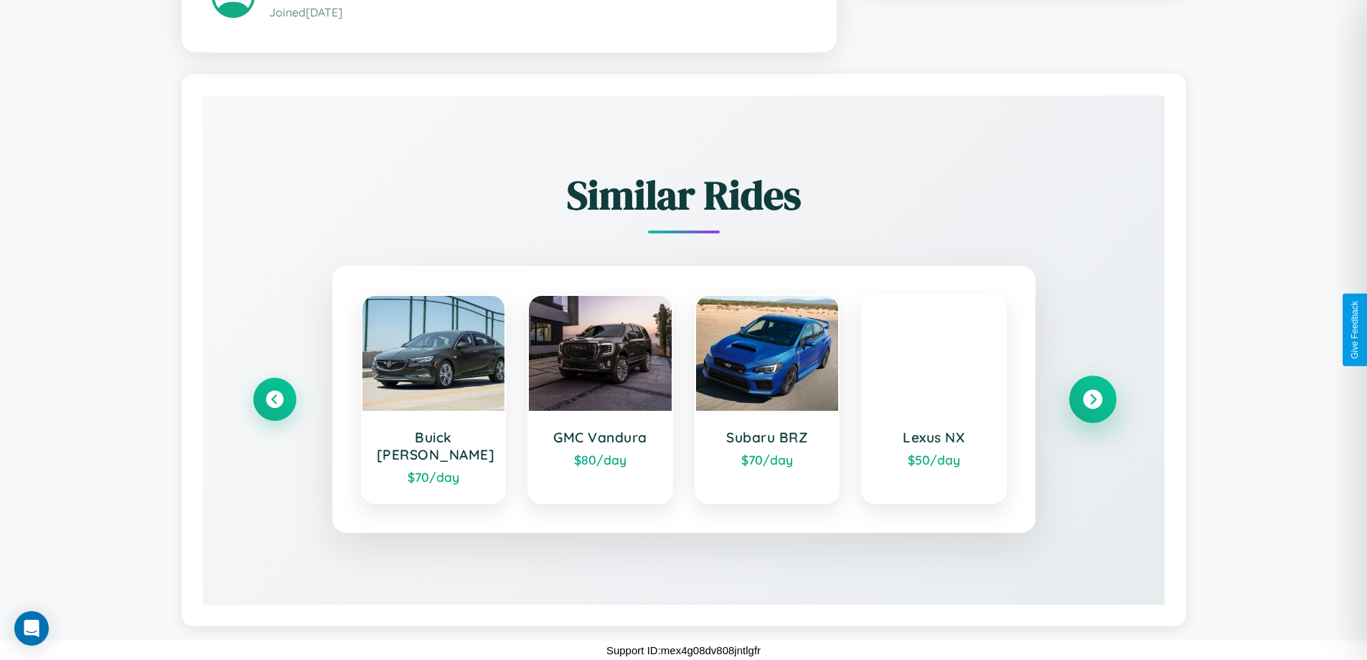
scroll to position [846, 0]
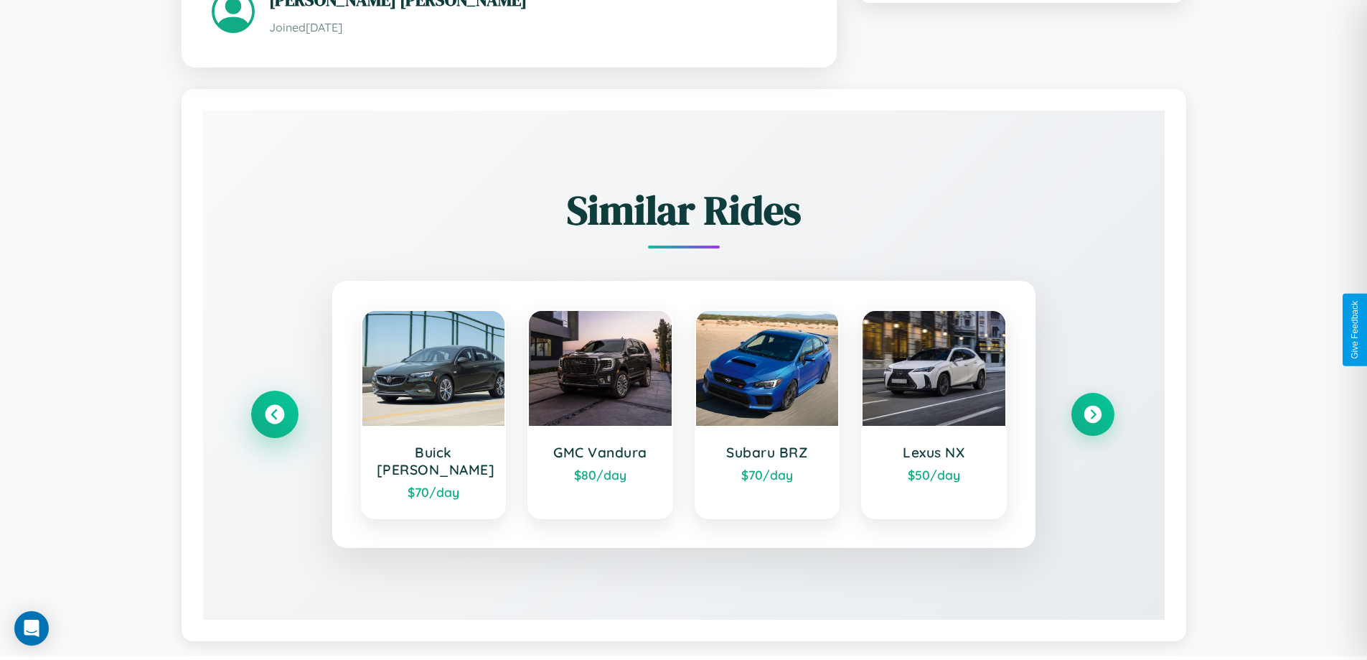
click at [274, 408] on icon at bounding box center [274, 414] width 19 height 19
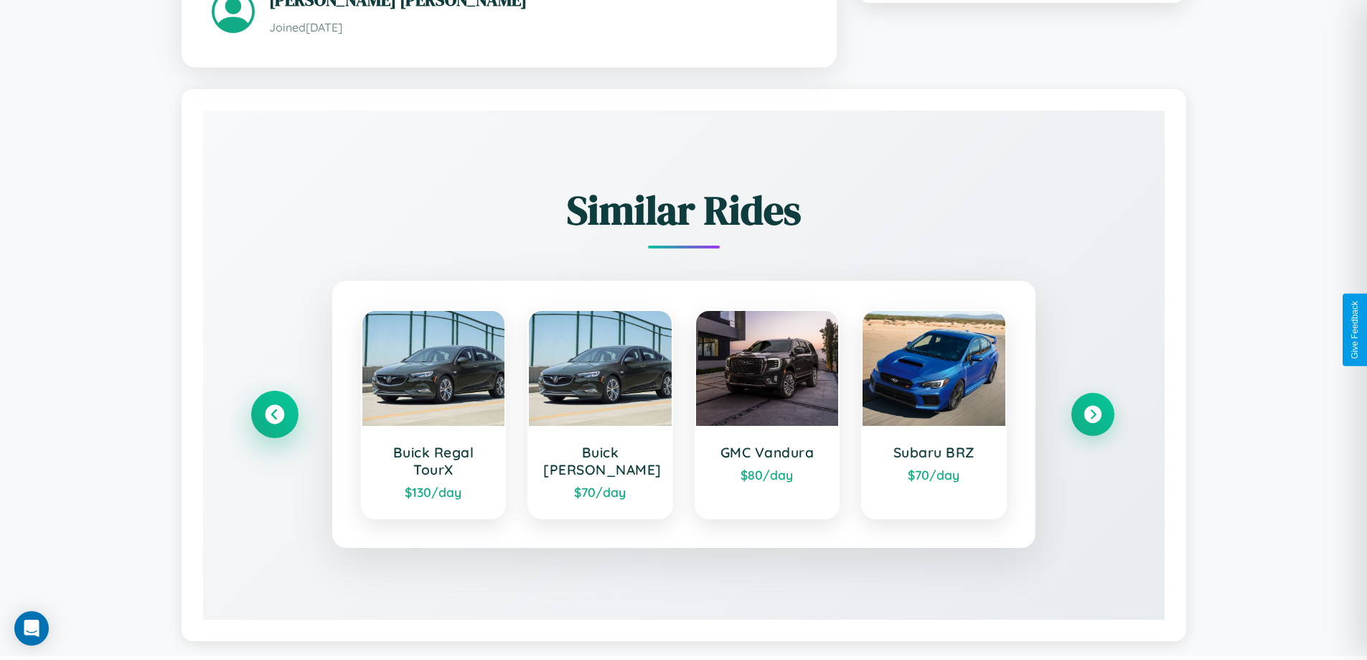
click at [274, 416] on icon at bounding box center [274, 414] width 19 height 19
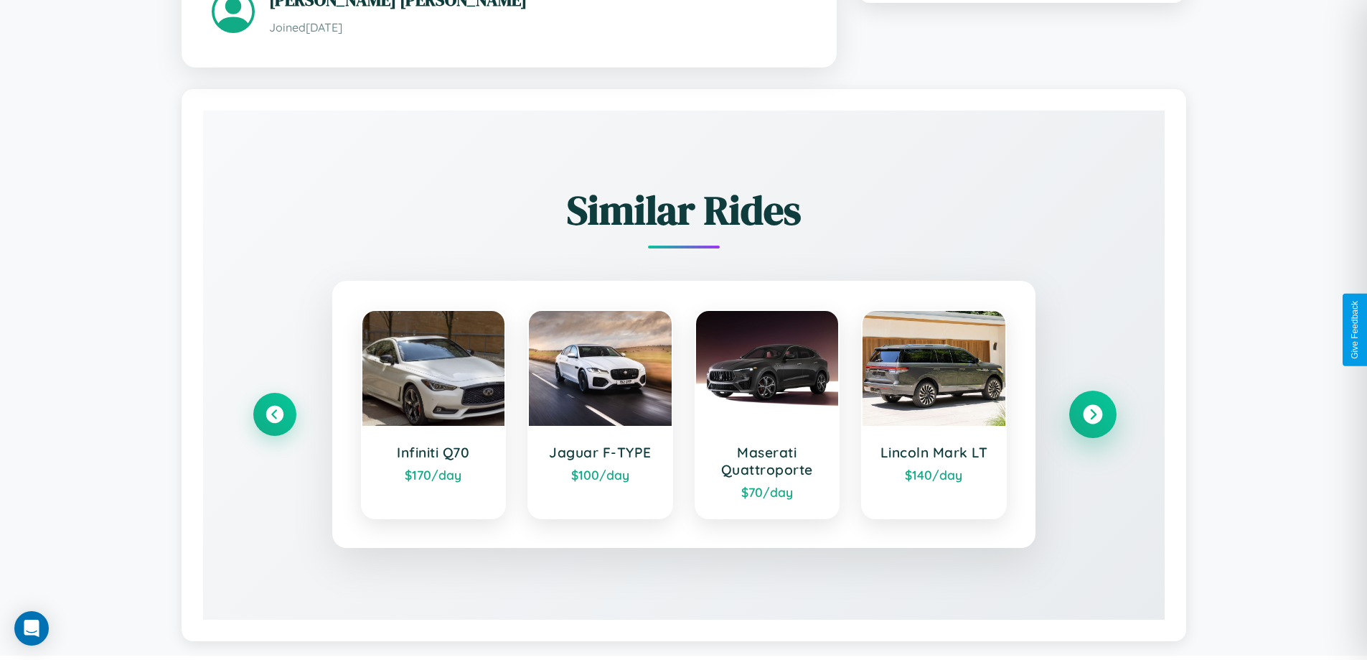
click at [1092, 416] on icon at bounding box center [1092, 414] width 19 height 19
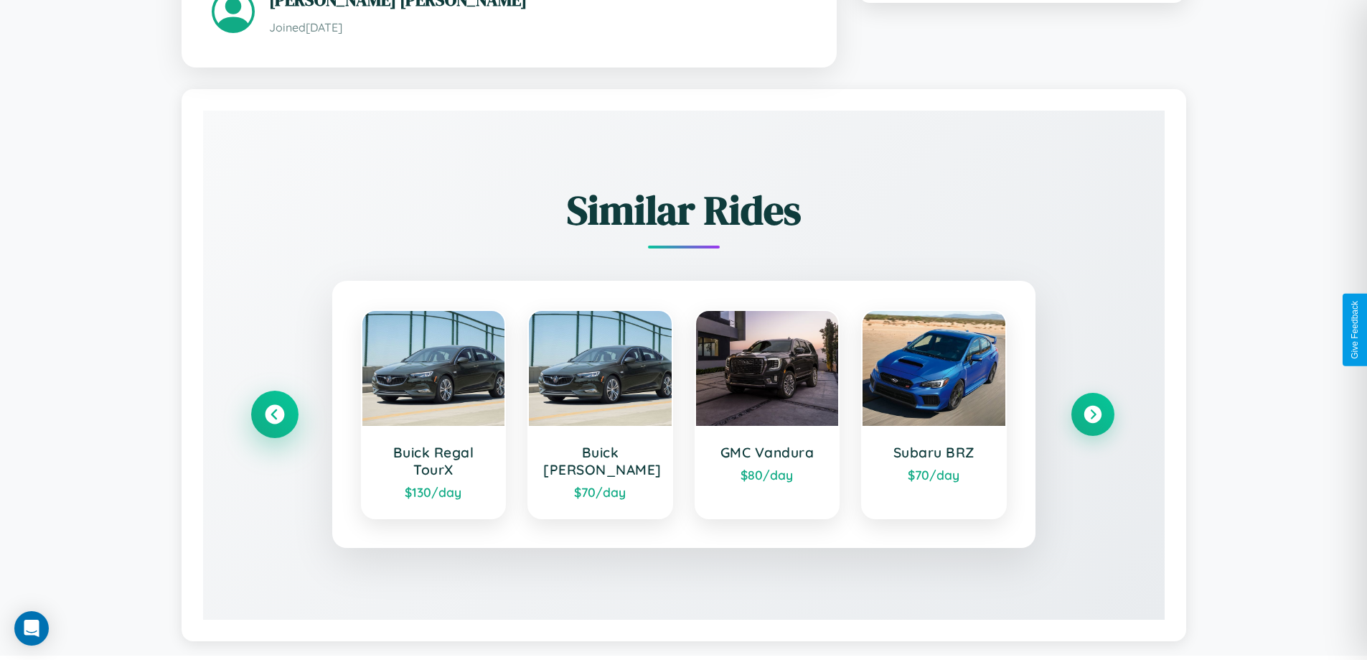
click at [274, 416] on icon at bounding box center [274, 414] width 19 height 19
